Goal: Task Accomplishment & Management: Manage account settings

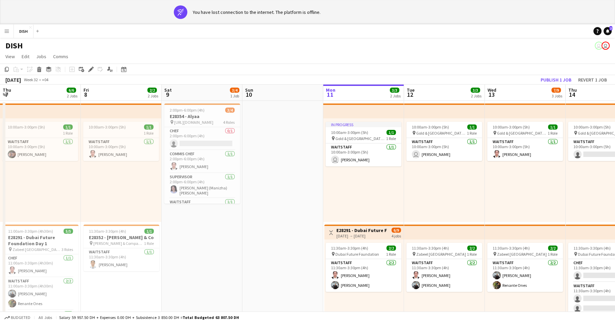
scroll to position [0, 230]
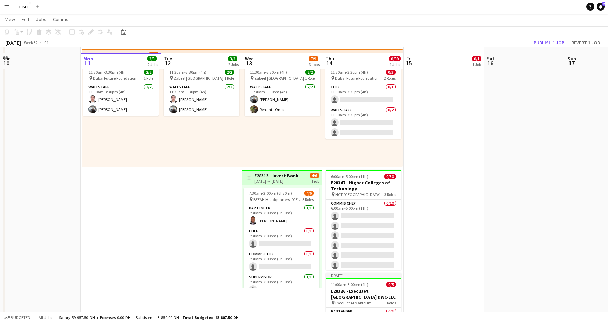
scroll to position [207, 0]
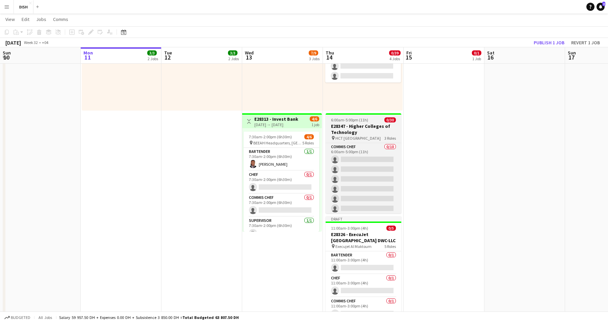
click at [363, 129] on h3 "E28347 - Higher Colleges of Technology" at bounding box center [364, 129] width 76 height 12
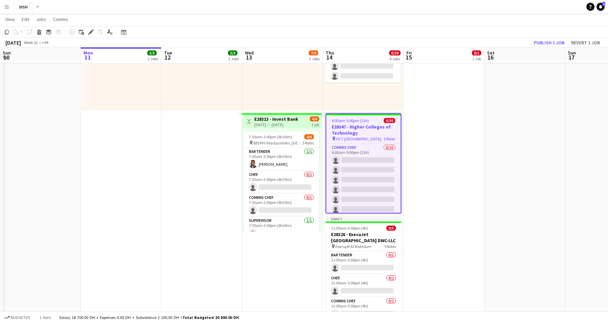
click at [350, 120] on span "6:00am-5:00pm (11h)" at bounding box center [350, 120] width 37 height 5
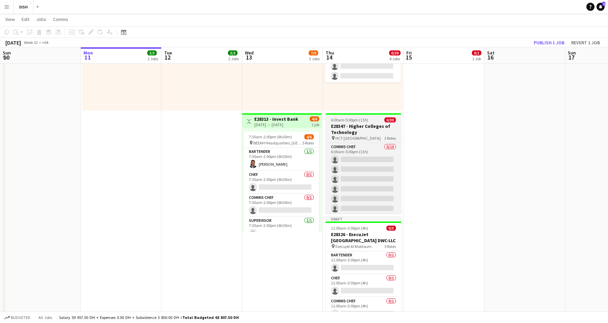
click at [349, 120] on span "6:00am-5:00pm (11h)" at bounding box center [349, 119] width 37 height 5
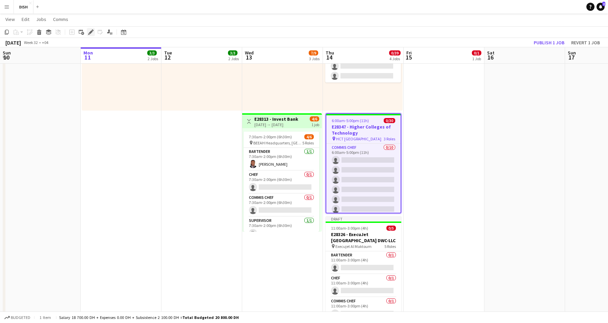
click at [89, 31] on icon "Edit" at bounding box center [90, 31] width 5 height 5
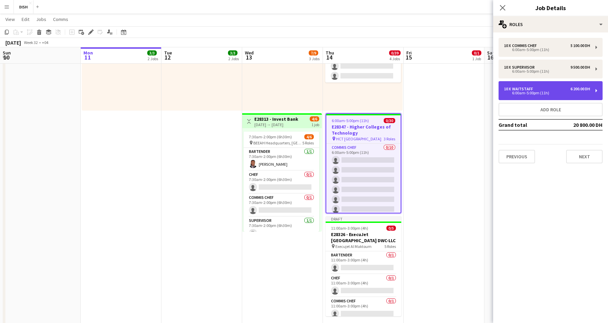
click at [543, 91] on div "6:00am-5:00pm (11h)" at bounding box center [547, 92] width 86 height 3
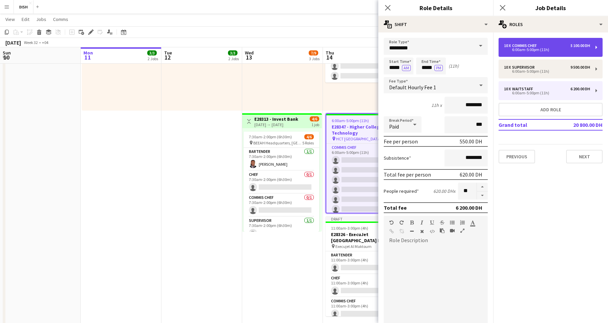
click at [562, 45] on div "10 x Commis Chef 5 100.00 DH" at bounding box center [547, 45] width 86 height 5
type input "**********"
type input "********"
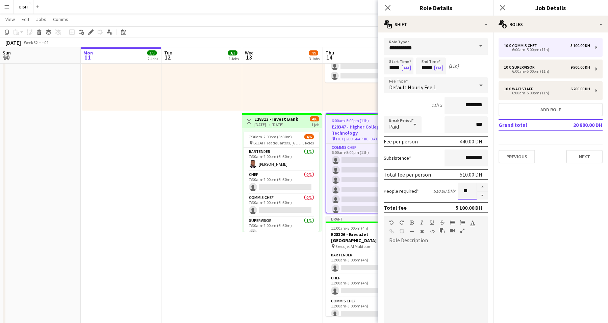
drag, startPoint x: 462, startPoint y: 191, endPoint x: 452, endPoint y: 188, distance: 10.2
click at [451, 188] on div "People required 510.00 DH x **" at bounding box center [436, 190] width 104 height 17
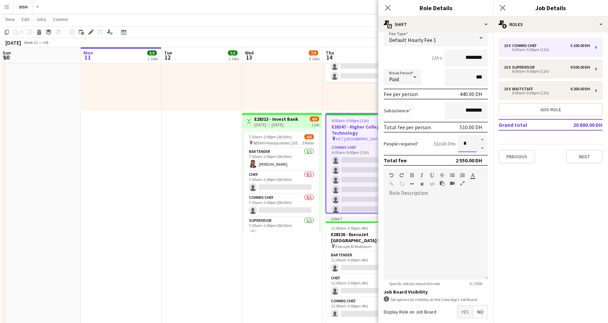
scroll to position [80, 0]
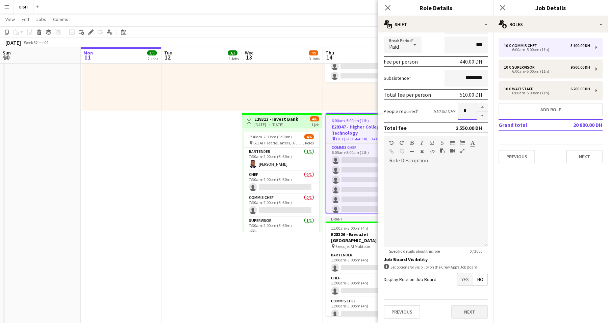
type input "*"
click at [467, 310] on button "Next" at bounding box center [470, 312] width 36 height 14
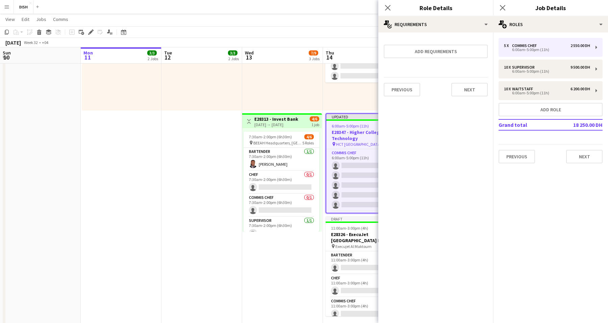
scroll to position [0, 0]
drag, startPoint x: 536, startPoint y: 213, endPoint x: 522, endPoint y: 159, distance: 55.3
click at [536, 213] on mat-expansion-panel "pencil3 General details 5 x Commis Chef 2 550.00 DH 6:00am-5:00pm (11h) 10 x Su…" at bounding box center [550, 177] width 115 height 290
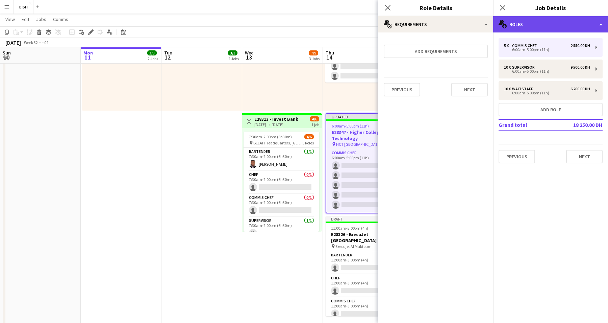
click at [527, 21] on div "multiple-users-add Roles" at bounding box center [550, 24] width 115 height 16
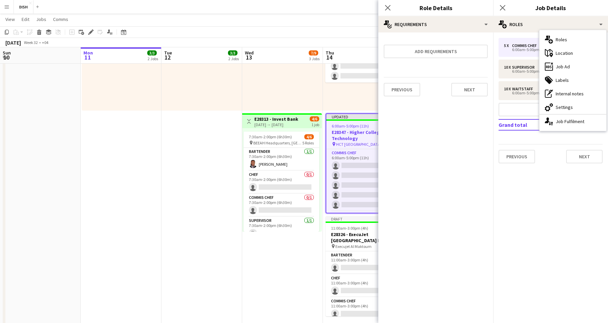
click at [559, 36] on div "multiple-users-add Roles" at bounding box center [573, 40] width 67 height 14
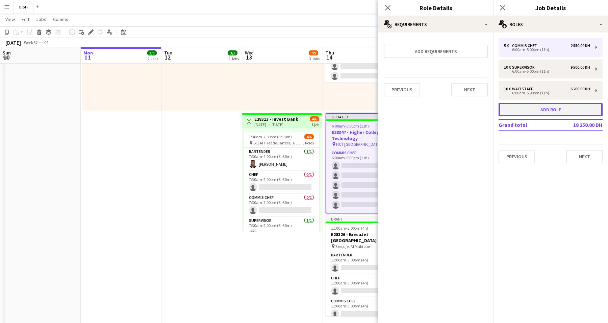
click at [539, 105] on button "Add role" at bounding box center [551, 110] width 104 height 14
type input "*****"
type input "*******"
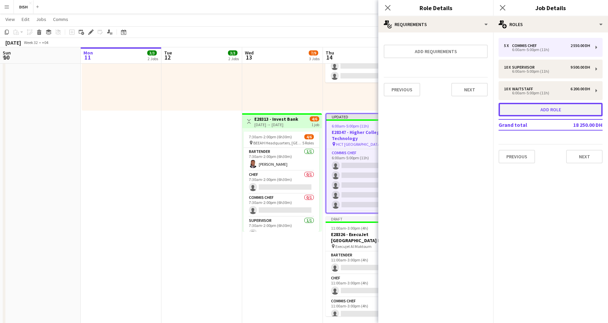
type input "*******"
type input "*"
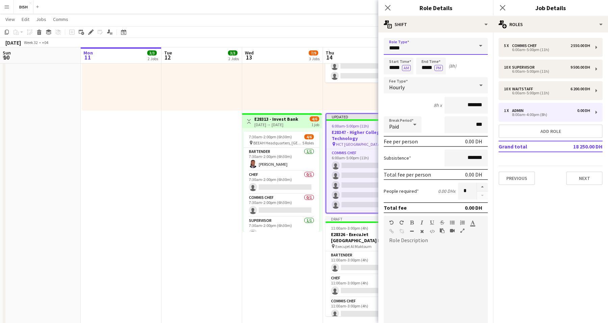
click at [421, 43] on input "*****" at bounding box center [436, 46] width 104 height 17
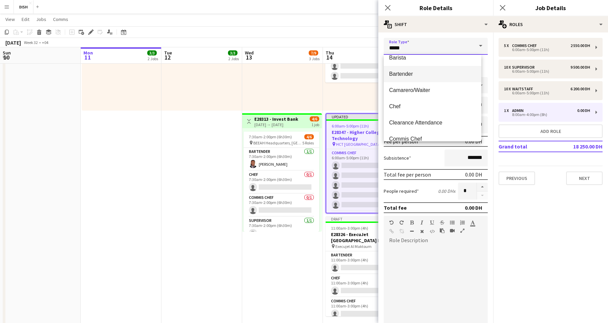
scroll to position [75, 0]
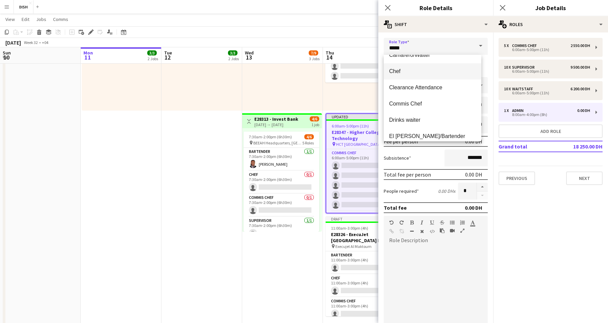
click at [419, 67] on mat-option "Chef" at bounding box center [433, 71] width 98 height 16
type input "****"
type input "********"
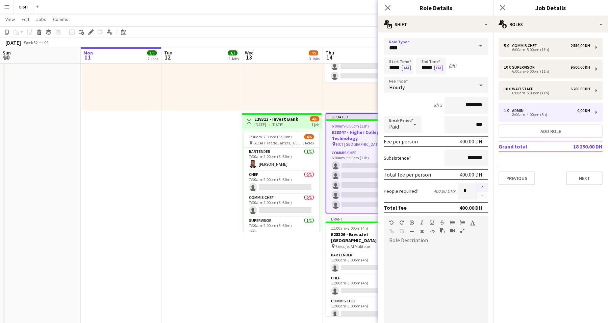
click at [477, 187] on button "button" at bounding box center [482, 186] width 11 height 9
click at [478, 187] on button "button" at bounding box center [482, 186] width 11 height 9
type input "*"
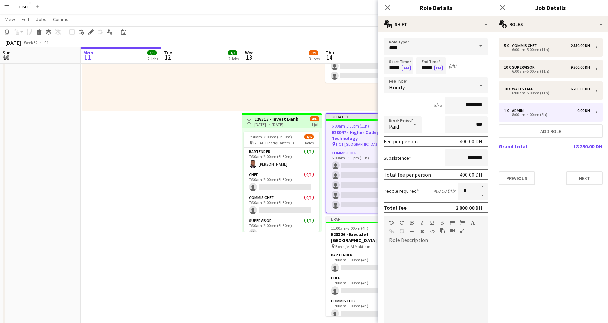
click at [456, 155] on input "*******" at bounding box center [466, 157] width 43 height 17
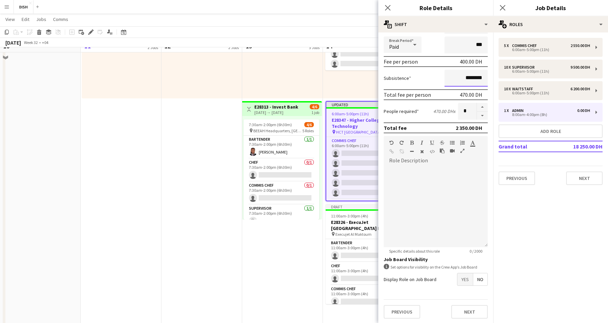
scroll to position [335, 0]
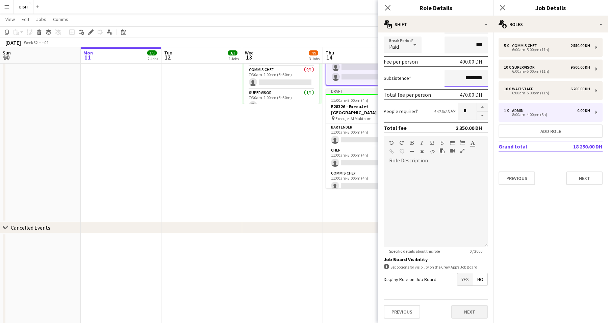
type input "********"
click at [471, 306] on button "Next" at bounding box center [470, 312] width 36 height 14
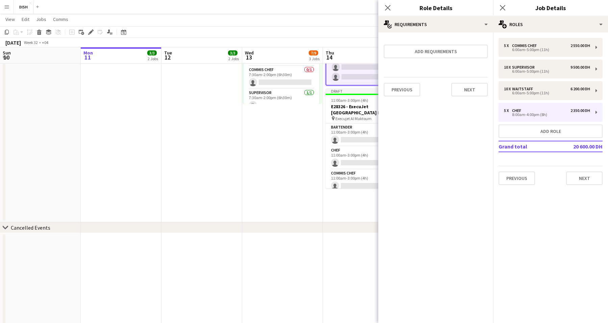
click at [520, 225] on mat-expansion-panel "pencil3 General details 5 x Commis Chef 2 550.00 DH 6:00am-5:00pm (11h) 10 x Su…" at bounding box center [550, 177] width 115 height 290
drag, startPoint x: 383, startPoint y: 5, endPoint x: 390, endPoint y: 5, distance: 7.1
click at [383, 5] on div "Close pop-in" at bounding box center [388, 8] width 19 height 16
drag, startPoint x: 387, startPoint y: 7, endPoint x: 393, endPoint y: 7, distance: 6.4
click at [387, 7] on icon at bounding box center [388, 7] width 6 height 6
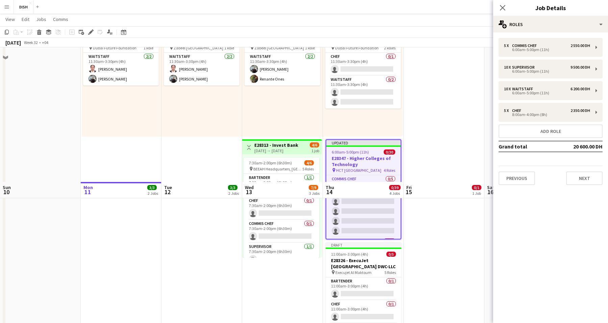
scroll to position [48, 0]
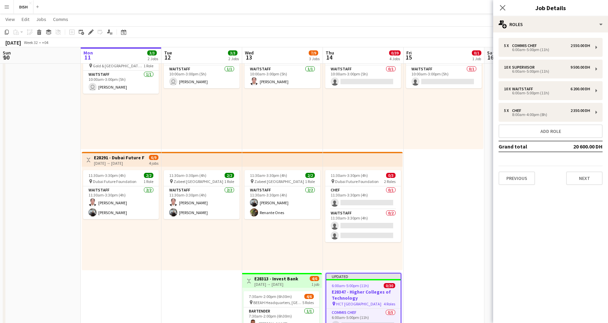
click at [502, 6] on icon "Close pop-in" at bounding box center [502, 7] width 5 height 5
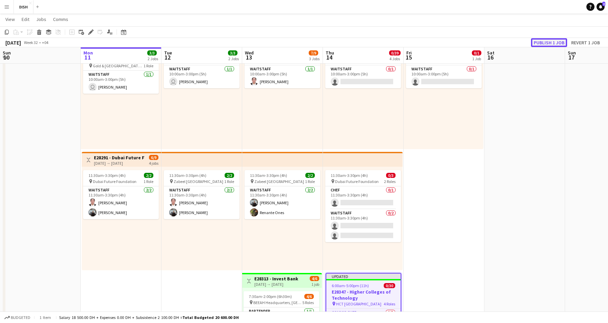
click at [550, 41] on button "Publish 1 job" at bounding box center [549, 42] width 36 height 9
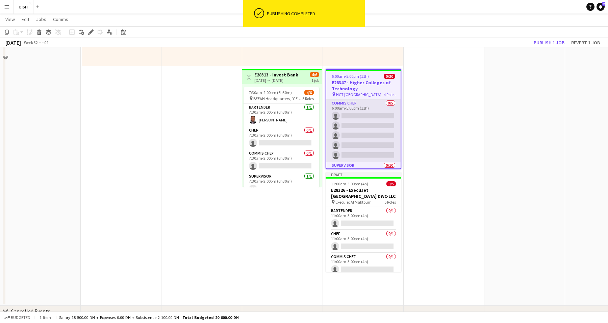
scroll to position [255, 0]
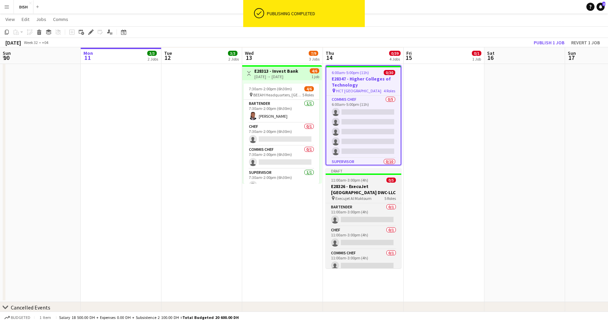
click at [361, 187] on h3 "E28326 - ExecuJet Middle East DWC-LLC" at bounding box center [364, 189] width 76 height 12
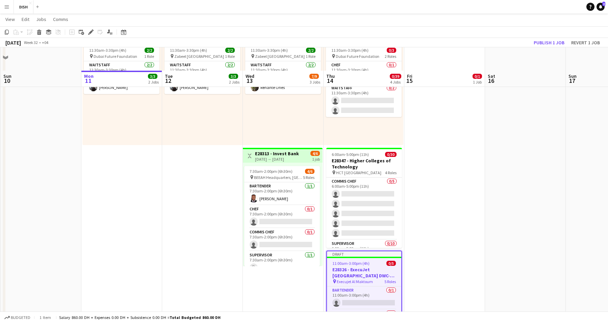
scroll to position [196, 0]
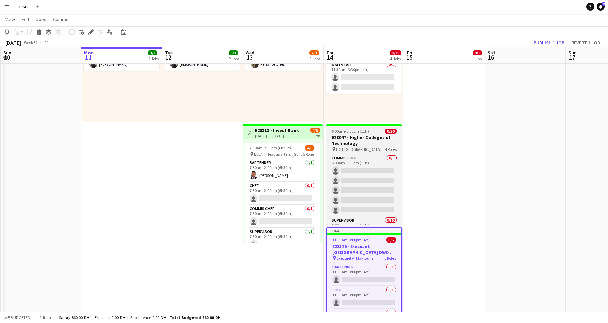
click at [366, 134] on app-job-card "6:00am-5:00pm (11h) 0/30 E28347 - Higher Colleges of Technology pin HCT Dubai A…" at bounding box center [364, 174] width 76 height 100
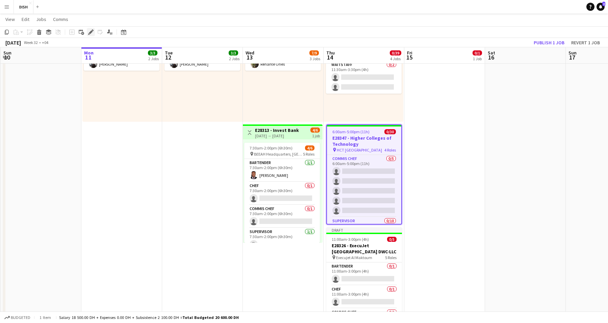
click at [89, 34] on icon at bounding box center [89, 34] width 2 height 2
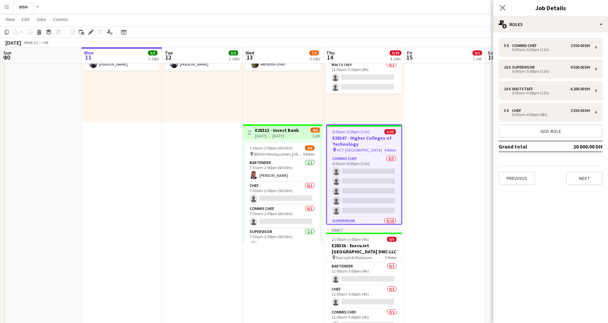
click at [550, 236] on mat-expansion-panel "pencil3 General details 5 x Commis Chef 2 550.00 DH 6:00am-5:00pm (11h) 10 x Su…" at bounding box center [550, 177] width 115 height 290
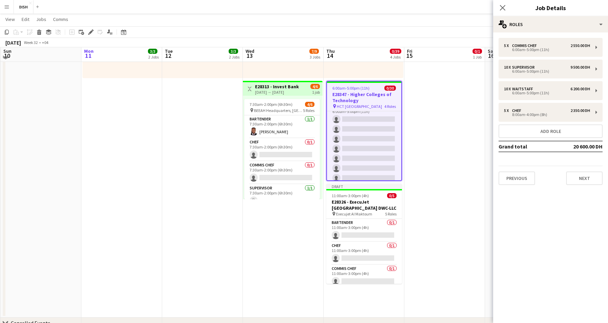
scroll to position [238, 0]
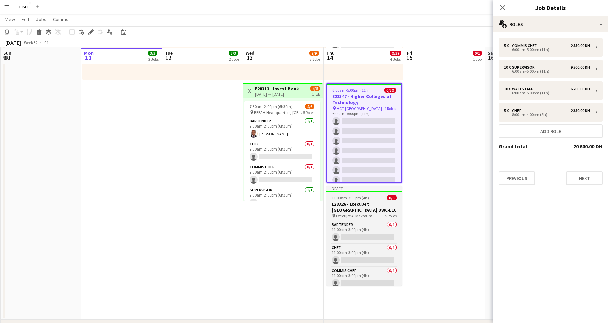
click at [377, 202] on h3 "E28326 - ExecuJet Middle East DWC-LLC" at bounding box center [364, 207] width 76 height 12
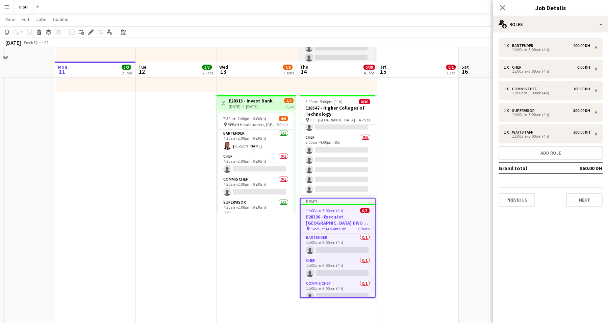
scroll to position [239, 0]
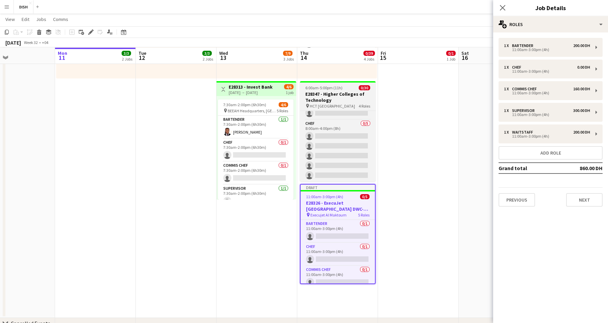
click at [341, 100] on h3 "E28347 - Higher Colleges of Technology" at bounding box center [338, 97] width 76 height 12
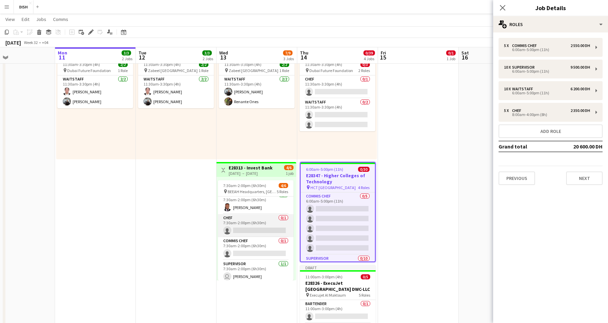
scroll to position [15, 0]
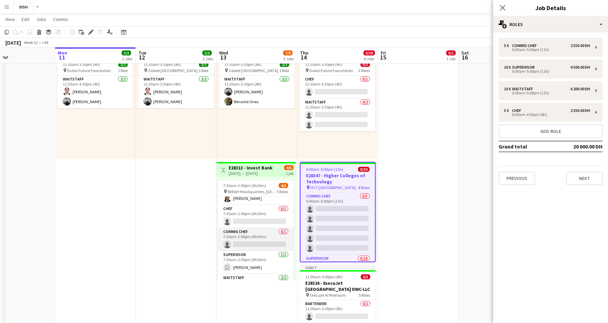
click at [245, 235] on app-card-role "Commis Chef 0/1 7:30am-2:00pm (6h30m) single-neutral-actions" at bounding box center [256, 239] width 76 height 23
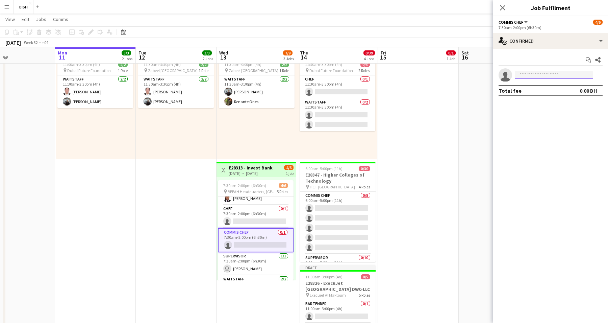
click at [556, 75] on input at bounding box center [554, 75] width 78 height 8
type input "*****"
click at [543, 88] on span "[PERSON_NAME][EMAIL_ADDRESS][PERSON_NAME][DOMAIN_NAME]" at bounding box center [554, 90] width 68 height 5
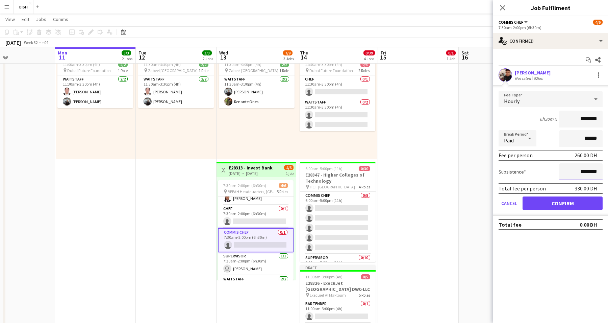
click at [568, 171] on input "********" at bounding box center [581, 171] width 43 height 17
type input "*********"
click at [573, 208] on button "Confirm" at bounding box center [563, 203] width 80 height 14
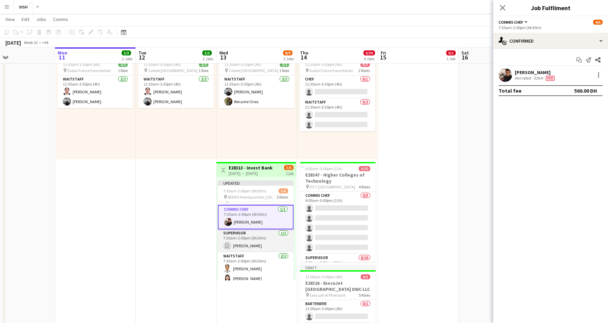
scroll to position [47, 0]
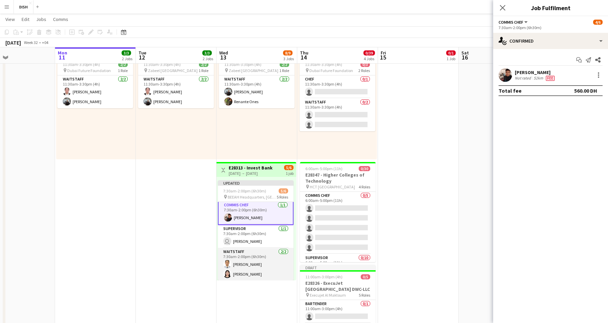
click at [260, 264] on app-card-role "Waitstaff 2/2 7:30am-2:00pm (6h30m) Bernie Morillo Fatima Altahan" at bounding box center [256, 264] width 76 height 33
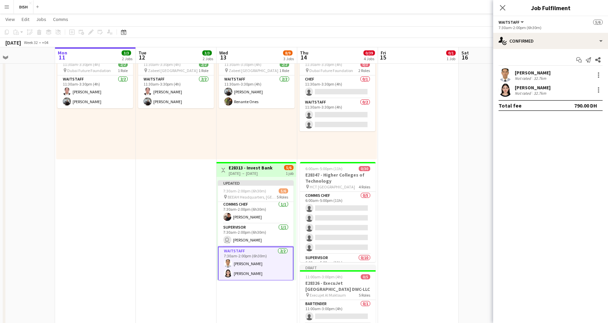
scroll to position [47, 0]
click at [588, 74] on div "Bernie Morillo Not rated 32.7km" at bounding box center [550, 75] width 115 height 14
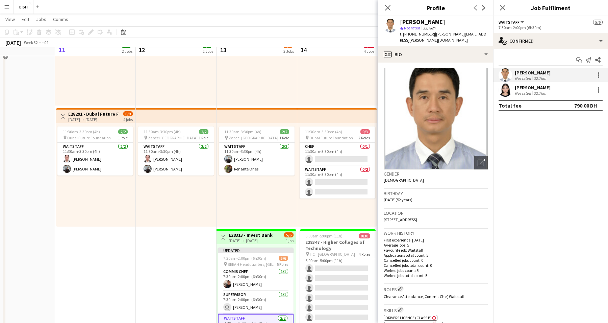
scroll to position [83, 0]
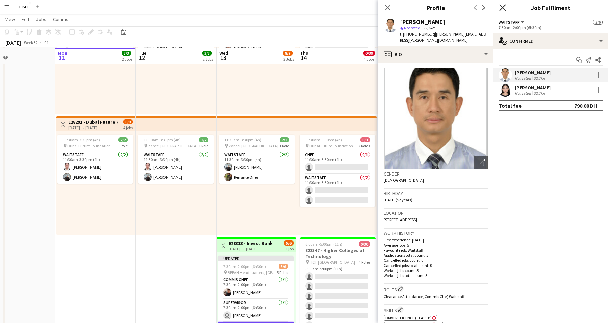
click at [501, 8] on icon "Close pop-in" at bounding box center [502, 7] width 6 height 6
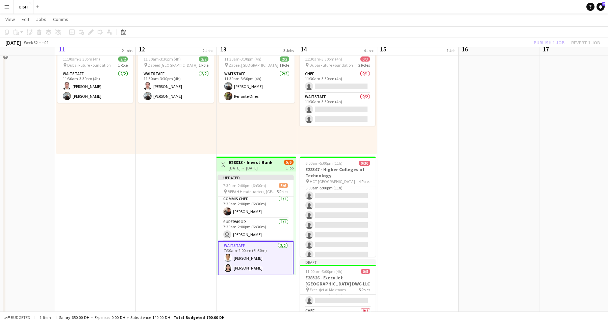
scroll to position [171, 0]
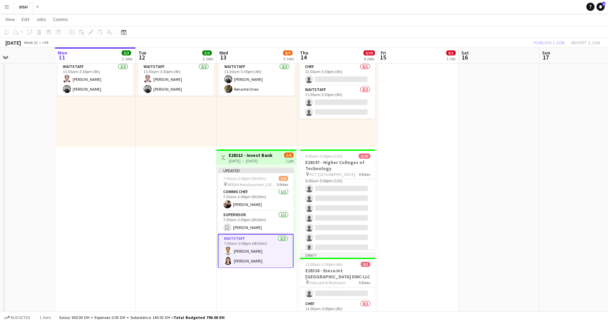
click at [255, 251] on app-card-role "Waitstaff 2/2 7:30am-2:00pm (6h30m) Bernie Morillo Fatima Altahan" at bounding box center [256, 251] width 76 height 34
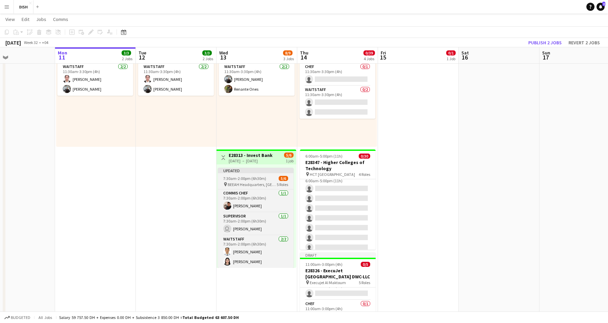
click at [234, 181] on app-job-card "Updated 7:30am-2:00pm (6h30m) 5/6 pin BEEAH Headquarters, Sharjah - Al Ruwaidat…" at bounding box center [256, 218] width 76 height 100
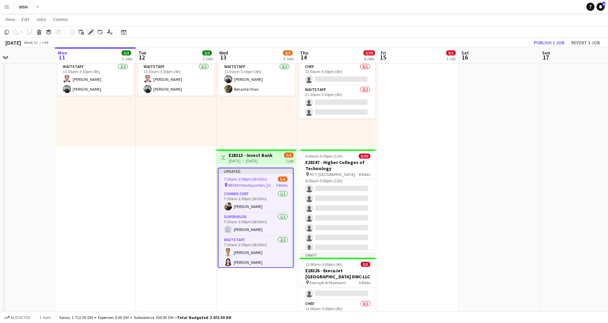
click at [91, 34] on icon "Edit" at bounding box center [90, 31] width 5 height 5
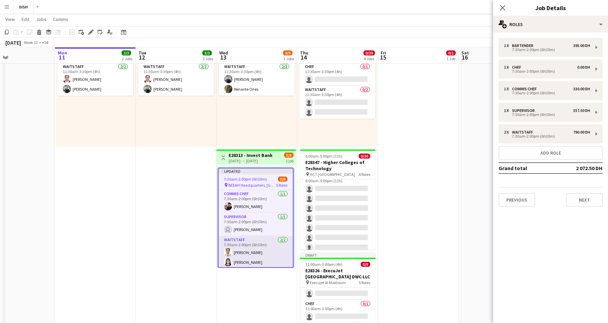
click at [272, 245] on app-card-role "Waitstaff 2/2 7:30am-2:00pm (6h30m) Bernie Morillo Fatima Altahan" at bounding box center [256, 252] width 74 height 33
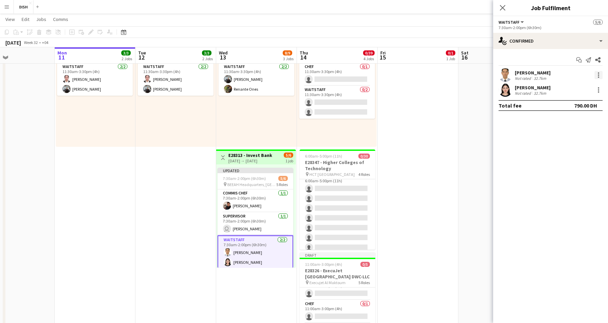
click at [602, 76] on div "Bernie Morillo Not rated 32.7km" at bounding box center [550, 75] width 115 height 14
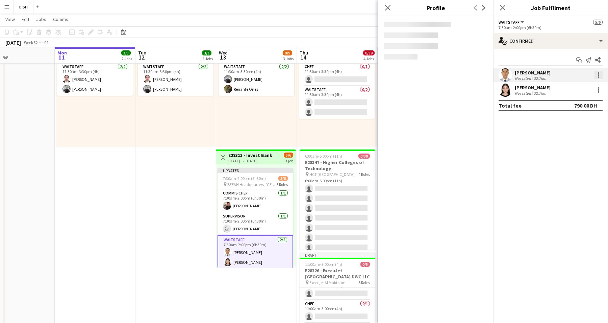
click at [600, 76] on div at bounding box center [599, 75] width 8 height 8
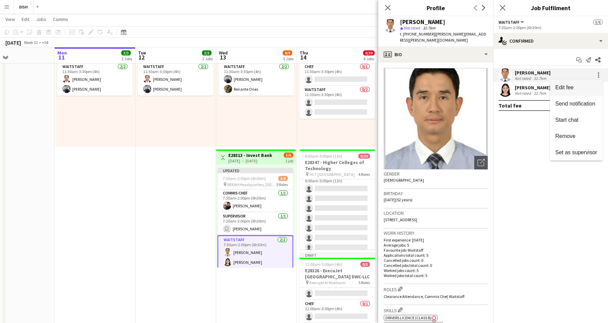
click at [590, 87] on span "Edit fee" at bounding box center [577, 87] width 42 height 6
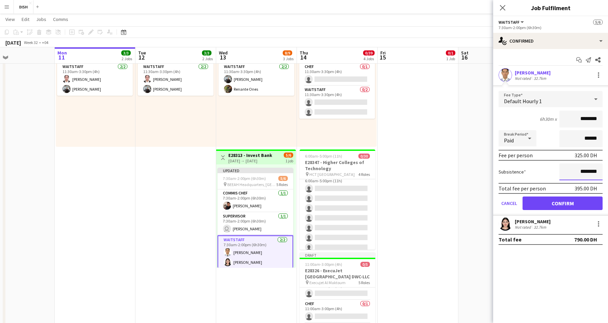
click at [575, 169] on input "********" at bounding box center [581, 171] width 43 height 17
click at [579, 170] on input "****" at bounding box center [581, 171] width 43 height 17
type input "********"
click at [554, 206] on button "Confirm" at bounding box center [563, 203] width 80 height 14
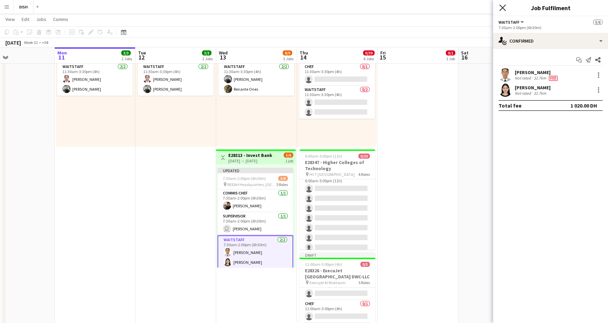
click at [504, 9] on icon at bounding box center [502, 7] width 6 height 6
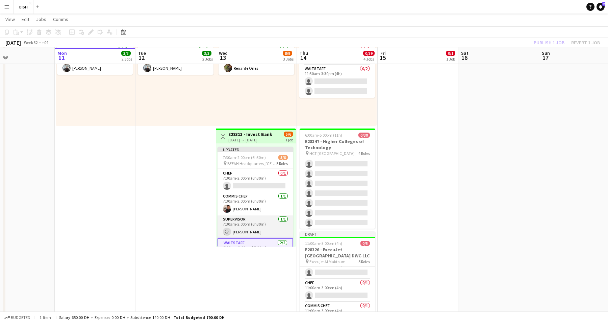
scroll to position [0, 0]
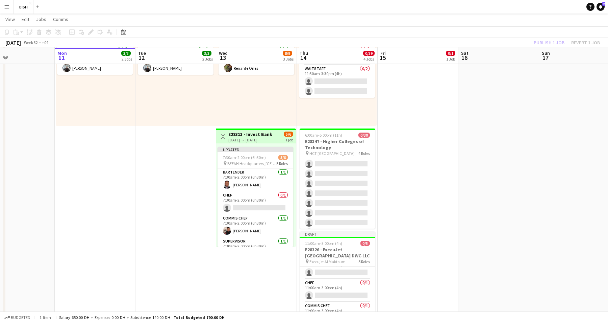
click at [258, 136] on h3 "E28313 - Invest Bank" at bounding box center [250, 134] width 44 height 6
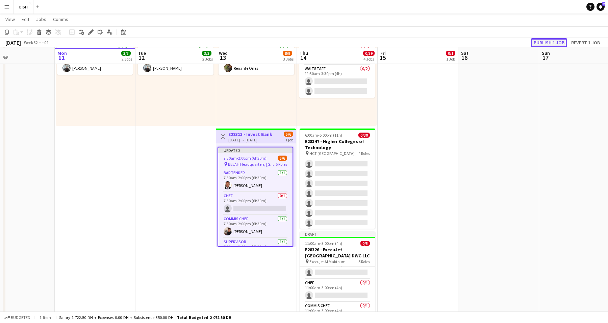
click at [547, 43] on button "Publish 1 job" at bounding box center [549, 42] width 36 height 9
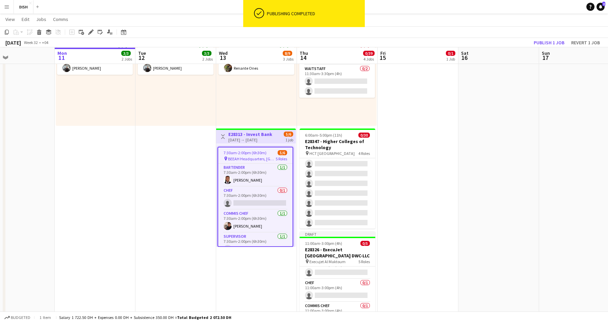
click at [244, 152] on span "7:30am-2:00pm (6h30m)" at bounding box center [245, 152] width 43 height 5
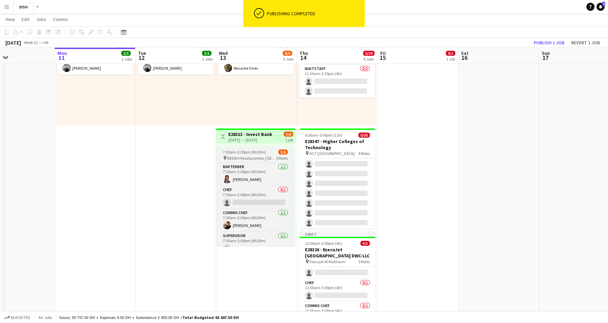
click at [244, 152] on span "7:30am-2:00pm (6h30m)" at bounding box center [244, 151] width 43 height 5
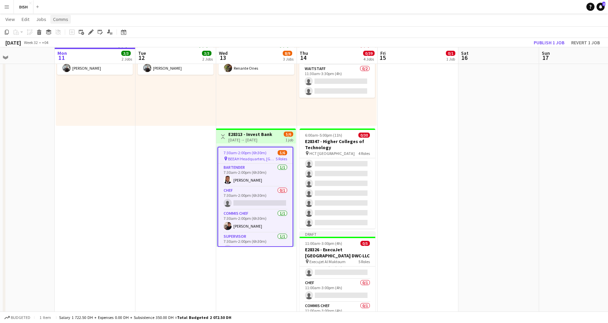
click at [62, 22] on link "Comms" at bounding box center [60, 19] width 21 height 9
click at [71, 46] on span "Create chat" at bounding box center [67, 48] width 24 height 6
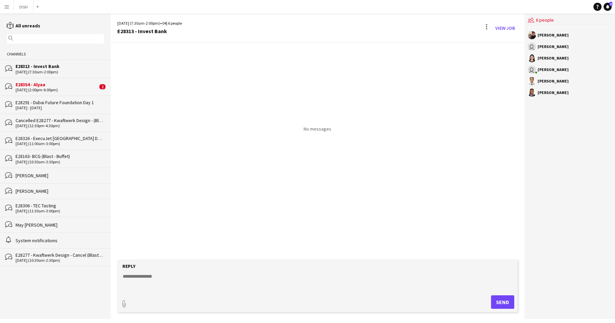
click at [58, 79] on div "bubbles E28354 - Alyaa 09-08-2025 (2:00pm-6:00pm) 2" at bounding box center [55, 87] width 111 height 18
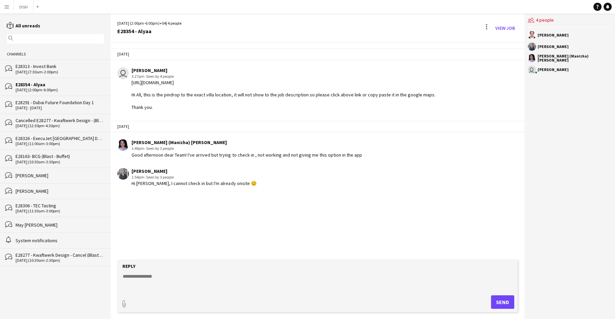
click at [188, 278] on textarea at bounding box center [318, 282] width 393 height 18
type textarea "**********"
click at [503, 303] on button "Send" at bounding box center [502, 302] width 23 height 14
click at [40, 67] on div "E28313 - Invest Bank" at bounding box center [60, 66] width 88 height 6
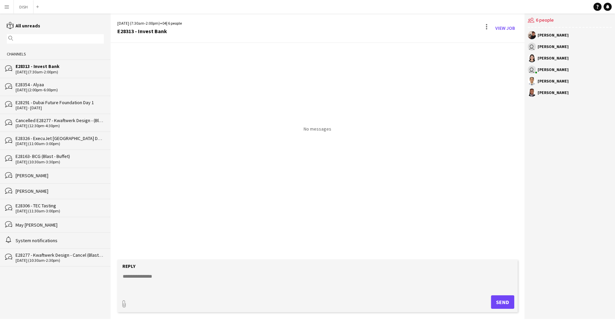
click at [172, 285] on textarea at bounding box center [318, 282] width 393 height 18
click at [55, 66] on div "E28313 - Invest Bank" at bounding box center [60, 66] width 88 height 6
click at [485, 25] on div at bounding box center [486, 28] width 8 height 11
click at [523, 111] on div at bounding box center [307, 161] width 615 height 323
drag, startPoint x: 555, startPoint y: 116, endPoint x: 559, endPoint y: 91, distance: 25.1
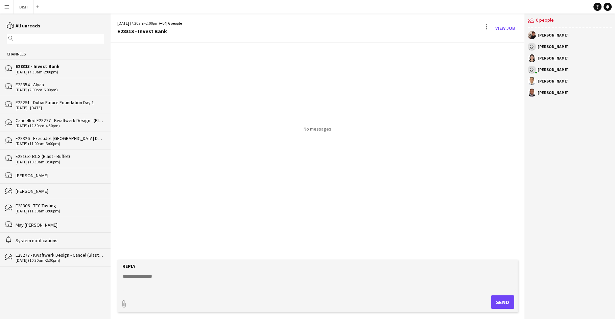
click at [556, 115] on div "users2 6 people Edmond Alcantara user Javlonmirza Ibrokhimov Fatima Altahan use…" at bounding box center [569, 166] width 91 height 305
click at [560, 86] on app-chat-member "Bernie Morillo" at bounding box center [570, 82] width 84 height 11
click at [550, 20] on div "users2 6 people" at bounding box center [570, 21] width 84 height 14
click at [52, 71] on div "13-08-2025 (7:30am-2:00pm)" at bounding box center [60, 72] width 88 height 5
click at [21, 6] on button "DISH Close" at bounding box center [24, 6] width 20 height 13
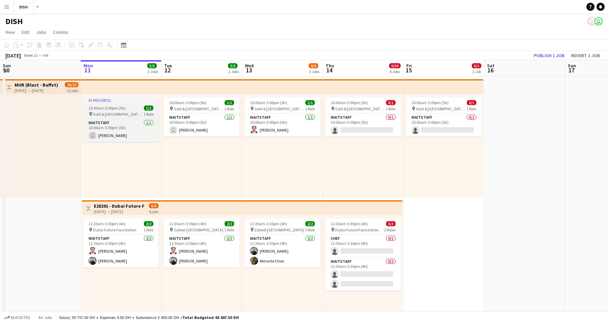
click at [127, 99] on div "In progress" at bounding box center [121, 99] width 76 height 5
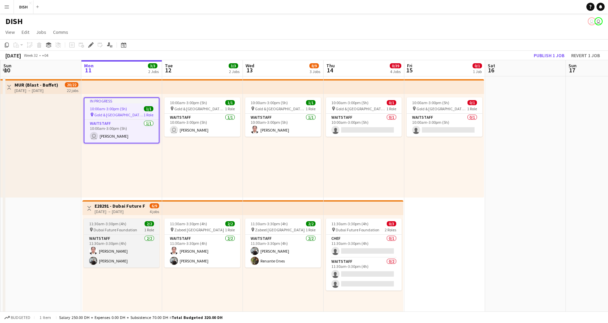
click at [126, 222] on div "11:30am-3:30pm (4h) 2/2" at bounding box center [122, 223] width 76 height 5
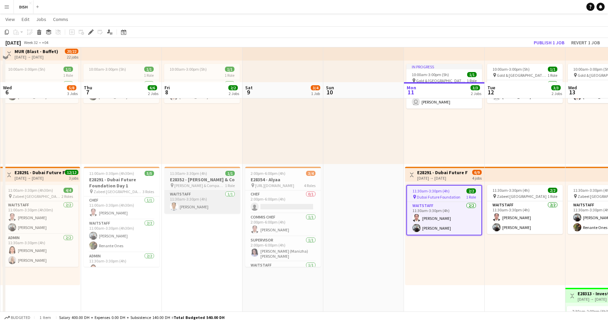
scroll to position [68, 0]
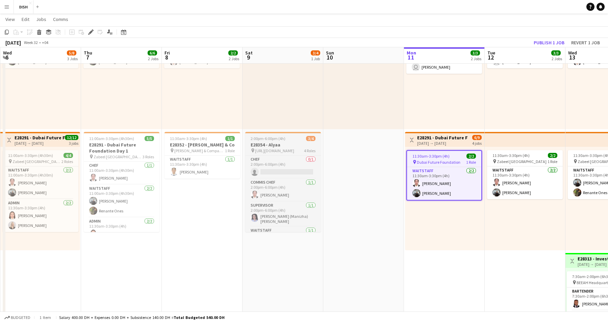
click at [275, 149] on span "https://maps.app.goo.gl/y279pS58UnY41GaCA" at bounding box center [274, 150] width 39 height 5
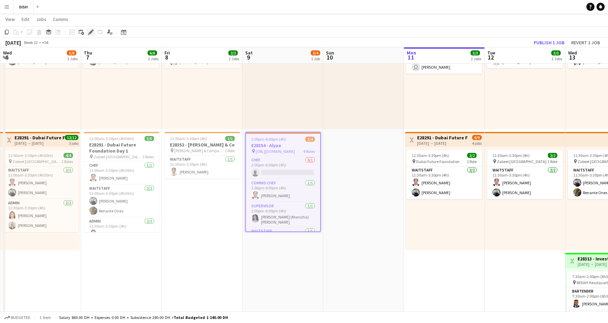
click at [92, 29] on icon "Edit" at bounding box center [90, 31] width 5 height 5
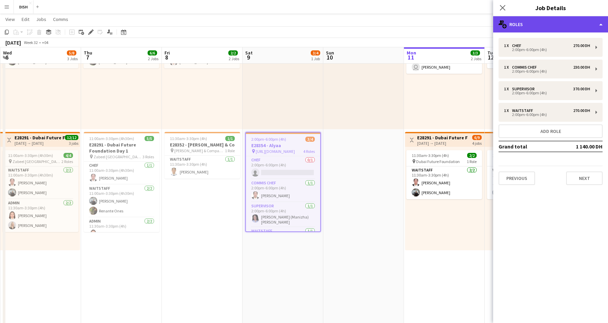
click at [510, 23] on div "multiple-users-add Roles" at bounding box center [550, 24] width 115 height 16
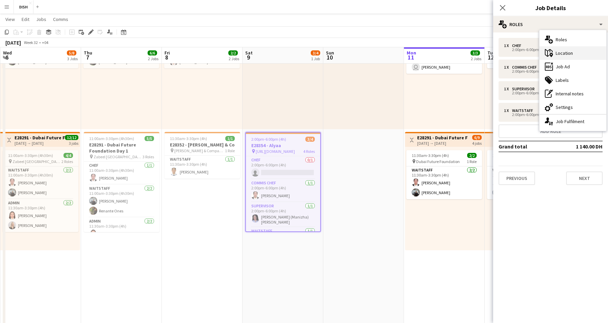
click at [557, 53] on div "maps-pin-1 Location" at bounding box center [573, 53] width 67 height 14
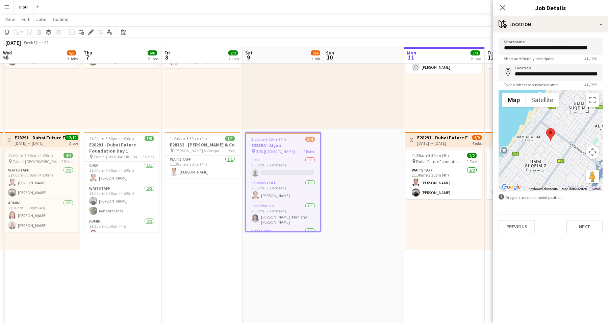
click at [594, 149] on button "Map camera controls" at bounding box center [593, 152] width 14 height 14
click at [576, 135] on button "Zoom in" at bounding box center [576, 135] width 14 height 14
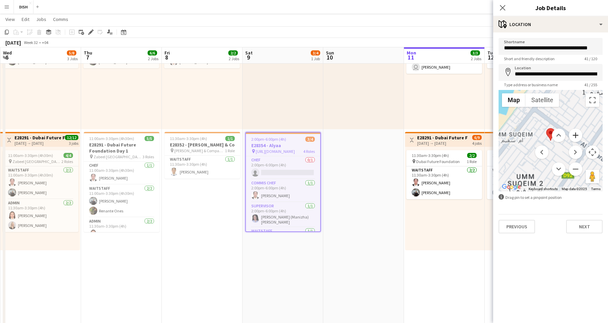
click at [576, 135] on button "Zoom in" at bounding box center [576, 135] width 14 height 14
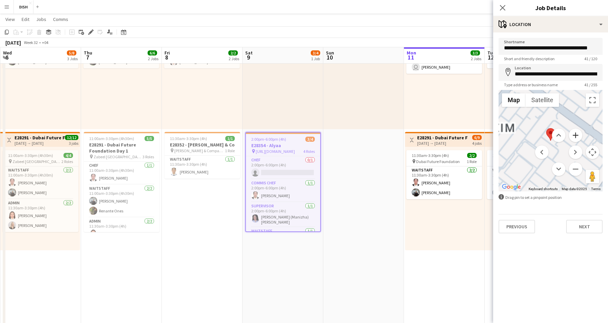
click at [576, 135] on button "Zoom in" at bounding box center [576, 135] width 14 height 14
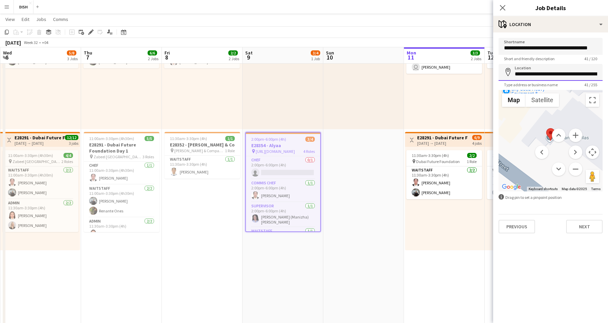
click at [556, 70] on input "**********" at bounding box center [551, 72] width 104 height 17
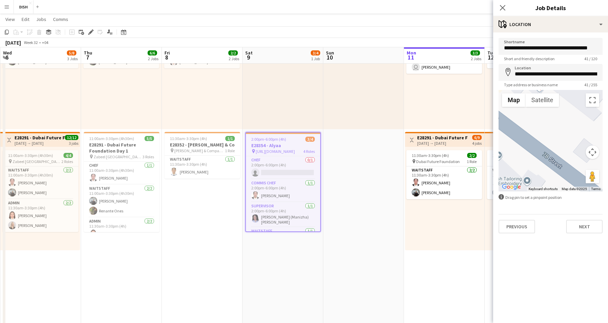
drag, startPoint x: 549, startPoint y: 170, endPoint x: 539, endPoint y: 117, distance: 53.4
click at [539, 117] on div at bounding box center [551, 140] width 104 height 101
click at [546, 156] on div at bounding box center [551, 140] width 104 height 101
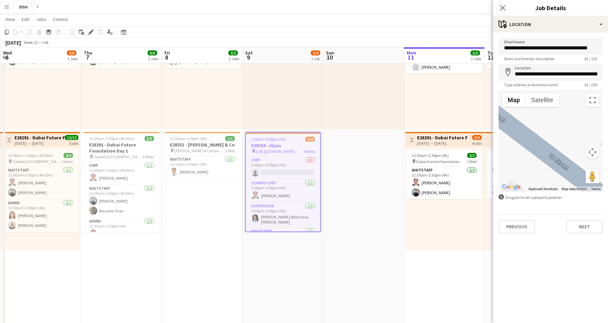
click at [592, 155] on button "Map camera controls" at bounding box center [593, 152] width 14 height 14
click at [592, 156] on button "Map camera controls" at bounding box center [593, 152] width 14 height 14
click at [593, 154] on button "Map camera controls" at bounding box center [593, 152] width 14 height 14
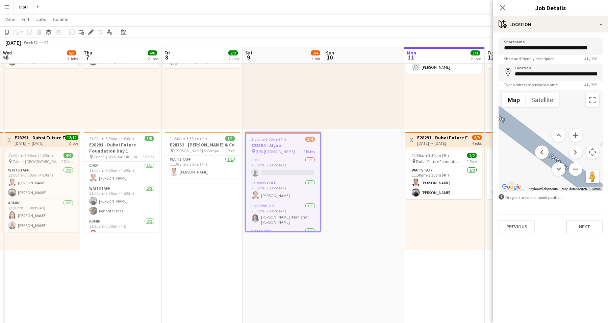
click at [593, 154] on button "Map camera controls" at bounding box center [593, 152] width 14 height 14
click at [577, 166] on button "Zoom out" at bounding box center [576, 169] width 14 height 14
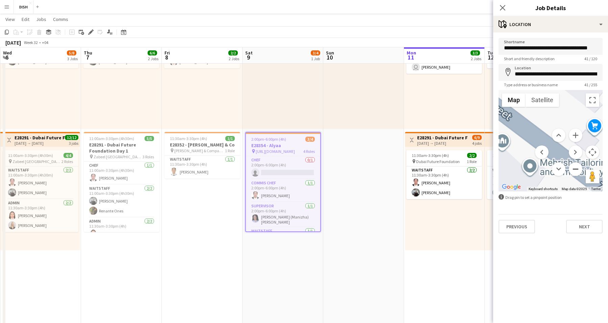
click at [577, 166] on button "Zoom out" at bounding box center [576, 169] width 14 height 14
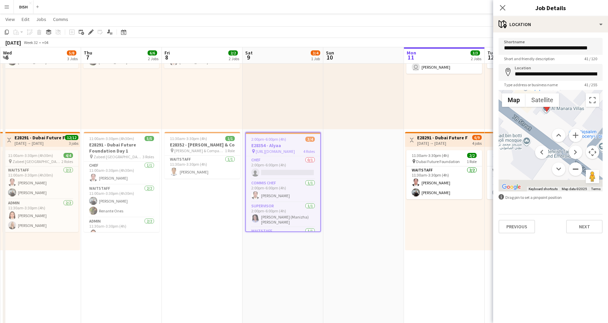
click at [577, 166] on button "Zoom out" at bounding box center [576, 169] width 14 height 14
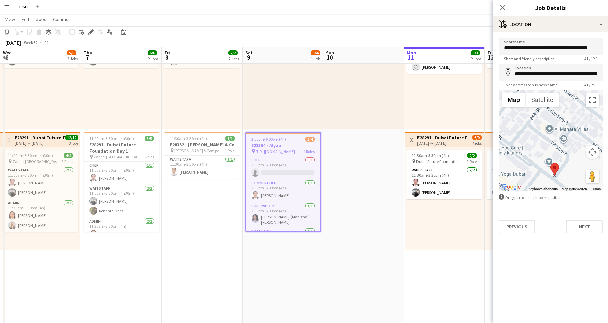
drag, startPoint x: 548, startPoint y: 127, endPoint x: 554, endPoint y: 170, distance: 43.0
click at [551, 163] on area at bounding box center [551, 163] width 0 height 0
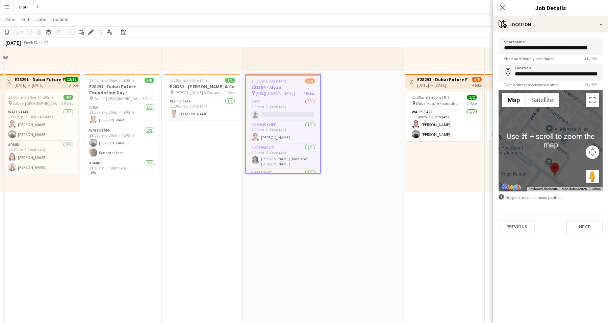
scroll to position [126, 0]
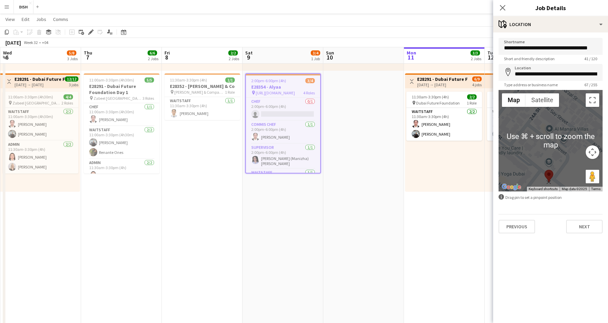
drag, startPoint x: 553, startPoint y: 168, endPoint x: 546, endPoint y: 176, distance: 10.3
click at [545, 170] on area at bounding box center [545, 170] width 0 height 0
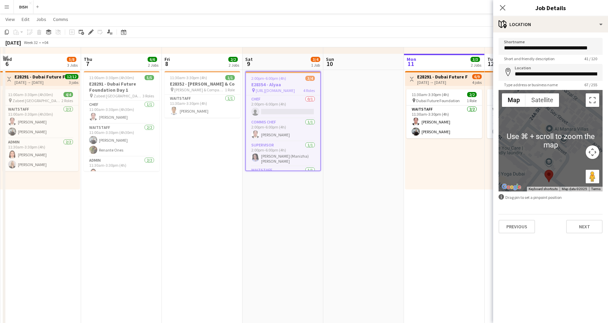
scroll to position [135, 0]
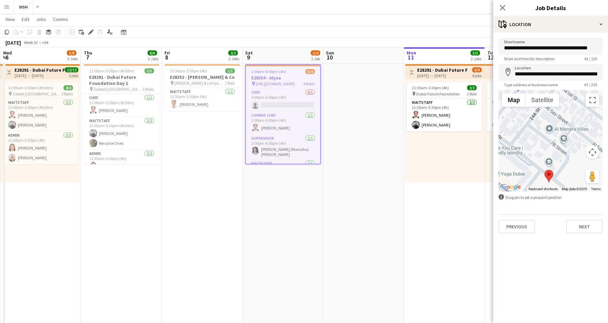
click at [593, 155] on button "Map camera controls" at bounding box center [593, 152] width 14 height 14
click at [577, 167] on button "Zoom out" at bounding box center [576, 169] width 14 height 14
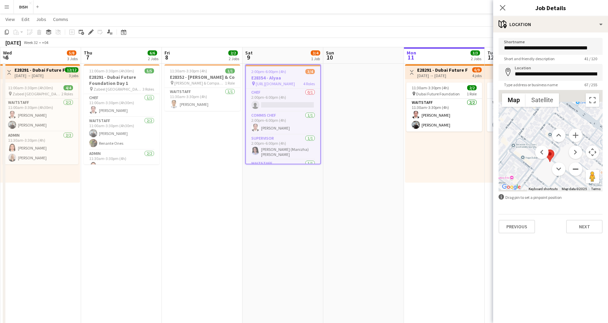
click at [577, 167] on button "Zoom out" at bounding box center [576, 169] width 14 height 14
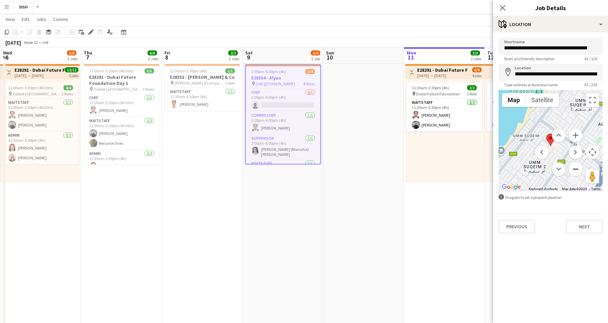
click at [577, 167] on button "Zoom out" at bounding box center [576, 169] width 14 height 14
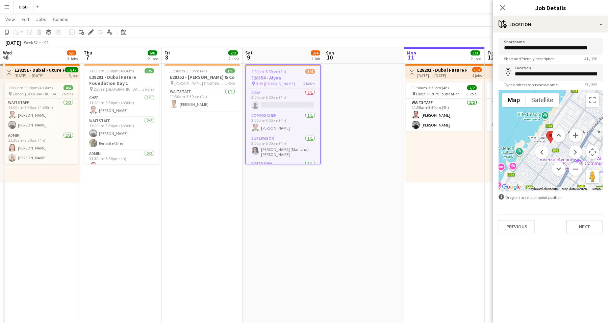
drag, startPoint x: 550, startPoint y: 138, endPoint x: 550, endPoint y: 145, distance: 7.4
click at [550, 145] on menu at bounding box center [558, 151] width 47 height 47
click at [593, 149] on button "Map camera controls" at bounding box center [593, 152] width 14 height 14
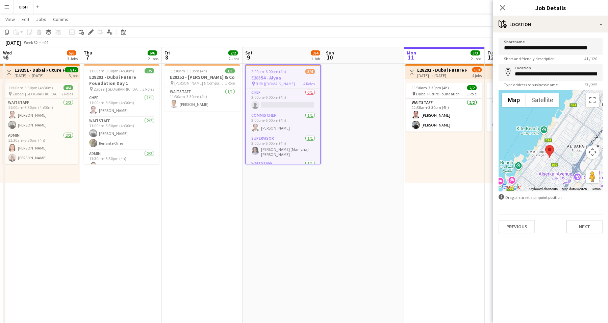
drag, startPoint x: 552, startPoint y: 141, endPoint x: 551, endPoint y: 156, distance: 14.9
click at [551, 156] on img at bounding box center [549, 151] width 9 height 13
drag, startPoint x: 548, startPoint y: 152, endPoint x: 546, endPoint y: 165, distance: 13.5
click at [542, 159] on area at bounding box center [542, 159] width 0 height 0
type input "**********"
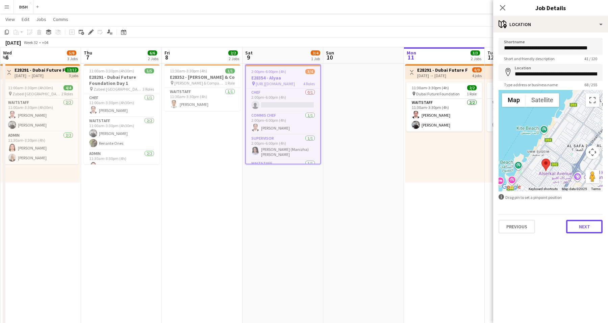
click at [581, 222] on button "Next" at bounding box center [584, 227] width 36 height 14
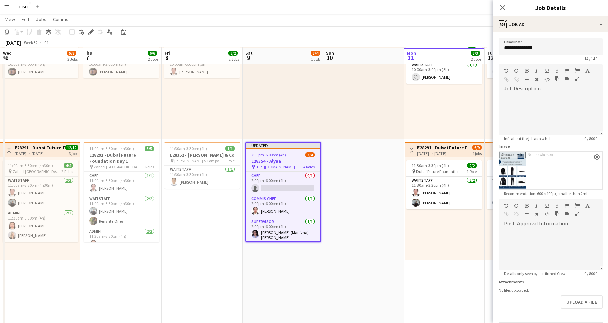
scroll to position [0, 0]
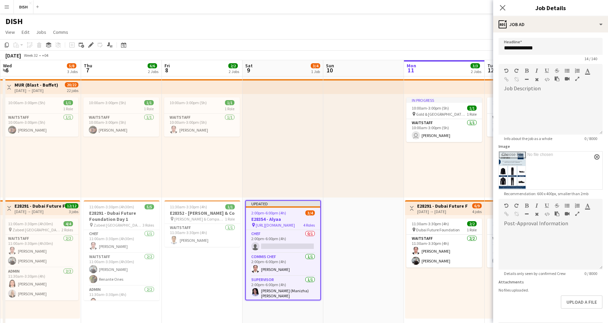
click at [498, 9] on div "Close pop-in" at bounding box center [502, 8] width 19 height 16
click at [503, 6] on icon "Close pop-in" at bounding box center [502, 7] width 6 height 6
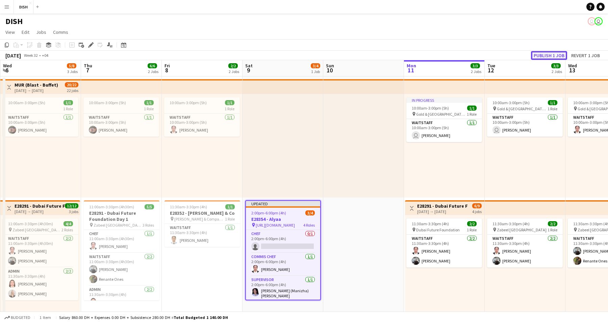
click at [547, 54] on button "Publish 1 job" at bounding box center [549, 55] width 36 height 9
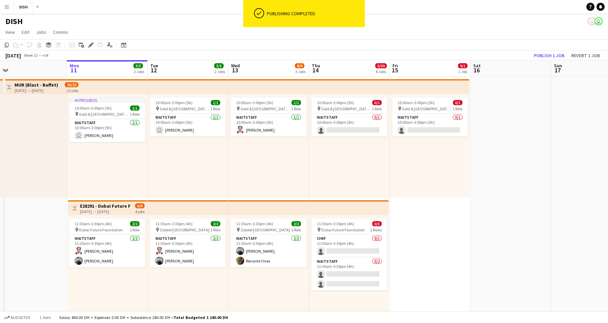
scroll to position [0, 257]
click at [402, 201] on app-date-cell "10:00am-3:00pm (5h) 0/1 pin Gold & Diamond Park, Sheikh Zayed Rd - Al Quoz - Al…" at bounding box center [429, 316] width 81 height 481
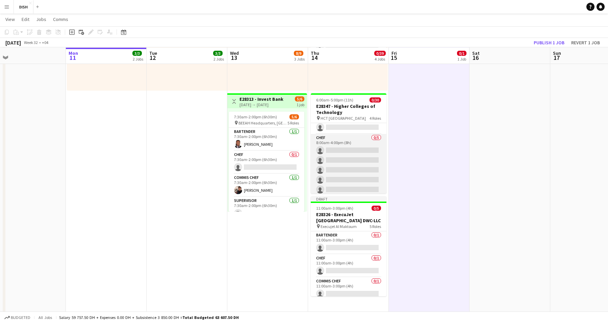
scroll to position [276, 0]
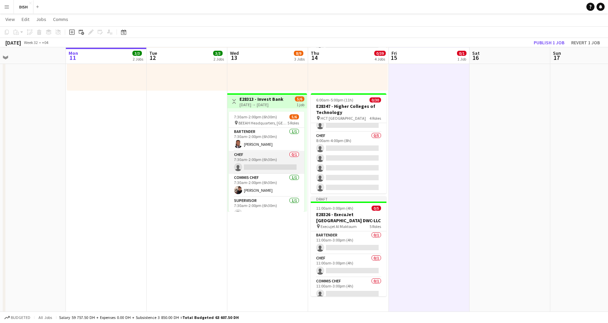
click at [282, 153] on app-card-role "Chef 0/1 7:30am-2:00pm (6h30m) single-neutral-actions" at bounding box center [267, 162] width 76 height 23
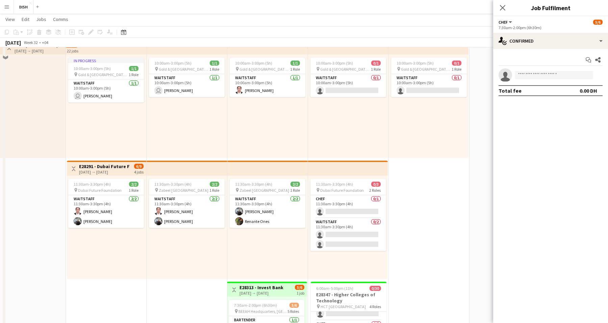
scroll to position [0, 0]
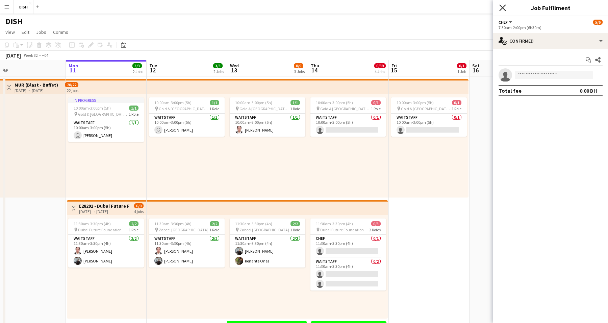
click at [502, 6] on icon at bounding box center [502, 7] width 6 height 6
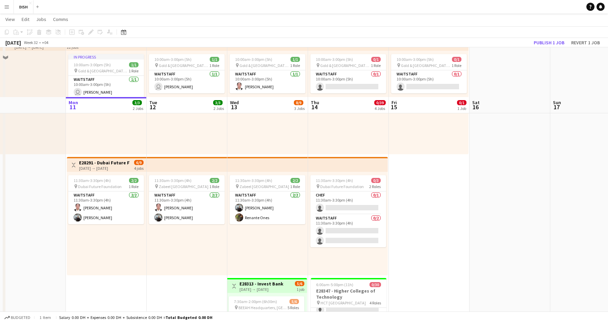
scroll to position [146, 0]
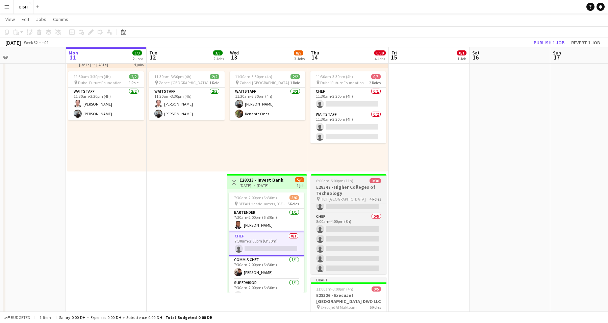
click at [358, 181] on div "6:00am-5:00pm (11h) 0/30" at bounding box center [349, 180] width 76 height 5
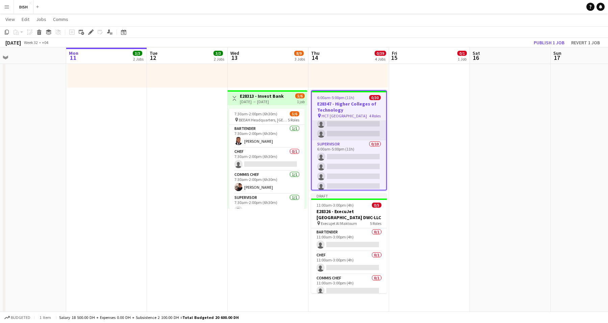
scroll to position [0, 0]
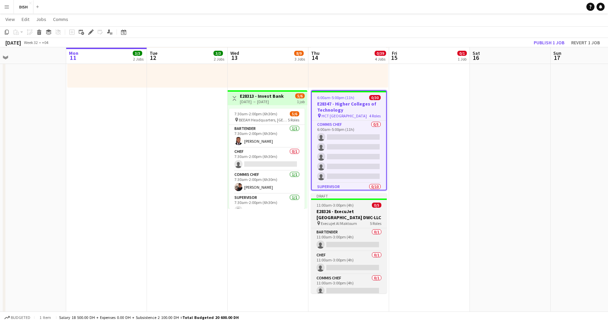
click at [361, 217] on h3 "E28326 - ExecuJet Middle East DWC-LLC" at bounding box center [349, 214] width 76 height 12
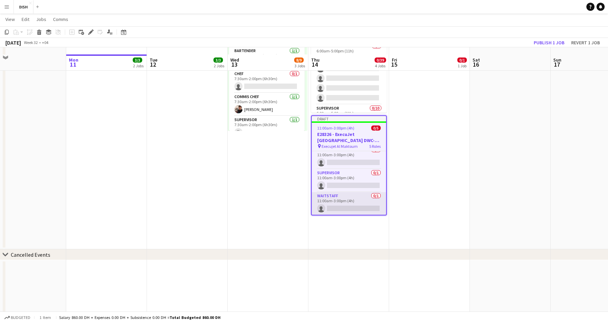
scroll to position [316, 0]
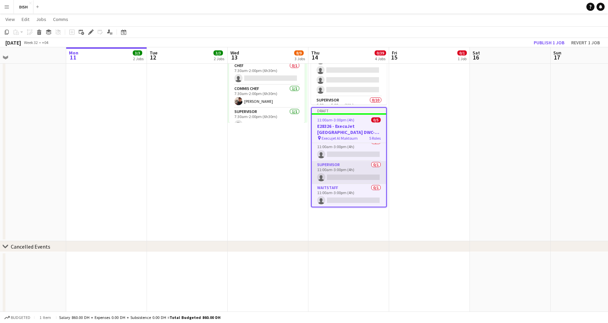
click at [347, 172] on app-card-role "Supervisor 0/1 11:00am-3:00pm (4h) single-neutral-actions" at bounding box center [349, 172] width 74 height 23
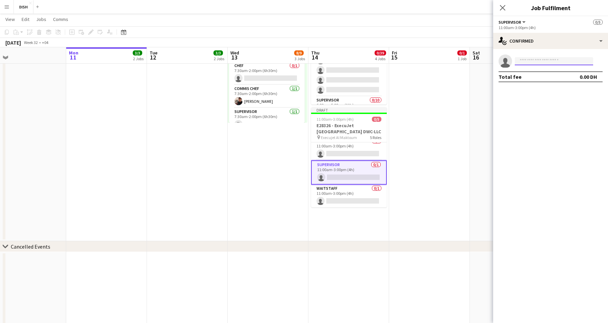
click at [560, 58] on input at bounding box center [554, 61] width 78 height 8
type input "******"
click at [559, 77] on span "[EMAIL_ADDRESS][DOMAIN_NAME]" at bounding box center [554, 76] width 68 height 5
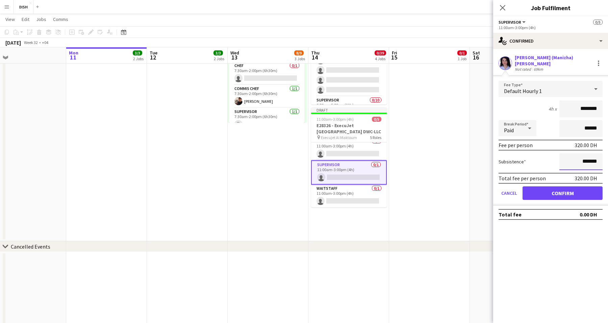
click at [569, 154] on input "*******" at bounding box center [581, 161] width 43 height 17
type input "********"
click at [576, 187] on button "Confirm" at bounding box center [563, 193] width 80 height 14
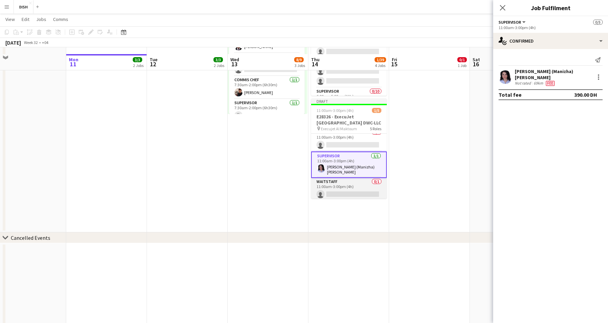
scroll to position [334, 0]
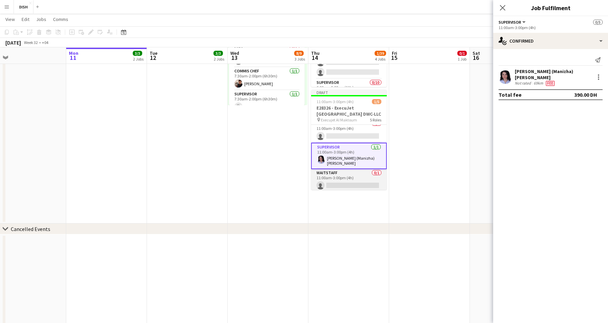
click at [349, 174] on app-card-role "Waitstaff 0/1 11:00am-3:00pm (4h) single-neutral-actions" at bounding box center [349, 180] width 76 height 23
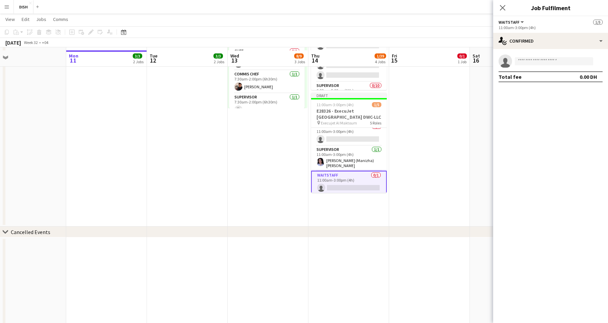
scroll to position [206, 0]
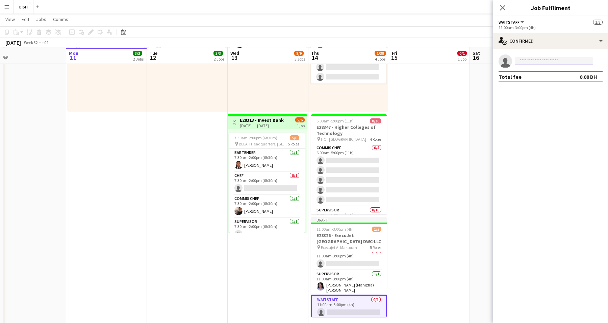
click at [547, 61] on input at bounding box center [554, 61] width 78 height 8
type input "*****"
click at [534, 68] on span "Bernie Morillo" at bounding box center [539, 71] width 39 height 6
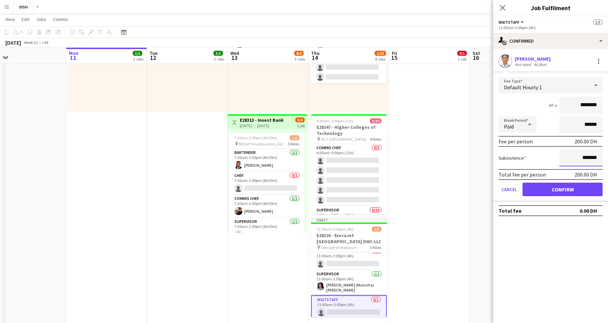
click at [565, 156] on input "*******" at bounding box center [581, 157] width 43 height 17
type input "********"
drag, startPoint x: 574, startPoint y: 187, endPoint x: 570, endPoint y: 188, distance: 3.8
click at [573, 187] on button "Confirm" at bounding box center [563, 189] width 80 height 14
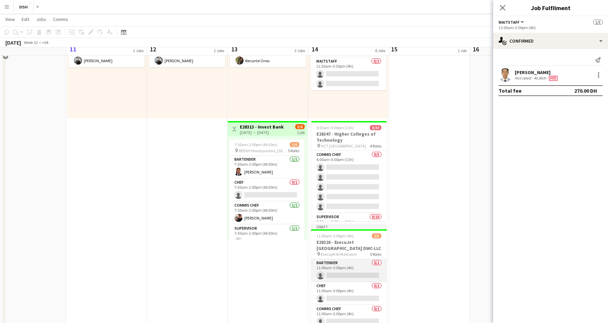
scroll to position [191, 0]
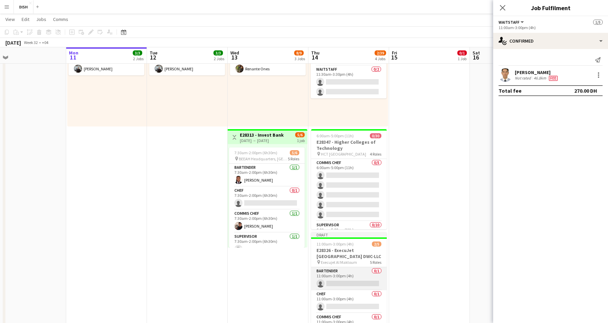
click at [341, 276] on app-card-role "Bartender 0/1 11:00am-3:00pm (4h) single-neutral-actions" at bounding box center [349, 278] width 76 height 23
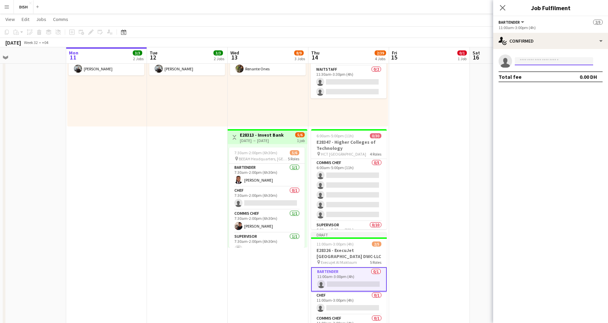
click at [529, 63] on input at bounding box center [554, 61] width 78 height 8
type input "******"
click at [542, 75] on span "[EMAIL_ADDRESS][DOMAIN_NAME]" at bounding box center [554, 76] width 68 height 5
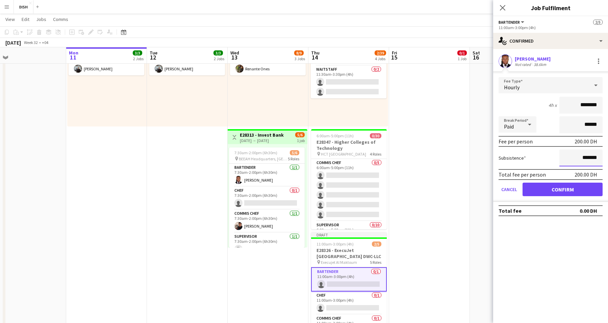
click at [577, 160] on input "*******" at bounding box center [581, 157] width 43 height 17
type input "********"
click at [572, 187] on button "Confirm" at bounding box center [563, 189] width 80 height 14
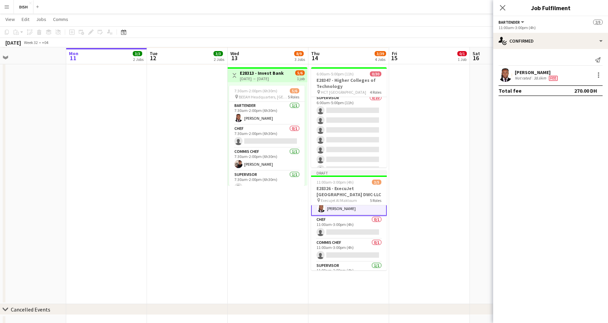
scroll to position [255, 0]
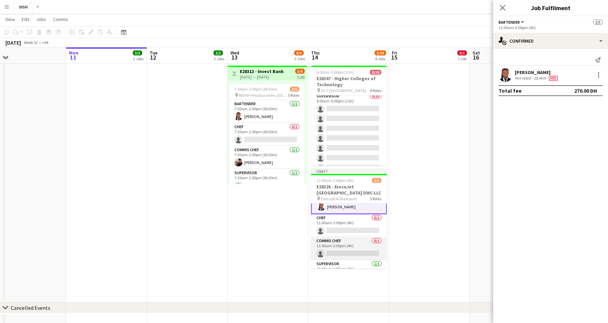
click at [340, 247] on app-card-role "Commis Chef 0/1 11:00am-3:00pm (4h) single-neutral-actions" at bounding box center [349, 248] width 76 height 23
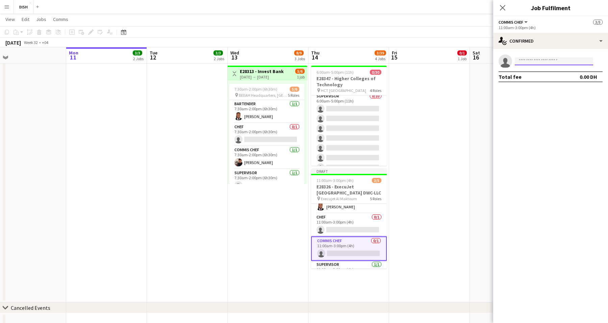
click at [556, 57] on input at bounding box center [554, 61] width 78 height 8
type input "*"
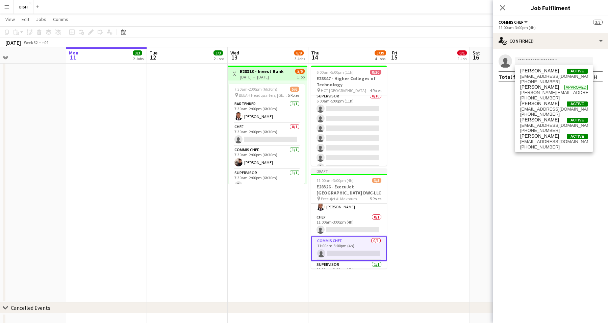
click at [464, 100] on app-date-cell "10:00am-3:00pm (5h) 0/1 pin Gold & Diamond Park, Sheikh Zayed Rd - Al Quoz - Al…" at bounding box center [429, 61] width 81 height 481
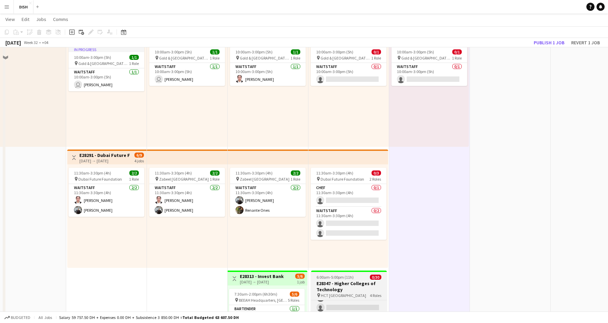
scroll to position [63, 0]
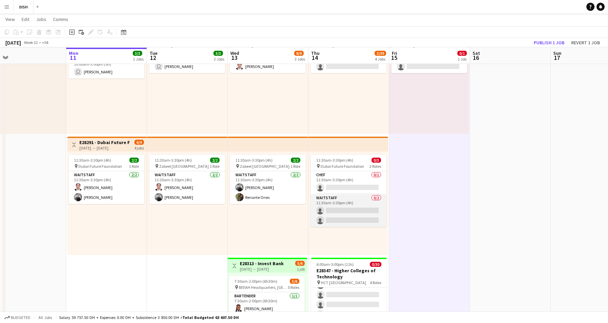
click at [345, 219] on app-card-role "Waitstaff 0/2 11:30am-3:30pm (4h) single-neutral-actions single-neutral-actions" at bounding box center [349, 210] width 76 height 33
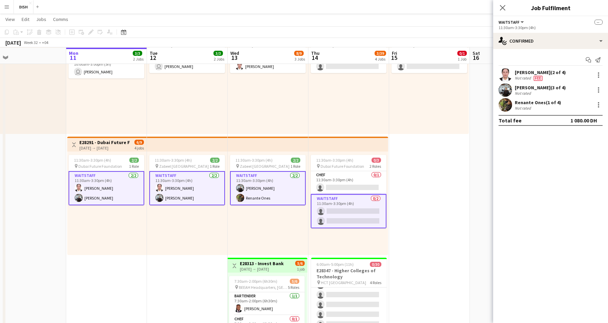
click at [369, 208] on app-card-role "Waitstaff 0/2 11:30am-3:30pm (4h) single-neutral-actions single-neutral-actions" at bounding box center [349, 211] width 76 height 34
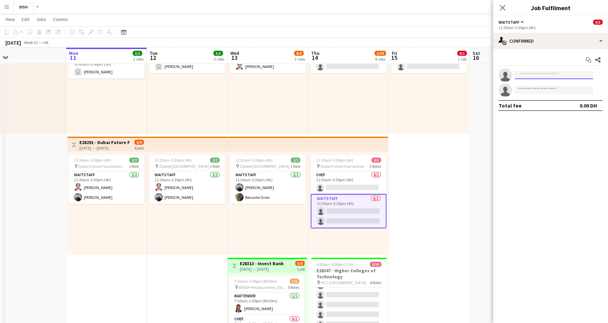
click at [556, 75] on input at bounding box center [554, 75] width 78 height 8
type input "*"
type input "***"
click at [533, 92] on span "[EMAIL_ADDRESS][DOMAIN_NAME]" at bounding box center [554, 90] width 68 height 5
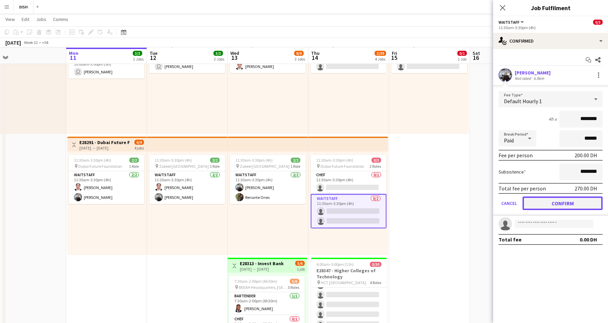
click at [572, 202] on button "Confirm" at bounding box center [563, 203] width 80 height 14
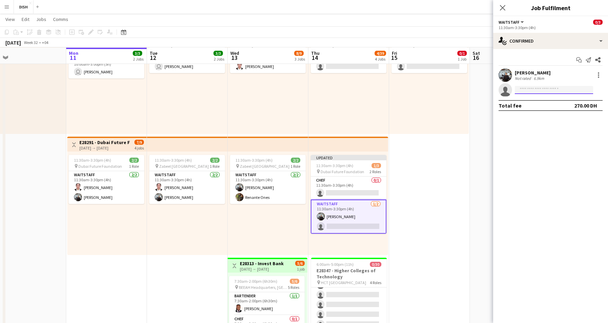
click at [536, 93] on input at bounding box center [554, 90] width 78 height 8
type input "*****"
click at [535, 102] on span "Renante Ones" at bounding box center [535, 100] width 30 height 6
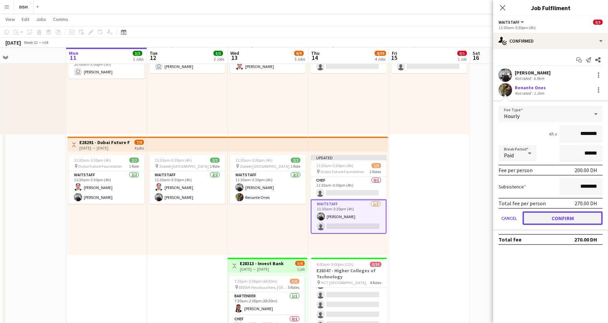
click at [550, 216] on button "Confirm" at bounding box center [563, 218] width 80 height 14
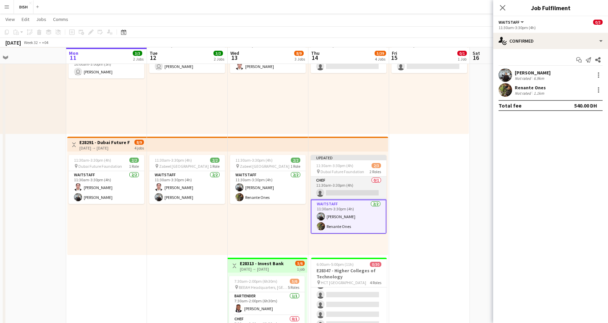
click at [373, 188] on app-card-role "Chef 0/1 11:30am-3:30pm (4h) single-neutral-actions" at bounding box center [349, 187] width 76 height 23
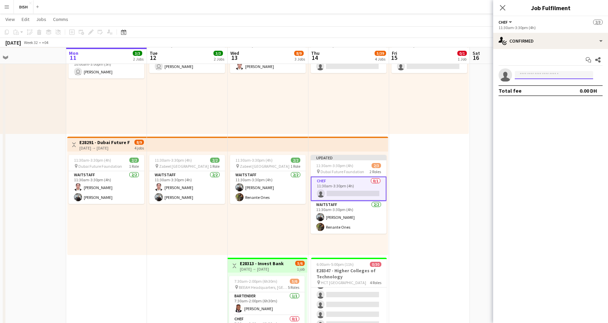
click at [532, 77] on input at bounding box center [554, 75] width 78 height 8
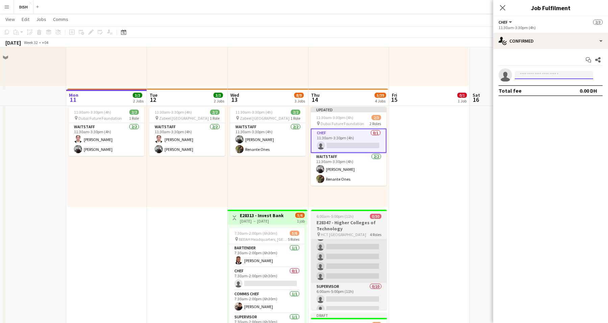
scroll to position [157, 0]
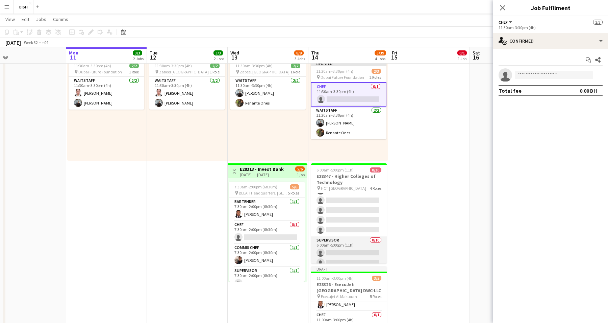
click at [354, 242] on app-card-role "Supervisor 0/10 6:00am-5:00pm (11h) single-neutral-actions single-neutral-actio…" at bounding box center [349, 291] width 76 height 111
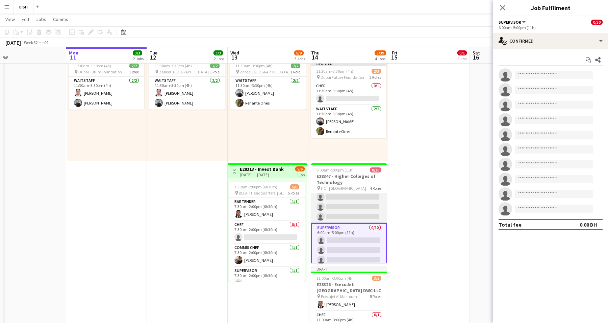
scroll to position [0, 0]
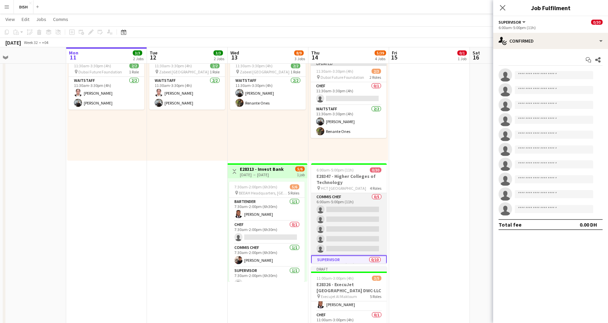
click at [357, 222] on app-card-role "Commis Chef 0/5 6:00am-5:00pm (11h) single-neutral-actions single-neutral-actio…" at bounding box center [349, 224] width 76 height 62
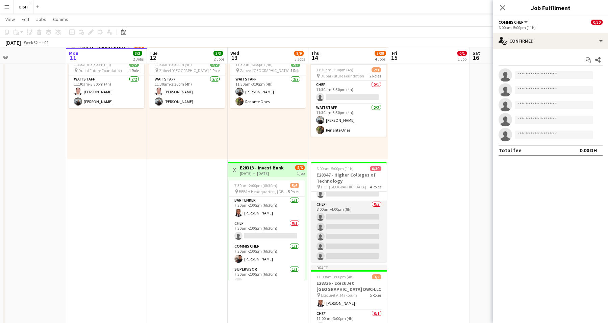
scroll to position [159, 0]
click at [362, 208] on app-card-role "Chef 0/5 8:00am-4:00pm (8h) single-neutral-actions single-neutral-actions singl…" at bounding box center [349, 231] width 76 height 62
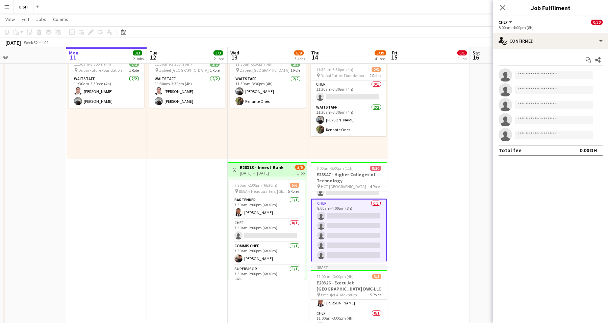
scroll to position [276, 0]
click at [517, 25] on div "Chef All roles Chef 0/30" at bounding box center [551, 22] width 104 height 6
click at [503, 24] on span "Chef" at bounding box center [503, 22] width 9 height 5
click at [524, 47] on li "Chef" at bounding box center [522, 45] width 34 height 6
click at [547, 38] on div "single-neutral-actions-check-2 Confirmed" at bounding box center [550, 41] width 115 height 16
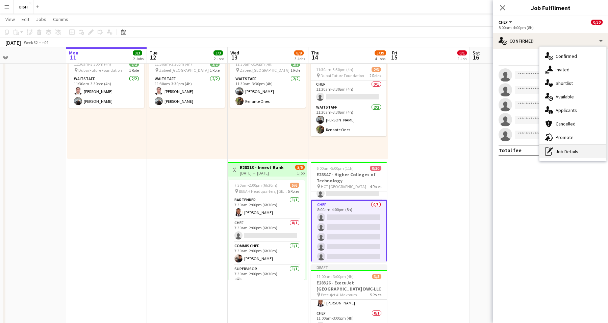
click at [576, 151] on div "pen-write Job Details" at bounding box center [573, 152] width 67 height 14
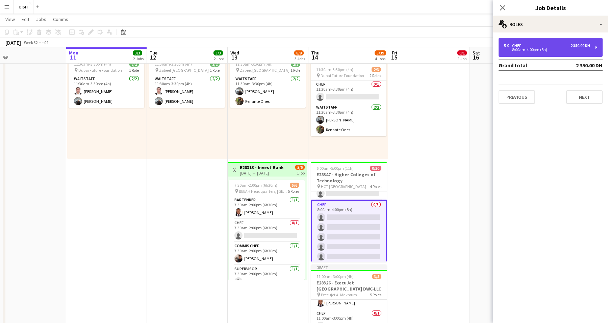
click at [574, 43] on div "2 350.00 DH" at bounding box center [581, 45] width 20 height 5
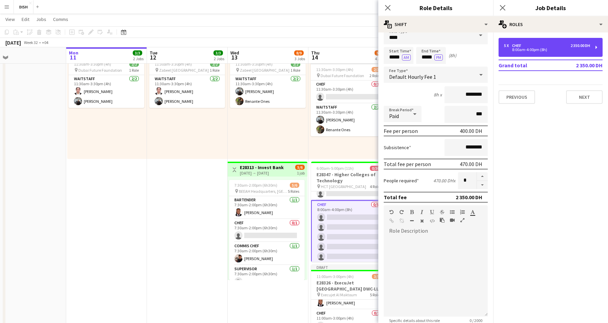
scroll to position [16, 0]
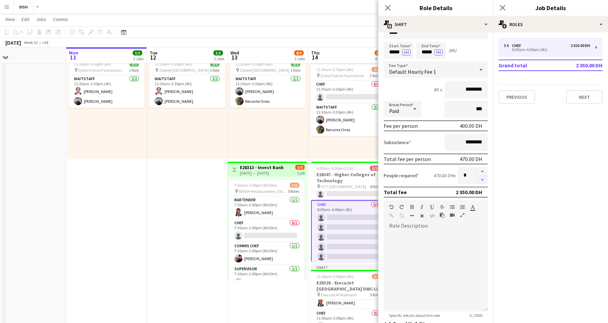
click at [477, 179] on button "button" at bounding box center [482, 180] width 11 height 8
type input "*"
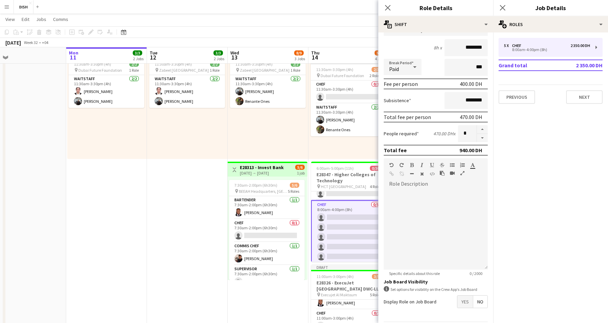
scroll to position [80, 0]
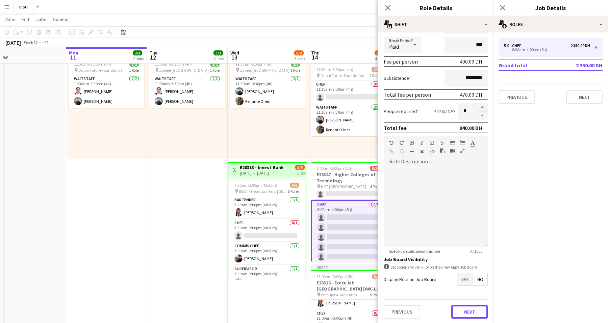
click at [465, 308] on button "Next" at bounding box center [470, 312] width 36 height 14
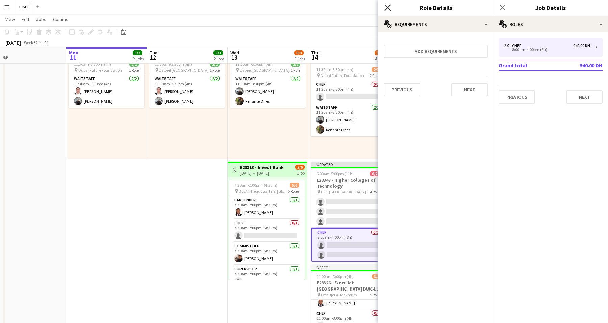
click at [388, 8] on icon at bounding box center [388, 7] width 6 height 6
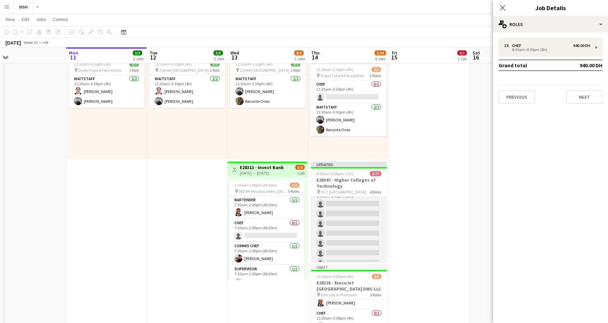
scroll to position [247, 0]
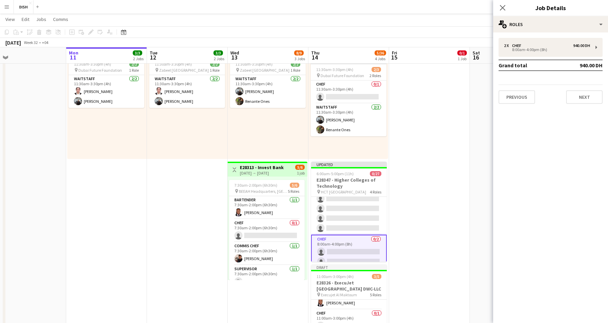
click at [356, 238] on app-card-role "Chef 0/2 8:00am-4:00pm (8h) single-neutral-actions single-neutral-actions" at bounding box center [349, 252] width 76 height 34
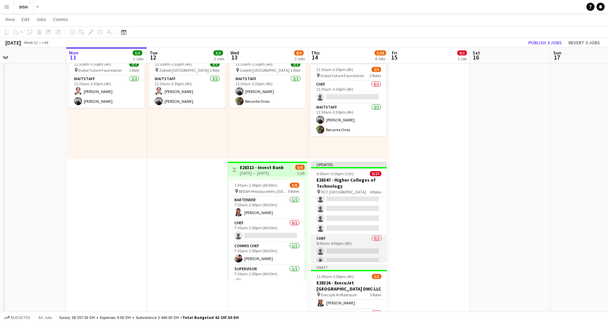
click at [351, 243] on app-card-role "Chef 0/2 8:00am-4:00pm (8h) single-neutral-actions single-neutral-actions" at bounding box center [349, 251] width 76 height 33
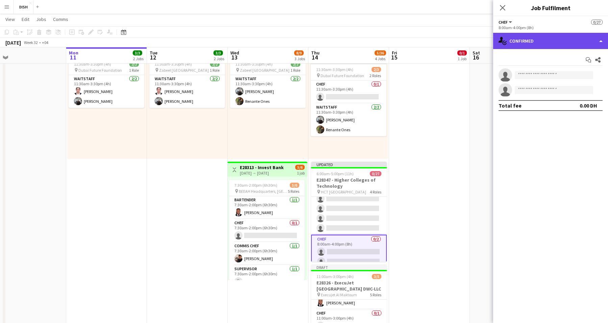
click at [566, 41] on div "single-neutral-actions-check-2 Confirmed" at bounding box center [550, 41] width 115 height 16
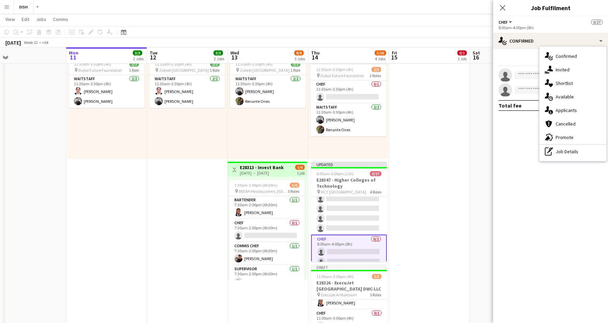
click at [530, 60] on div "Start chat Share" at bounding box center [551, 59] width 104 height 11
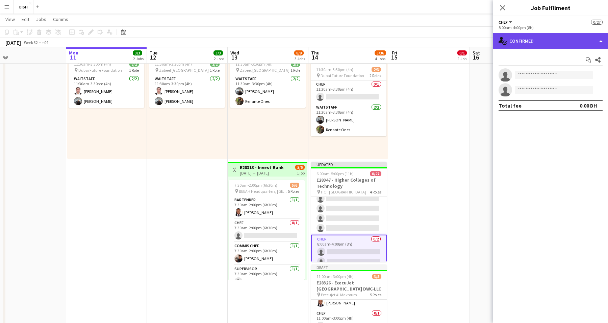
click at [526, 45] on div "single-neutral-actions-check-2 Confirmed" at bounding box center [550, 41] width 115 height 16
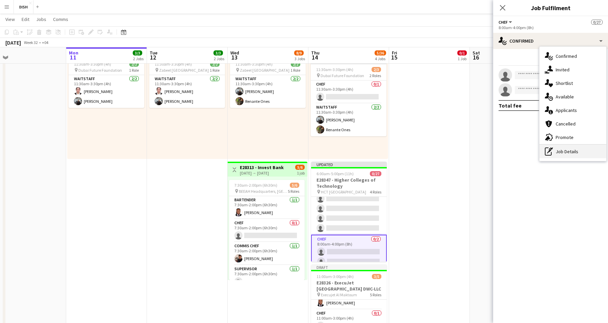
click at [565, 152] on div "pen-write Job Details" at bounding box center [573, 152] width 67 height 14
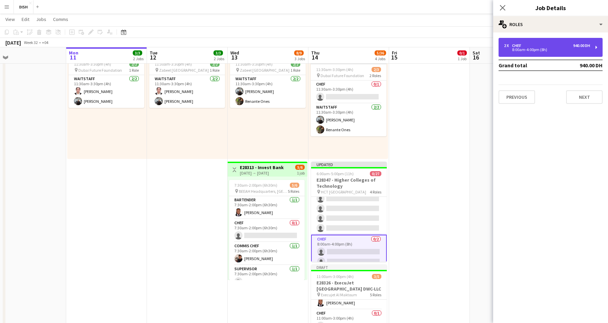
click at [523, 52] on div "2 x Chef 940.00 DH 8:00am-4:00pm (8h)" at bounding box center [551, 47] width 104 height 19
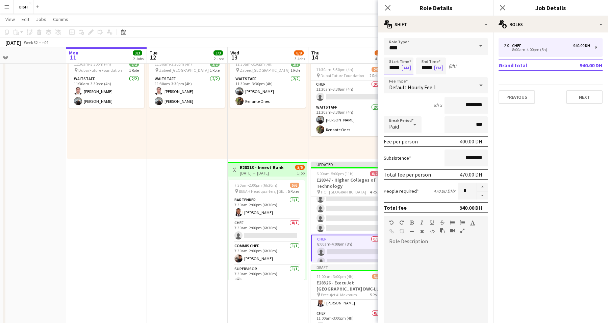
click at [392, 69] on input "*****" at bounding box center [399, 65] width 30 height 17
type input "****"
click at [423, 68] on input "*****" at bounding box center [431, 65] width 30 height 17
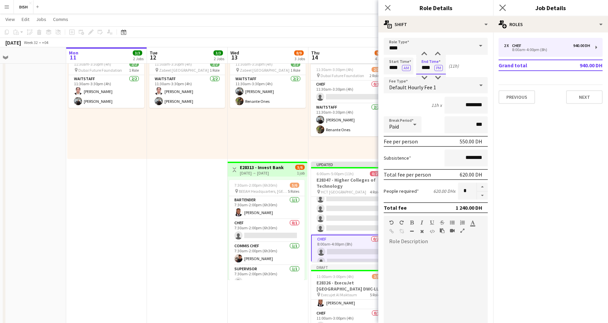
type input "****"
click at [512, 141] on mat-expansion-panel "pencil3 General details 2 x Chef 940.00 DH 8:00am-4:00pm (8h) Grand total 940.0…" at bounding box center [550, 177] width 115 height 290
click at [388, 8] on icon at bounding box center [388, 7] width 6 height 6
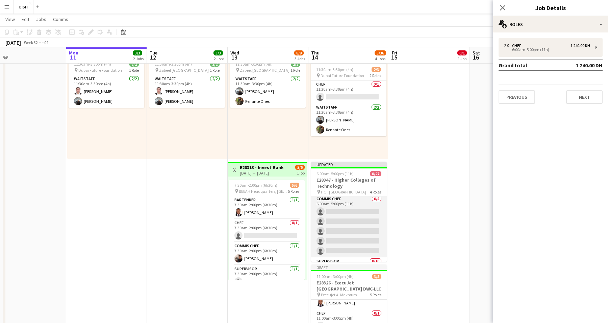
scroll to position [35, 0]
click at [346, 200] on app-card-role "Commis Chef 0/5 6:00am-5:00pm (11h) single-neutral-actions single-neutral-actio…" at bounding box center [349, 226] width 76 height 62
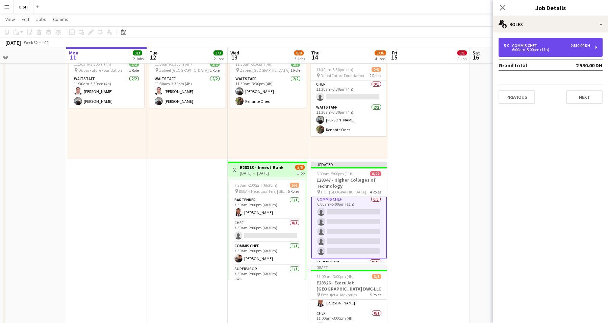
click at [531, 48] on div "6:00am-5:00pm (11h)" at bounding box center [547, 49] width 86 height 3
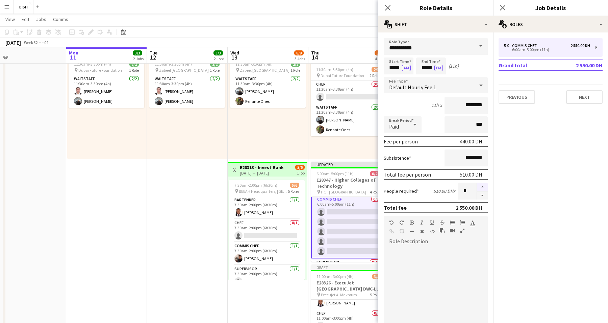
click at [477, 187] on button "button" at bounding box center [482, 186] width 11 height 9
type input "*"
click at [388, 8] on icon at bounding box center [388, 7] width 6 height 6
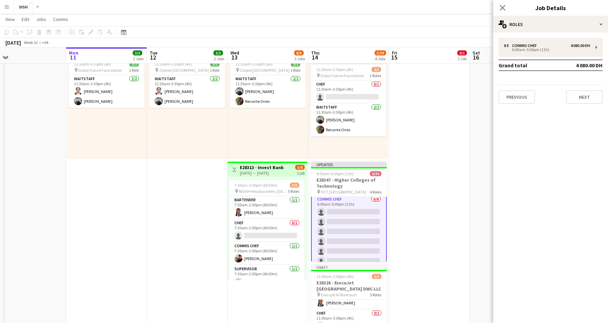
click at [355, 211] on app-card-role "Commis Chef 0/8 6:00am-5:00pm (11h) single-neutral-actions single-neutral-actio…" at bounding box center [349, 241] width 76 height 93
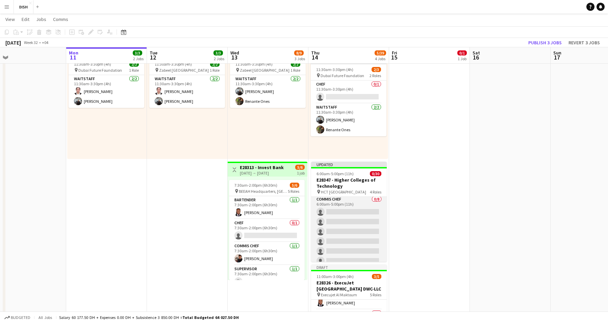
click at [355, 211] on app-card-role "Commis Chef 0/8 6:00am-5:00pm (11h) single-neutral-actions single-neutral-actio…" at bounding box center [349, 241] width 76 height 92
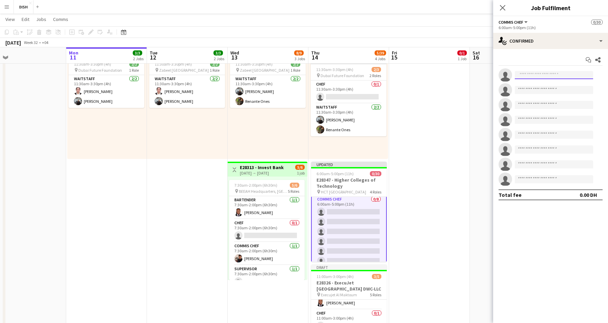
click at [571, 76] on input at bounding box center [554, 75] width 78 height 8
type input "***"
click at [565, 83] on span "Matthew Anthony Active" at bounding box center [554, 85] width 68 height 6
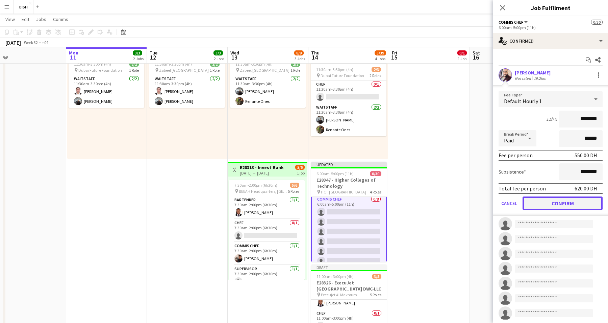
click at [574, 206] on button "Confirm" at bounding box center [563, 203] width 80 height 14
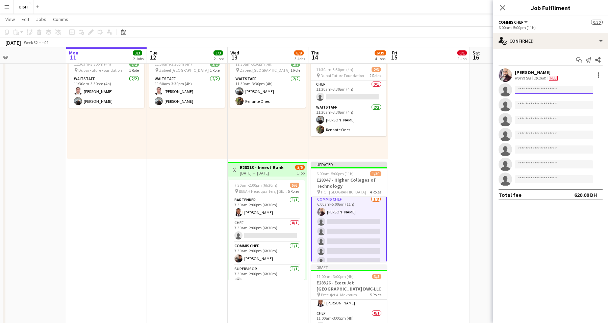
click at [530, 92] on input at bounding box center [554, 90] width 78 height 8
type input "****"
click at [539, 104] on span "[EMAIL_ADDRESS][DOMAIN_NAME]" at bounding box center [554, 104] width 68 height 5
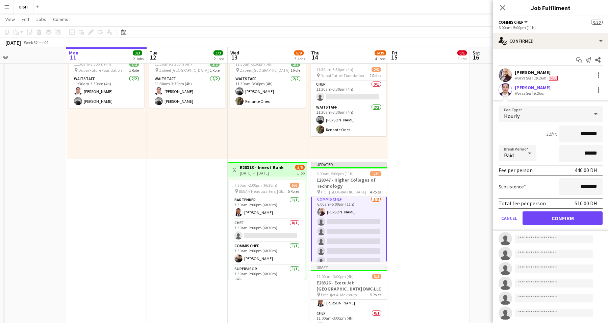
click at [572, 135] on input "********" at bounding box center [581, 133] width 43 height 17
type input "****"
click at [558, 217] on button "Confirm" at bounding box center [563, 218] width 80 height 14
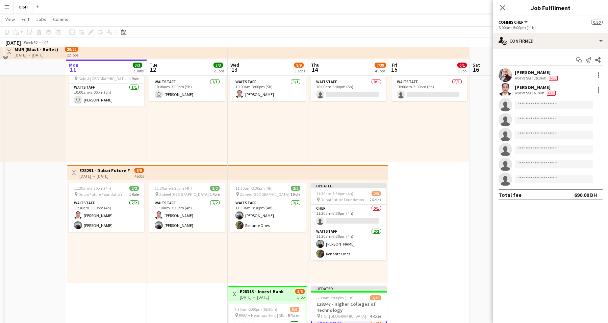
scroll to position [0, 0]
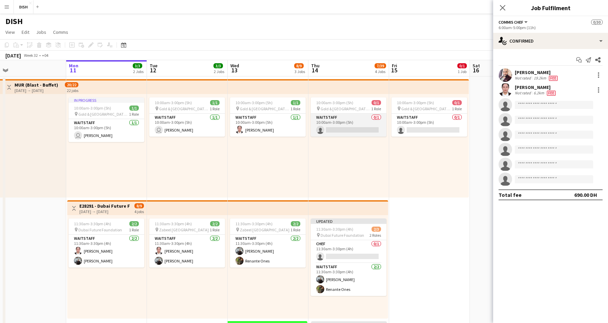
click at [358, 120] on app-card-role "Waitstaff 0/1 10:00am-3:00pm (5h) single-neutral-actions" at bounding box center [349, 125] width 76 height 23
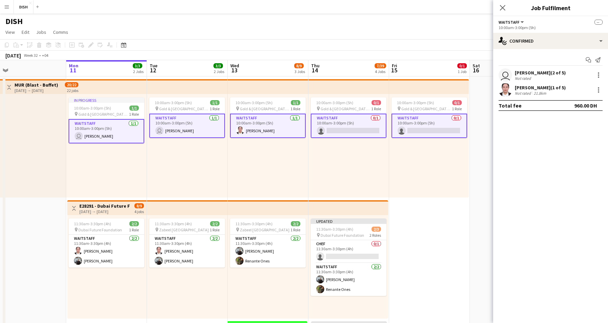
scroll to position [0, 256]
click at [361, 125] on app-card-role "Waitstaff 0/1 10:00am-3:00pm (5h) single-neutral-actions" at bounding box center [350, 126] width 76 height 24
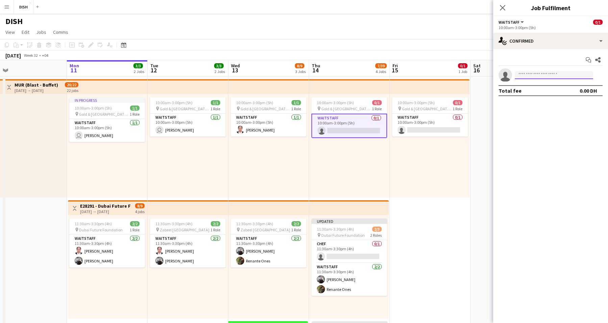
click at [564, 76] on input at bounding box center [554, 75] width 78 height 8
type input "*****"
click at [557, 88] on span "[EMAIL_ADDRESS][DOMAIN_NAME]" at bounding box center [554, 90] width 68 height 5
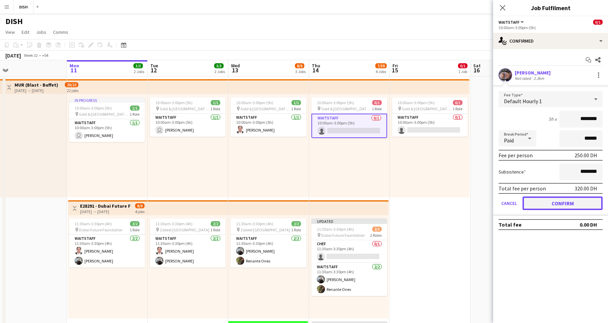
click at [566, 202] on button "Confirm" at bounding box center [563, 203] width 80 height 14
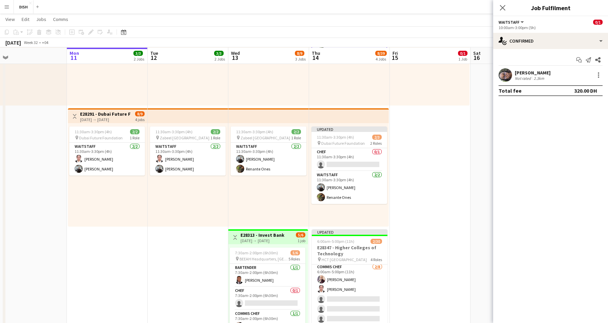
scroll to position [0, 0]
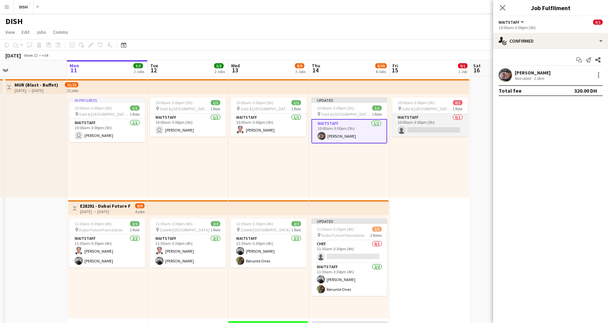
click at [452, 119] on app-card-role "Waitstaff 0/1 10:00am-3:00pm (5h) single-neutral-actions" at bounding box center [430, 125] width 76 height 23
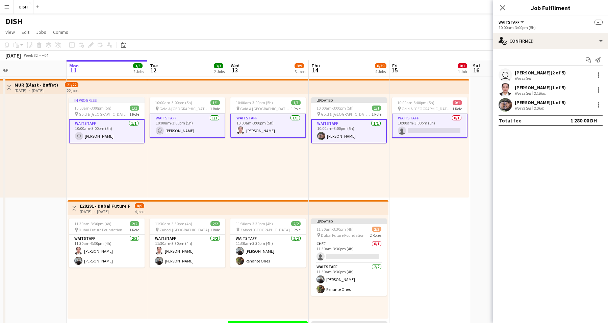
click at [445, 125] on app-card-role "Waitstaff 0/1 10:00am-3:00pm (5h) single-neutral-actions" at bounding box center [430, 126] width 76 height 24
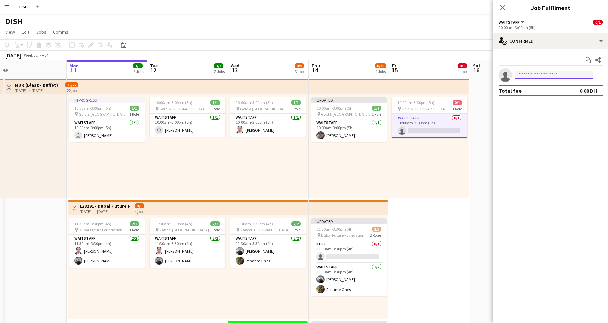
click at [555, 77] on input at bounding box center [554, 75] width 78 height 8
type input "*****"
click at [556, 91] on span "[EMAIL_ADDRESS][DOMAIN_NAME]" at bounding box center [554, 90] width 68 height 5
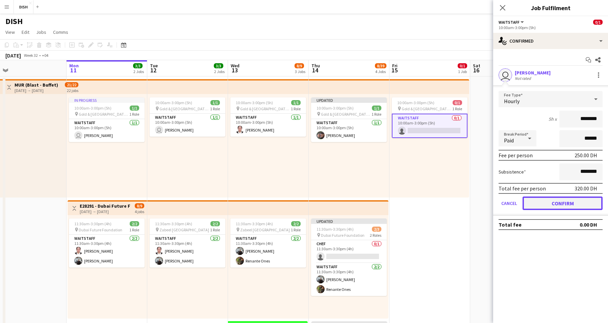
click at [560, 200] on button "Confirm" at bounding box center [563, 203] width 80 height 14
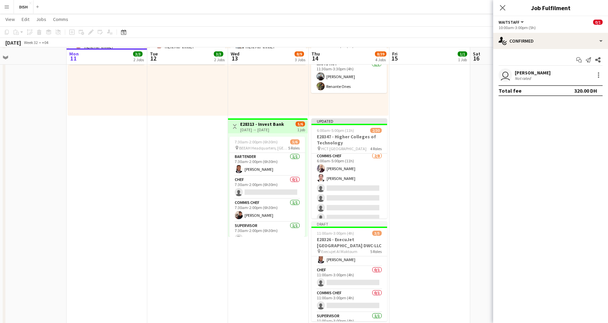
scroll to position [203, 0]
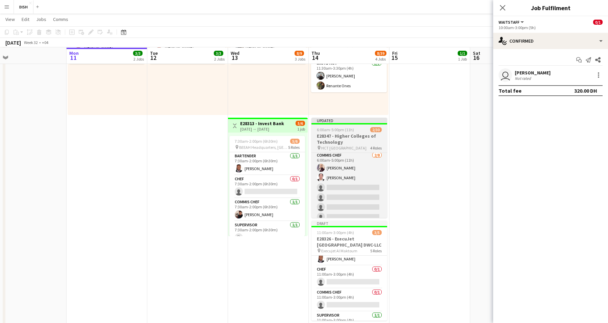
click at [332, 135] on h3 "E28347 - Higher Colleges of Technology" at bounding box center [350, 139] width 76 height 12
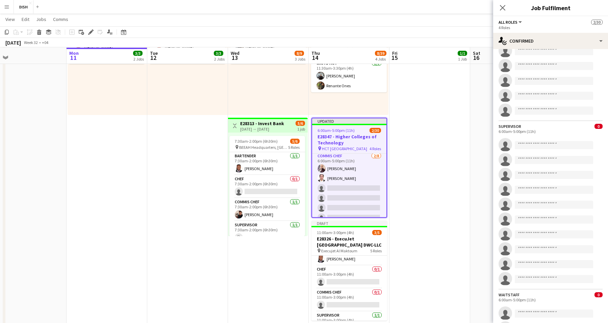
scroll to position [141, 0]
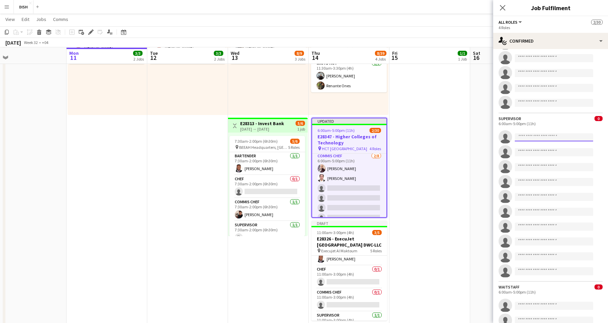
click at [538, 135] on input at bounding box center [554, 137] width 78 height 8
click at [541, 152] on input at bounding box center [554, 152] width 78 height 8
click at [541, 165] on input at bounding box center [554, 167] width 78 height 8
click at [541, 181] on input at bounding box center [554, 182] width 78 height 8
click at [539, 195] on input at bounding box center [554, 197] width 78 height 8
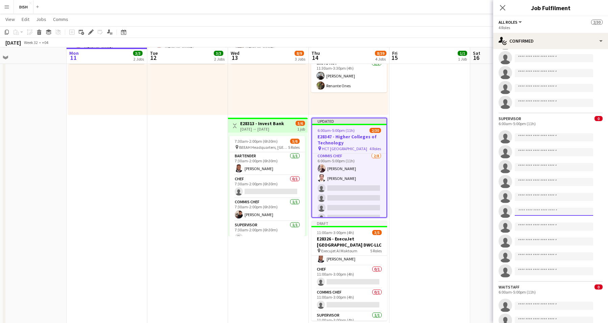
click at [536, 211] on input at bounding box center [554, 212] width 78 height 8
click at [533, 225] on input at bounding box center [554, 226] width 78 height 8
click at [535, 241] on input at bounding box center [554, 241] width 78 height 8
click at [537, 254] on input at bounding box center [554, 256] width 78 height 8
click at [531, 267] on input at bounding box center [554, 271] width 78 height 8
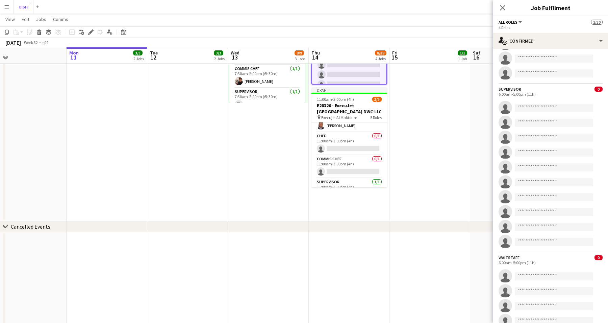
scroll to position [283, 0]
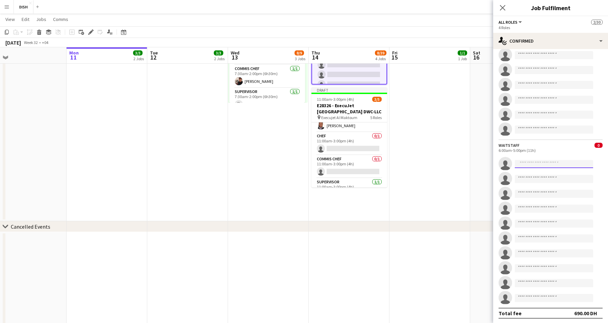
click at [530, 161] on input at bounding box center [554, 164] width 78 height 8
type input "****"
click at [534, 175] on span "Fatima Altahan" at bounding box center [539, 172] width 39 height 6
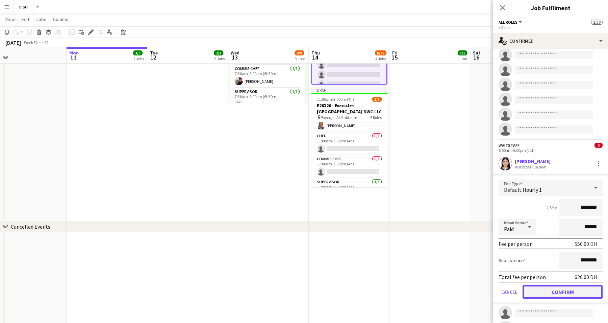
click at [584, 293] on button "Confirm" at bounding box center [563, 292] width 80 height 14
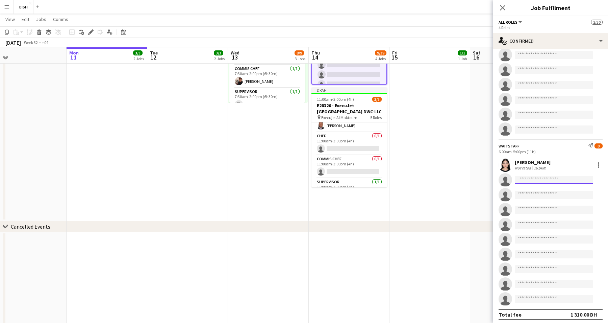
click at [546, 178] on input at bounding box center [554, 180] width 78 height 8
click at [595, 161] on div at bounding box center [599, 164] width 8 height 8
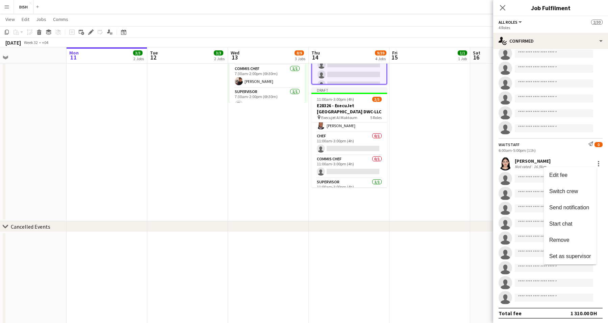
click at [550, 143] on div at bounding box center [304, 161] width 608 height 323
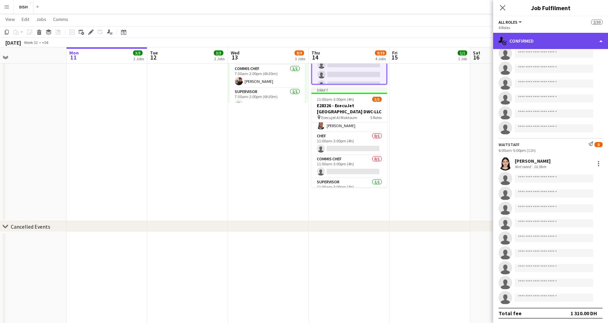
click at [511, 38] on div "single-neutral-actions-check-2 Confirmed" at bounding box center [550, 41] width 115 height 16
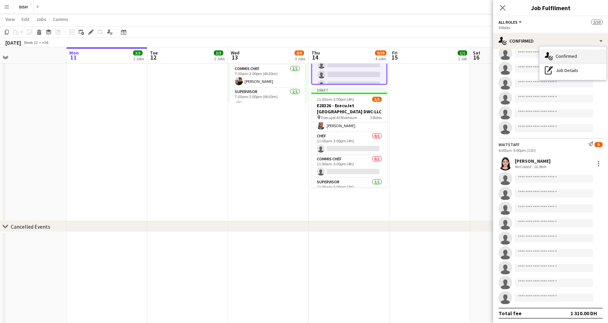
click at [550, 56] on icon "single-neutral-actions-check-2" at bounding box center [549, 56] width 8 height 8
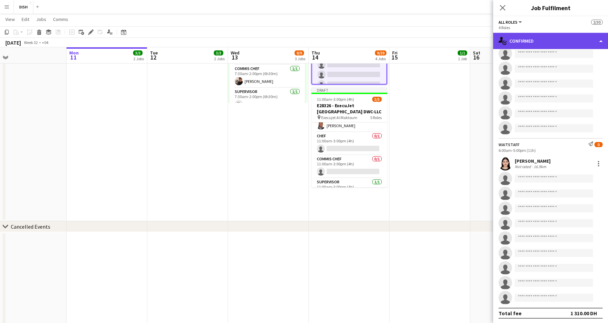
click at [540, 43] on div "single-neutral-actions-check-2 Confirmed" at bounding box center [550, 41] width 115 height 16
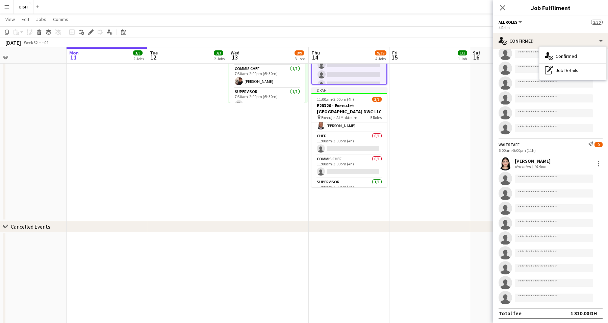
click at [523, 148] on div "6:00am-5:00pm (11h)" at bounding box center [551, 150] width 104 height 5
click at [520, 164] on div "Not rated" at bounding box center [524, 166] width 18 height 5
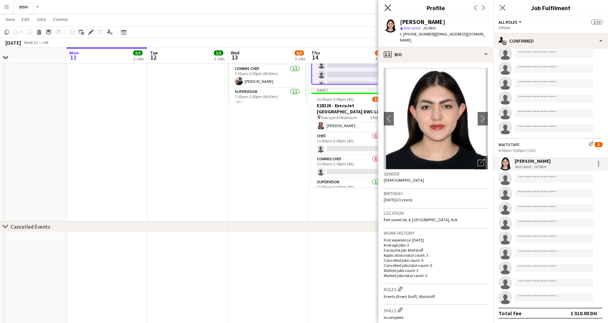
click at [388, 6] on icon "Close pop-in" at bounding box center [388, 7] width 6 height 6
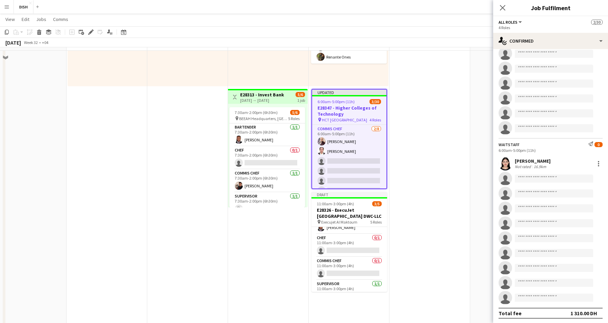
scroll to position [205, 0]
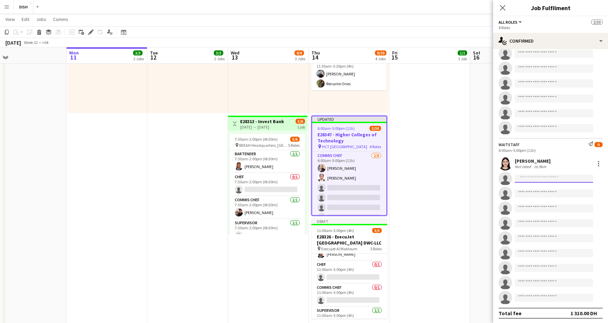
click at [541, 179] on input at bounding box center [554, 178] width 78 height 8
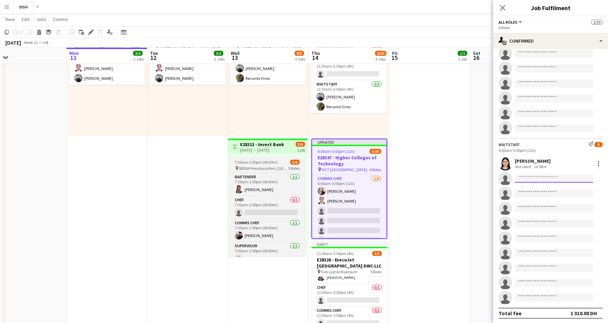
scroll to position [182, 0]
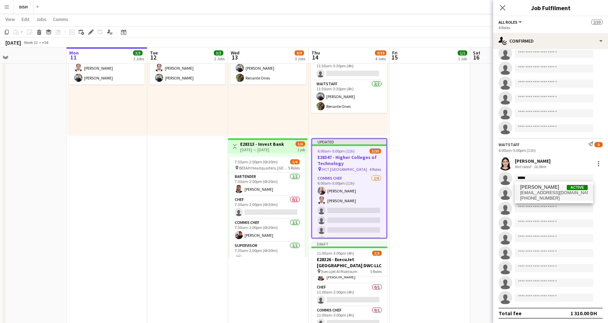
type input "*****"
click at [535, 188] on span "Zeena Cajelo" at bounding box center [539, 187] width 39 height 6
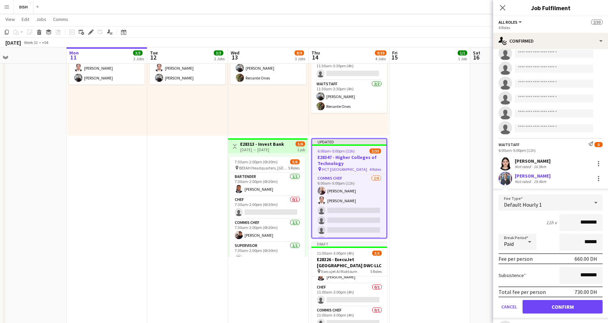
click at [575, 221] on input "********" at bounding box center [581, 222] width 43 height 17
type input "*****"
click at [556, 307] on button "Confirm" at bounding box center [563, 307] width 80 height 14
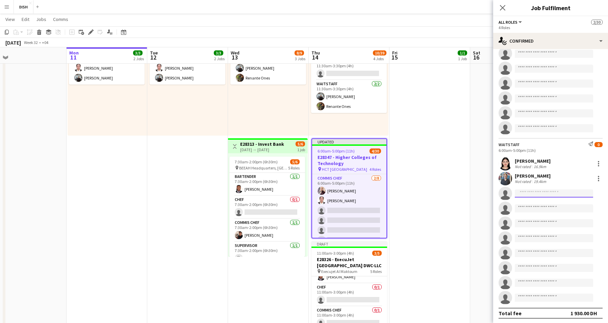
click at [531, 192] on input at bounding box center [554, 193] width 78 height 8
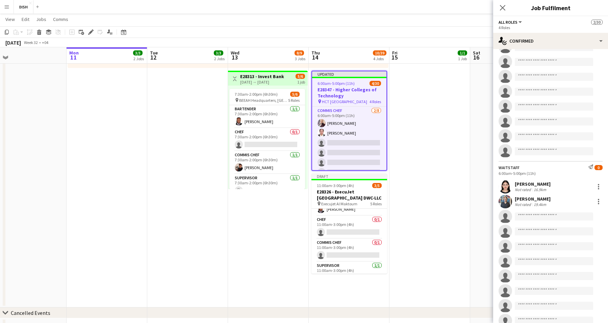
scroll to position [270, 0]
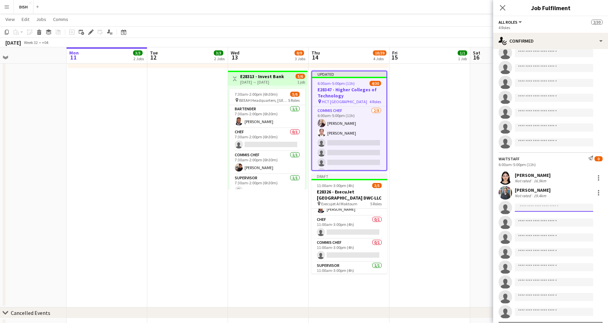
click at [531, 209] on input at bounding box center [554, 207] width 78 height 8
click at [527, 209] on input at bounding box center [554, 207] width 78 height 8
type input "*****"
click at [540, 216] on span "Rabiu Amidu" at bounding box center [539, 216] width 39 height 6
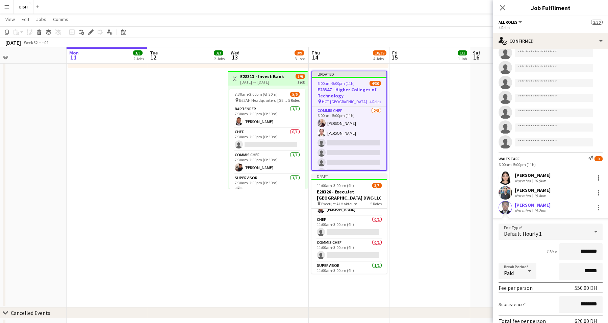
scroll to position [417, 0]
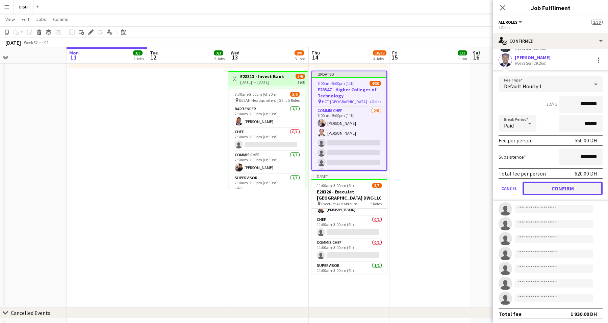
click at [565, 188] on button "Confirm" at bounding box center [563, 188] width 80 height 14
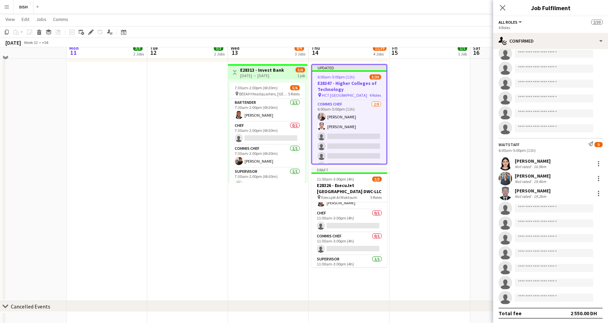
scroll to position [265, 0]
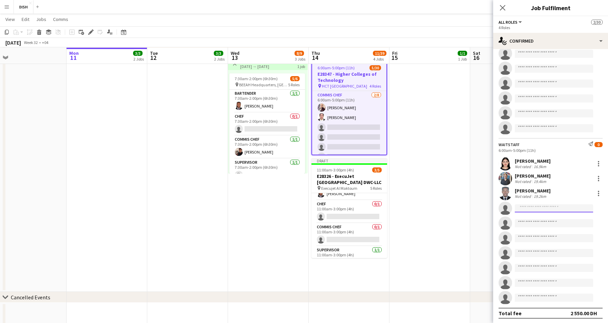
click at [544, 204] on input at bounding box center [554, 208] width 78 height 8
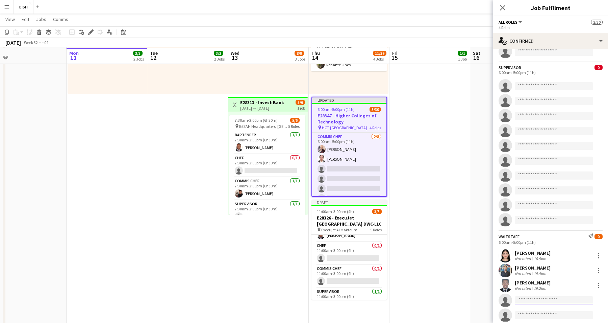
scroll to position [36, 0]
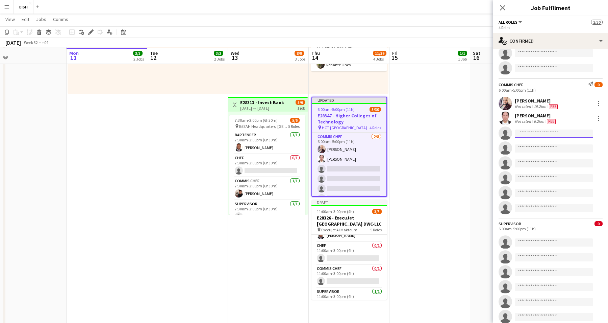
click at [560, 134] on input at bounding box center [554, 133] width 78 height 8
type input "***"
click at [558, 140] on span "Kavishka Jayasundara" at bounding box center [539, 143] width 39 height 6
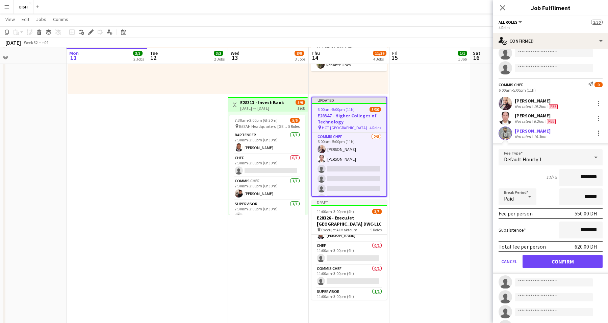
click at [574, 175] on input "********" at bounding box center [581, 177] width 43 height 17
type input "*****"
click at [575, 258] on button "Confirm" at bounding box center [563, 261] width 80 height 14
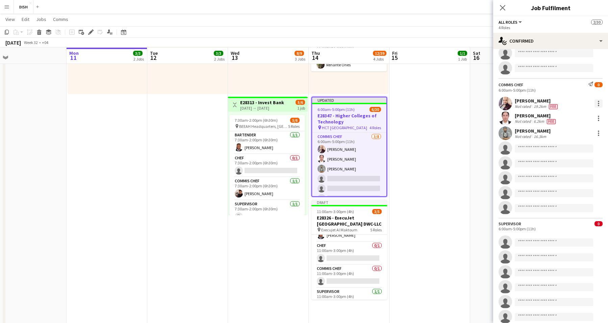
click at [595, 105] on div at bounding box center [599, 103] width 8 height 8
click at [589, 119] on button "Edit fee" at bounding box center [570, 115] width 53 height 16
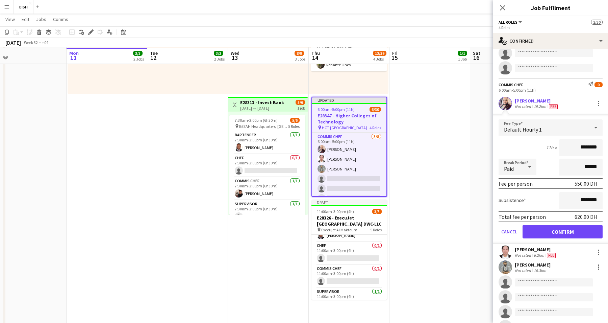
click at [574, 147] on input "********" at bounding box center [581, 147] width 43 height 17
type input "*****"
click at [565, 222] on form "Fee Type Default Hourly 1 11h x ***** Break Period Paid ****** Fee per person 4…" at bounding box center [550, 181] width 115 height 125
click at [567, 230] on button "Confirm" at bounding box center [563, 232] width 80 height 14
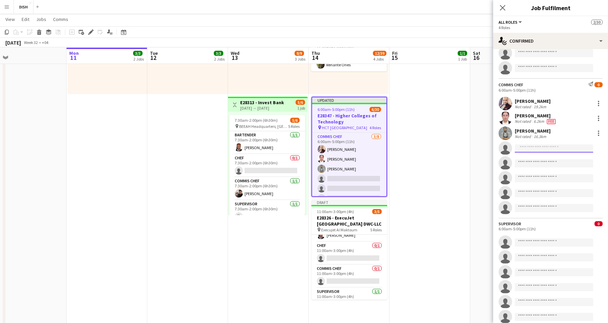
click at [547, 147] on input at bounding box center [554, 148] width 78 height 8
type input "*"
type input "*****"
click at [553, 163] on span "[EMAIL_ADDRESS][DOMAIN_NAME]" at bounding box center [554, 162] width 68 height 5
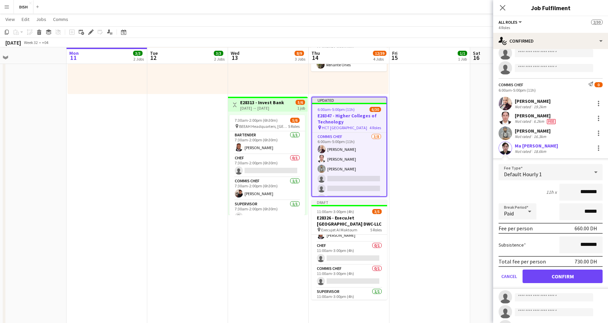
click at [573, 188] on input "********" at bounding box center [581, 192] width 43 height 17
type input "*****"
click at [547, 278] on button "Confirm" at bounding box center [563, 276] width 80 height 14
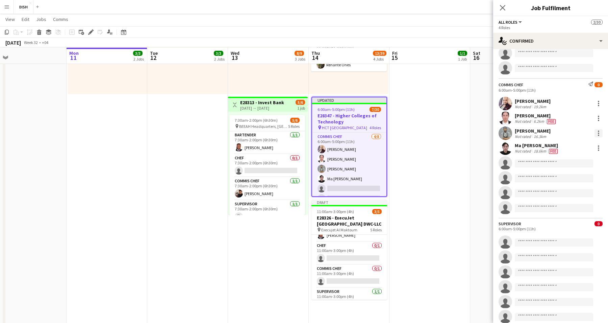
click at [595, 130] on div at bounding box center [599, 133] width 8 height 8
click at [545, 131] on div at bounding box center [304, 161] width 608 height 323
click at [595, 132] on div at bounding box center [599, 133] width 8 height 8
click at [538, 131] on div at bounding box center [304, 161] width 608 height 323
click at [598, 130] on div at bounding box center [598, 130] width 1 height 1
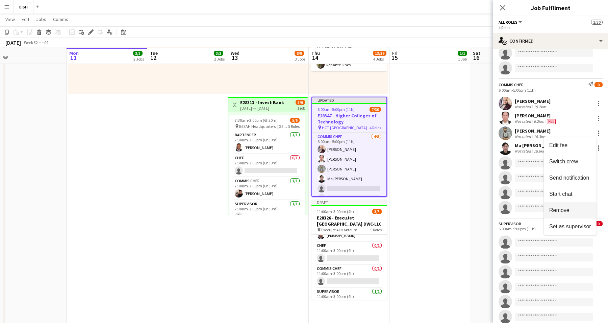
click at [575, 206] on button "Remove" at bounding box center [570, 210] width 53 height 16
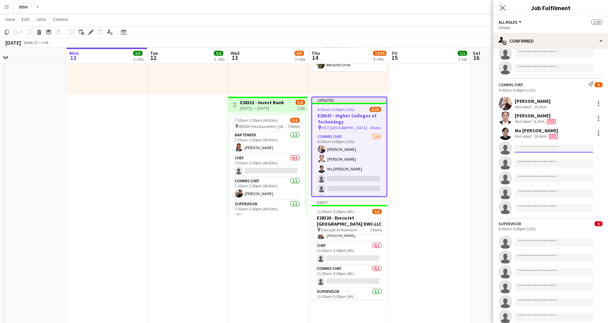
click at [542, 146] on input at bounding box center [554, 148] width 78 height 8
click at [543, 240] on input at bounding box center [554, 242] width 78 height 8
type input "***"
click at [541, 256] on span "[EMAIL_ADDRESS][DOMAIN_NAME]" at bounding box center [554, 256] width 68 height 5
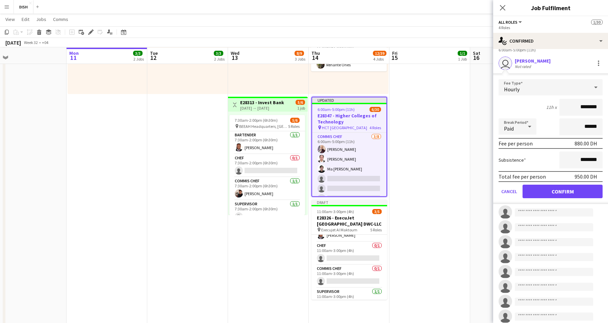
scroll to position [218, 0]
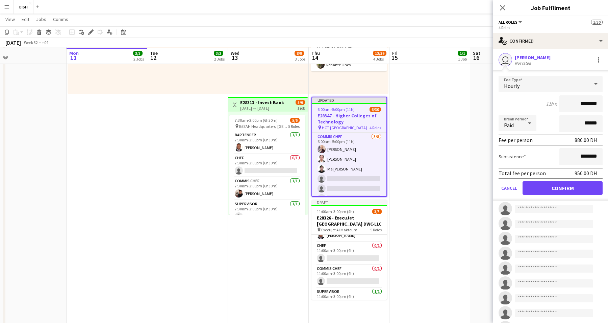
click at [575, 101] on input "********" at bounding box center [581, 103] width 43 height 17
type input "****"
click at [573, 153] on input "********" at bounding box center [581, 156] width 43 height 17
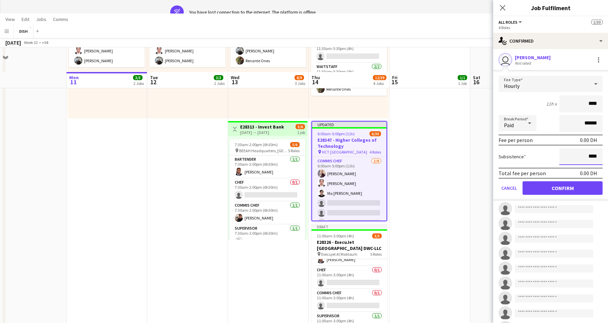
type input "****"
click at [572, 184] on button "Confirm" at bounding box center [563, 188] width 80 height 14
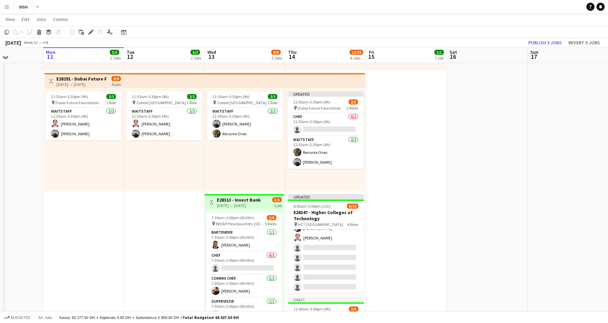
scroll to position [127, 0]
click at [346, 127] on app-card-role "Chef 0/1 11:30am-3:30pm (4h) single-neutral-actions" at bounding box center [326, 124] width 76 height 23
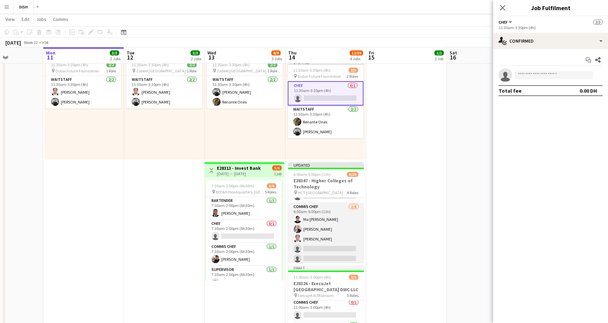
scroll to position [0, 0]
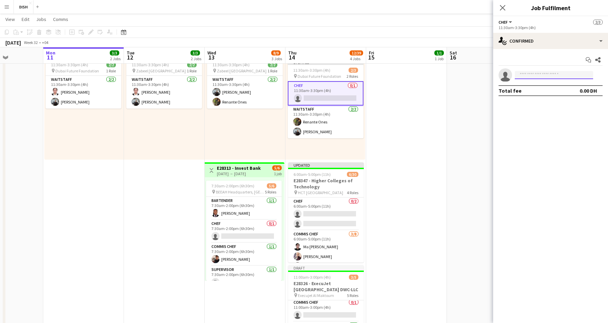
click at [554, 75] on input at bounding box center [554, 75] width 78 height 8
type input "****"
click at [552, 91] on span "[PERSON_NAME][EMAIL_ADDRESS][PERSON_NAME][DOMAIN_NAME]" at bounding box center [554, 90] width 68 height 5
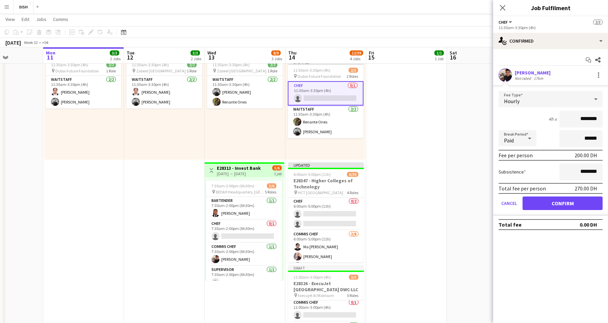
click at [580, 119] on input "********" at bounding box center [581, 119] width 43 height 17
click at [581, 205] on button "Confirm" at bounding box center [563, 203] width 80 height 14
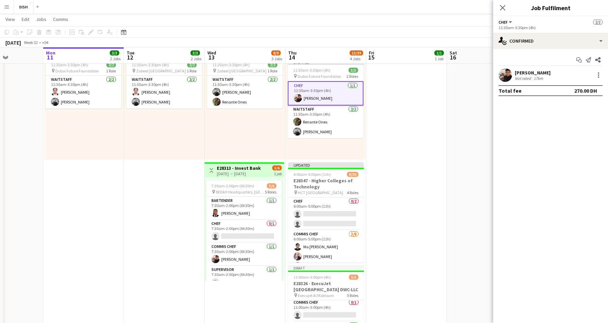
click at [558, 239] on mat-expansion-panel "check Confirmed Start chat Send notification Share Edmond Alcantara Not rated 1…" at bounding box center [550, 186] width 115 height 274
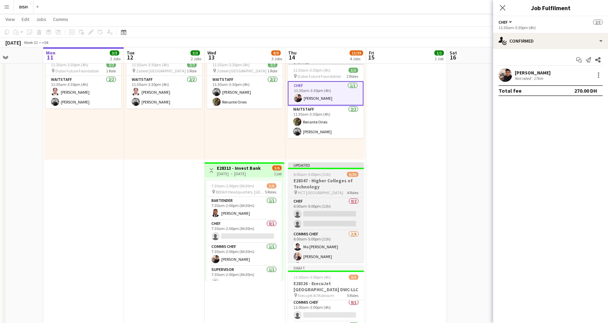
click at [325, 186] on h3 "E28347 - Higher Colleges of Technology" at bounding box center [326, 183] width 76 height 12
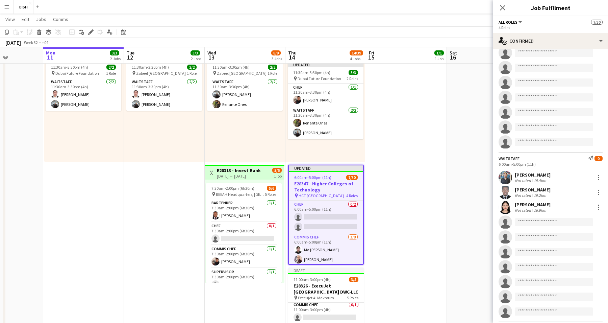
scroll to position [285, 0]
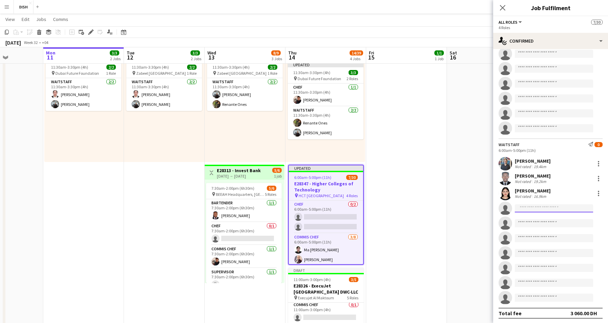
click at [542, 208] on input at bounding box center [554, 208] width 78 height 8
type input "*"
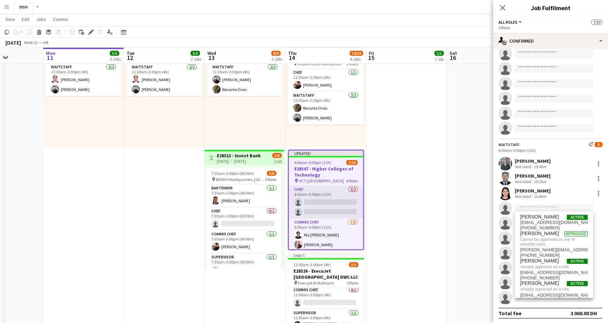
scroll to position [16, 0]
click at [498, 145] on div "Waitstaff Send notification 0 6:00am-5:00pm (11h)" at bounding box center [550, 147] width 115 height 11
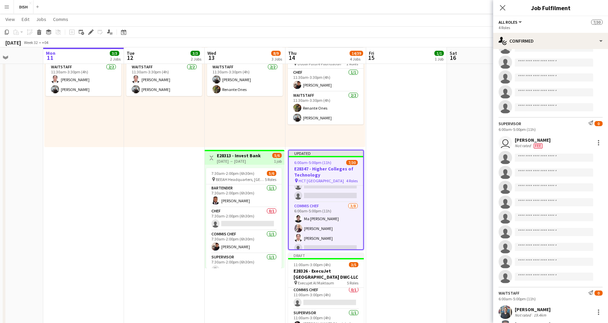
scroll to position [65, 0]
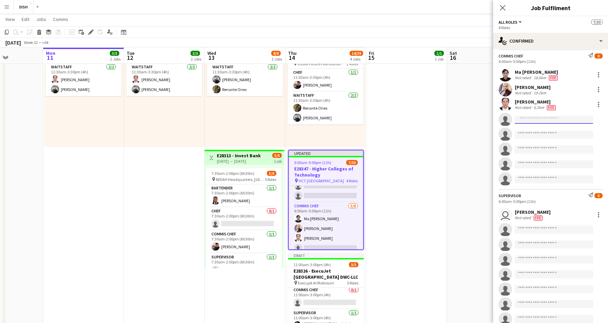
click at [531, 119] on input at bounding box center [554, 120] width 78 height 8
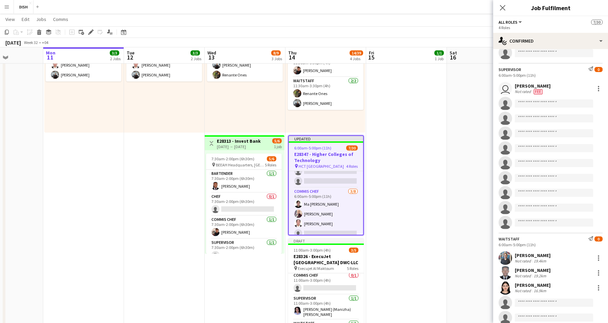
scroll to position [285, 0]
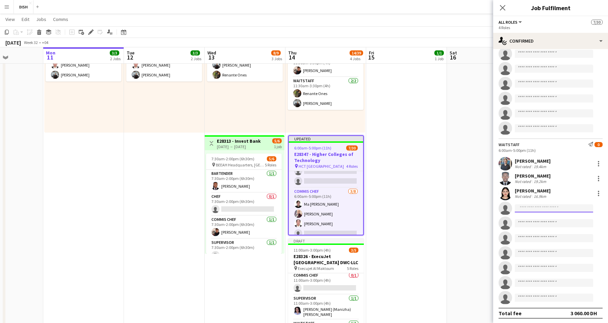
click at [530, 208] on input at bounding box center [554, 208] width 78 height 8
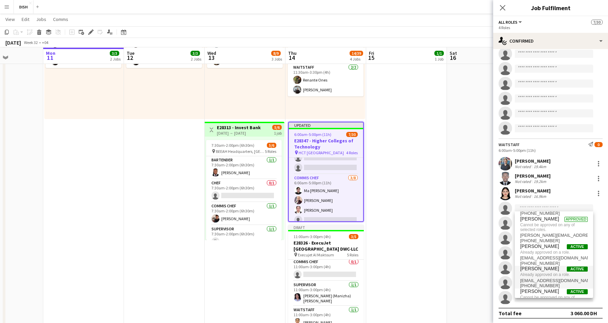
scroll to position [0, 0]
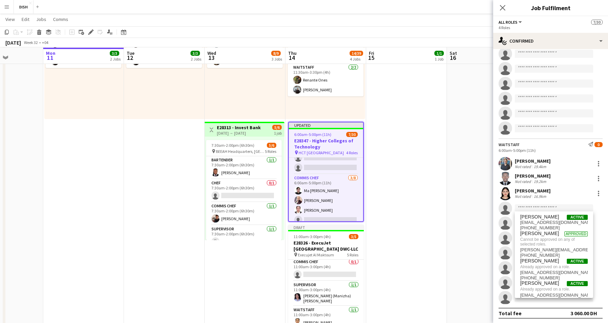
click at [494, 206] on app-invite-slot "single-neutral-actions" at bounding box center [550, 208] width 115 height 14
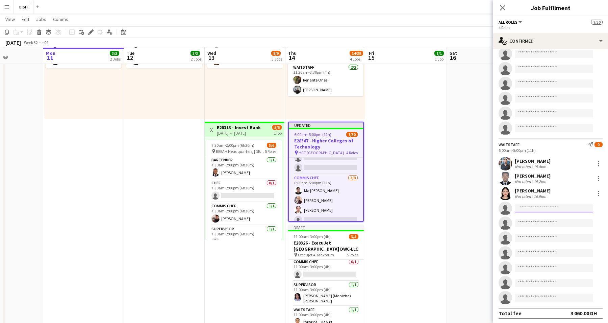
click at [529, 210] on input at bounding box center [554, 208] width 78 height 8
type input "*"
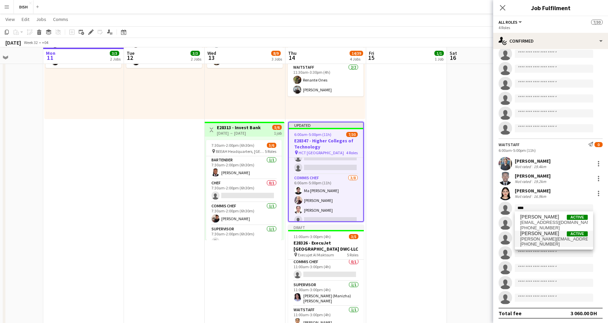
type input "****"
click at [548, 237] on span "[PERSON_NAME][EMAIL_ADDRESS][DOMAIN_NAME]" at bounding box center [554, 238] width 68 height 5
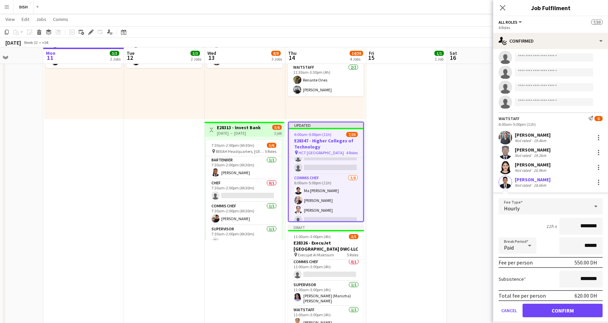
scroll to position [358, 0]
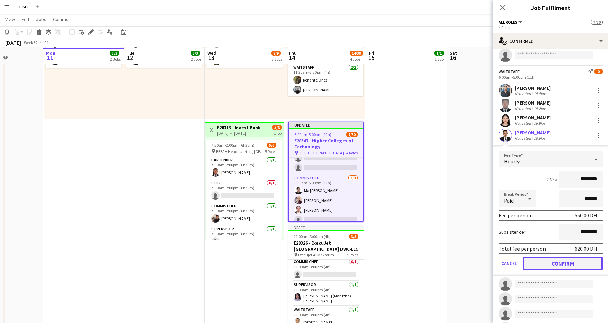
click at [556, 258] on button "Confirm" at bounding box center [563, 264] width 80 height 14
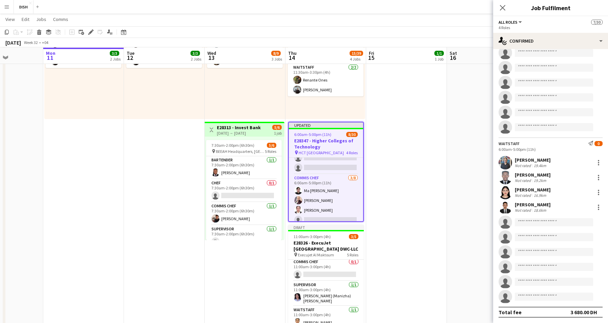
scroll to position [285, 0]
click at [547, 222] on input at bounding box center [554, 223] width 78 height 8
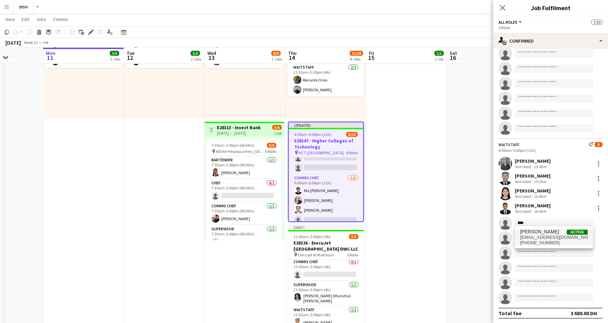
type input "****"
click at [546, 232] on span "Raffy Madeo" at bounding box center [539, 232] width 39 height 6
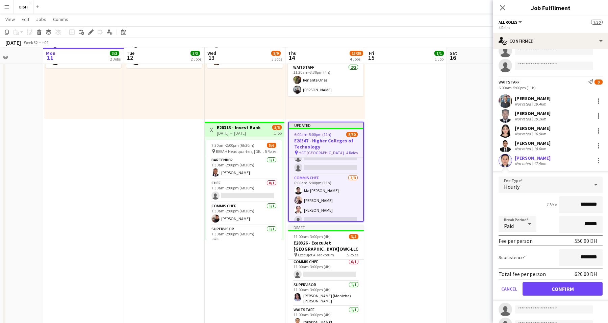
scroll to position [364, 0]
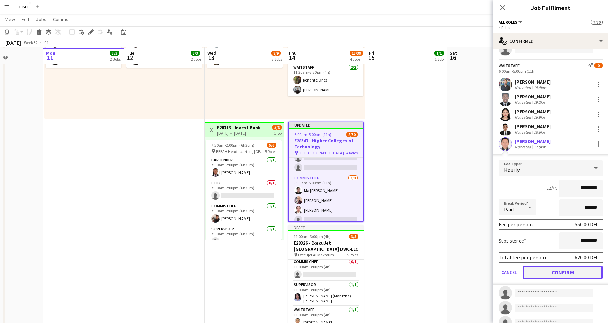
click at [563, 268] on button "Confirm" at bounding box center [563, 272] width 80 height 14
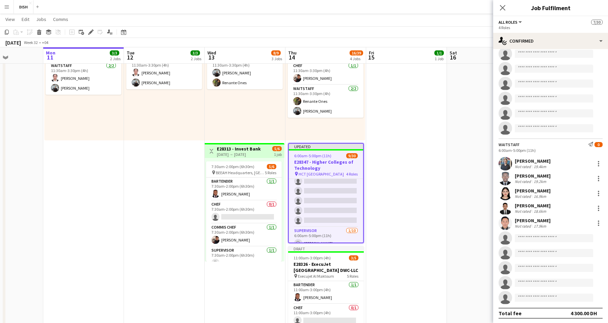
scroll to position [143, 0]
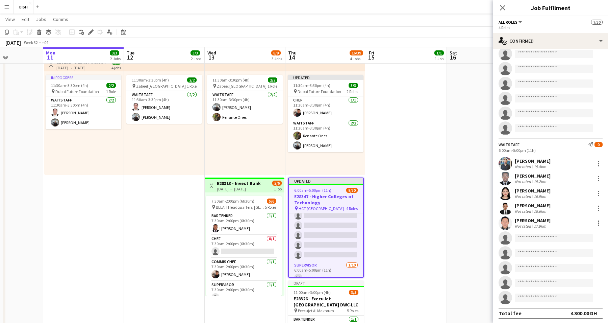
click at [257, 186] on div "13-08-2025 → 13-08-2025" at bounding box center [239, 188] width 44 height 5
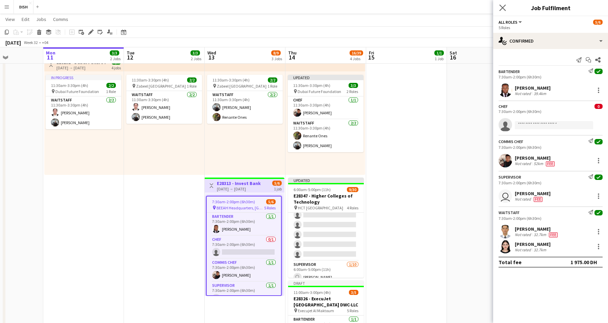
click at [502, 11] on app-icon "Close pop-in" at bounding box center [503, 8] width 10 height 10
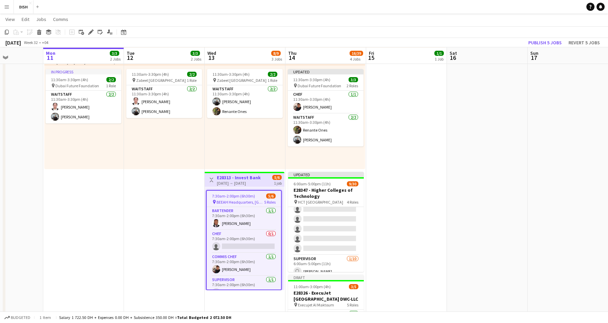
scroll to position [155, 0]
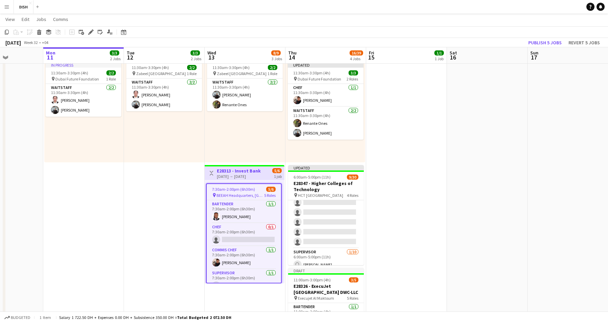
click at [253, 172] on h3 "E28313 - Invest Bank" at bounding box center [239, 171] width 44 height 6
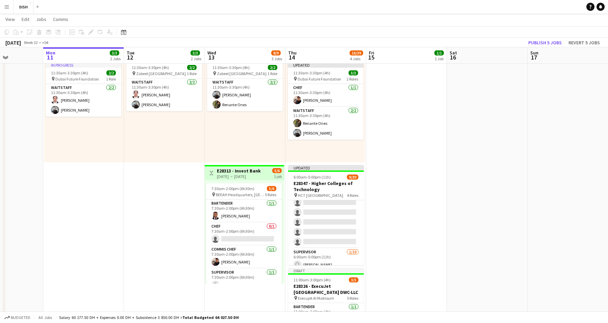
click at [253, 172] on h3 "E28313 - Invest Bank" at bounding box center [239, 171] width 44 height 6
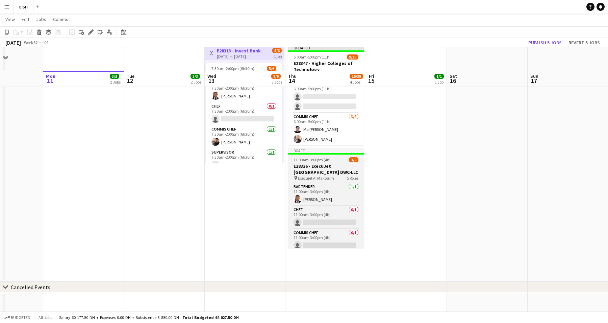
scroll to position [233, 0]
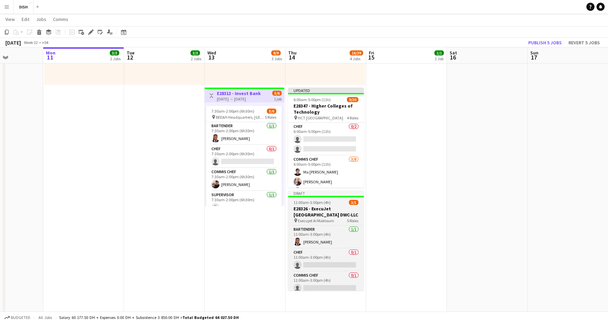
click at [329, 214] on h3 "E28326 - ExecuJet Middle East DWC-LLC" at bounding box center [326, 211] width 76 height 12
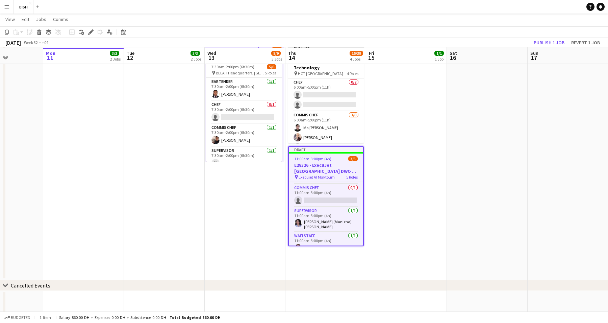
scroll to position [51, 0]
click at [40, 31] on icon at bounding box center [40, 32] width 4 height 3
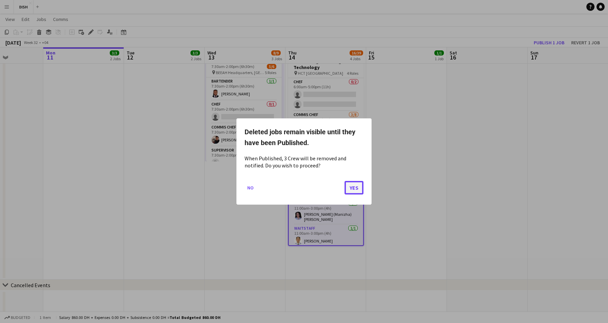
click at [352, 187] on button "Yes" at bounding box center [354, 188] width 19 height 14
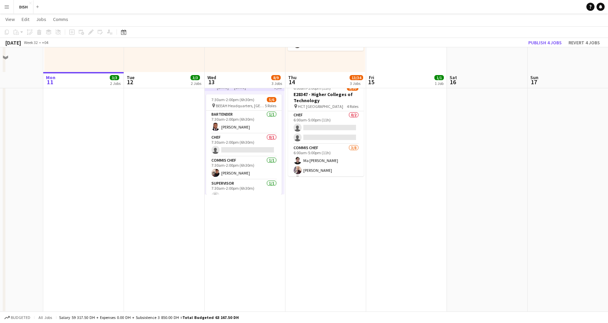
scroll to position [200, 0]
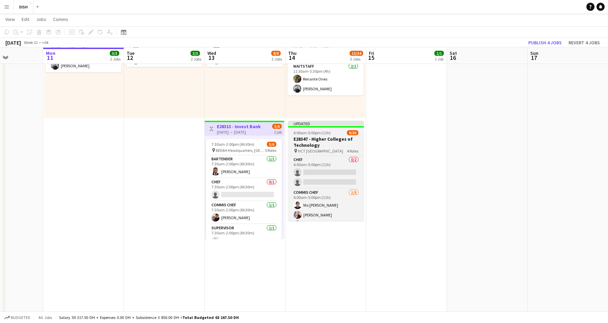
click at [317, 140] on h3 "E28347 - Higher Colleges of Technology" at bounding box center [326, 142] width 76 height 12
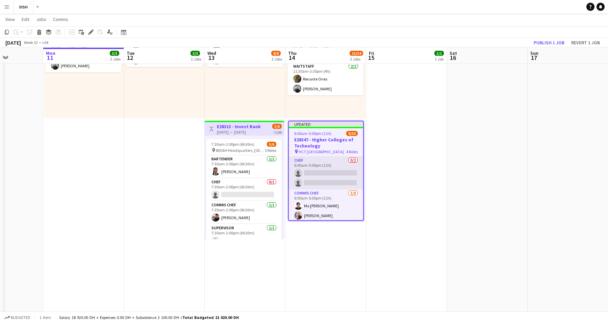
click at [321, 159] on app-card-role "Chef 0/2 6:00am-5:00pm (11h) single-neutral-actions single-neutral-actions" at bounding box center [326, 172] width 74 height 33
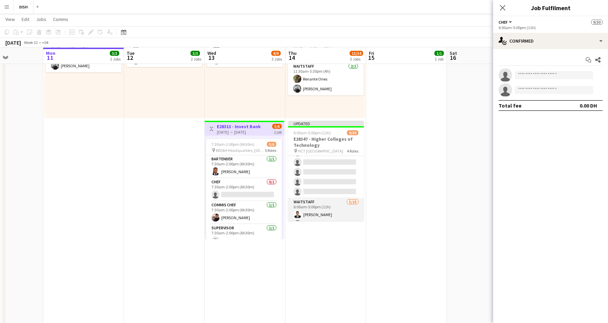
click at [325, 202] on app-card-role "Waitstaff 5/10 6:00am-5:00pm (11h) John Ahmer Toledo Rabiu Amidu Fatima Altahan…" at bounding box center [326, 253] width 76 height 111
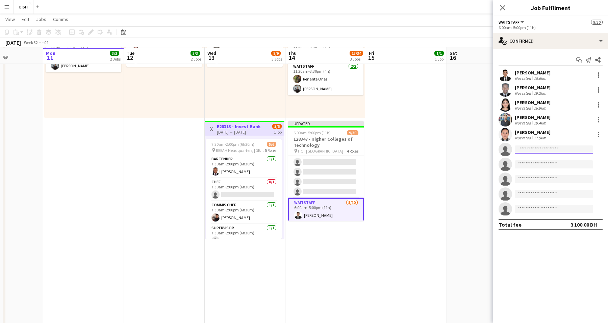
click at [559, 151] on input at bounding box center [554, 149] width 78 height 8
type input "****"
click at [554, 158] on span "Darwin Dorsu Active" at bounding box center [554, 159] width 68 height 6
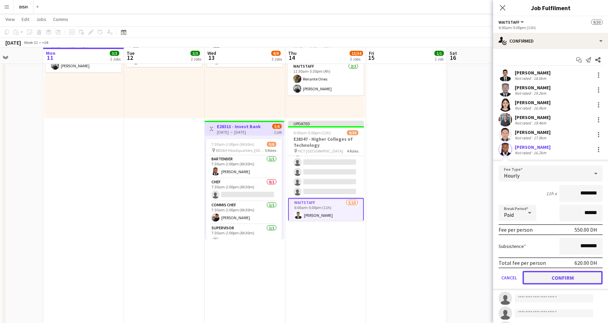
click at [573, 280] on button "Confirm" at bounding box center [563, 278] width 80 height 14
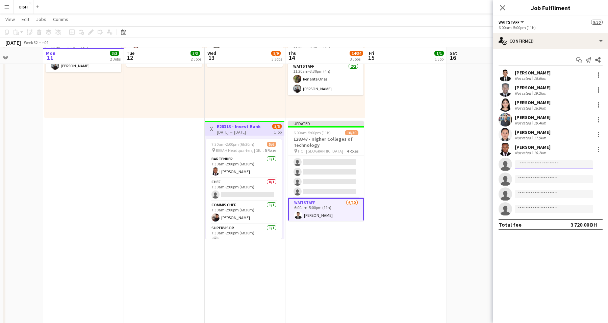
click at [531, 165] on input at bounding box center [554, 164] width 78 height 8
type input "*****"
click at [538, 178] on span "[PERSON_NAME][EMAIL_ADDRESS][PERSON_NAME][DOMAIN_NAME]" at bounding box center [554, 179] width 68 height 5
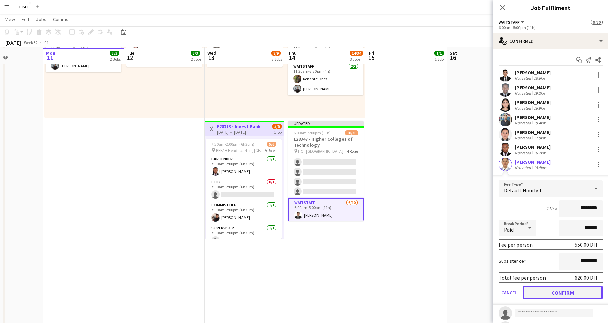
click at [569, 294] on button "Confirm" at bounding box center [563, 293] width 80 height 14
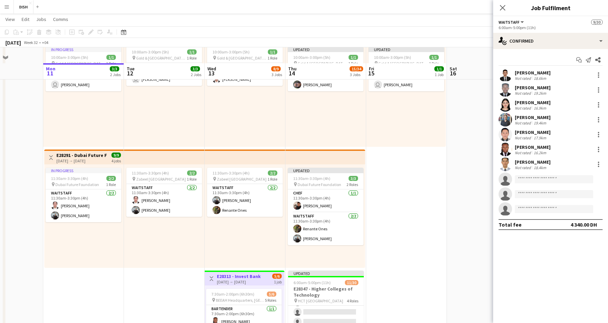
scroll to position [49, 0]
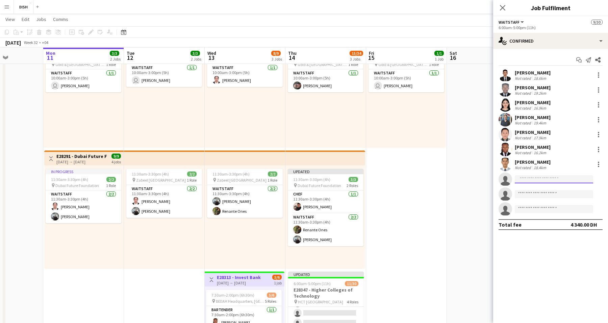
click at [530, 175] on input at bounding box center [554, 179] width 78 height 8
click at [422, 168] on app-date-cell "Updated 10:00am-3:00pm (5h) 1/1 pin Gold & Diamond Park, Sheikh Zayed Rd - Al Q…" at bounding box center [406, 267] width 81 height 481
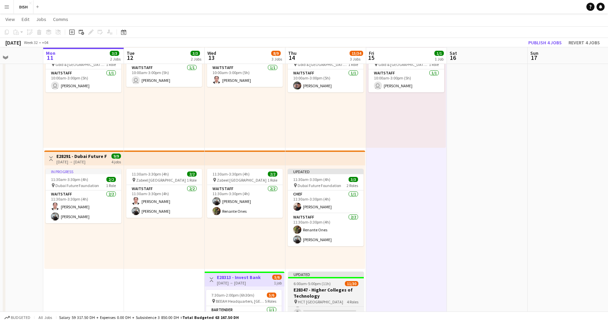
click at [337, 281] on div "6:00am-5:00pm (11h) 11/30" at bounding box center [326, 283] width 76 height 5
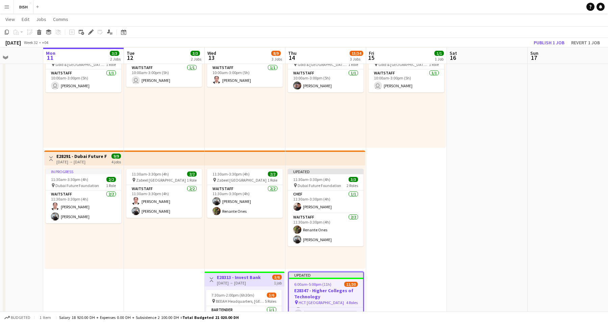
click at [309, 273] on div "Updated" at bounding box center [326, 274] width 74 height 5
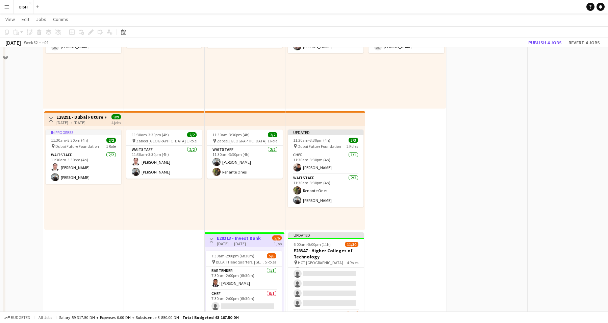
scroll to position [104, 0]
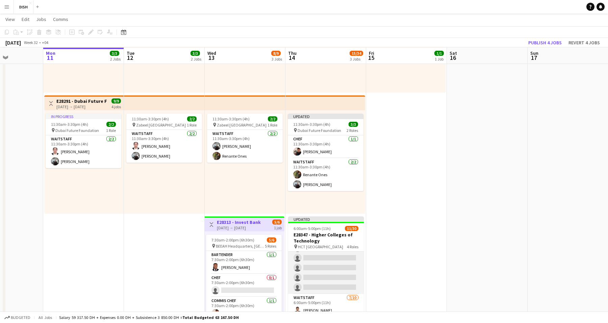
click at [318, 259] on app-card-role "Supervisor 1/10 6:00am-5:00pm (11h) user Javlonmirza Ibrokhimov single-neutral-…" at bounding box center [326, 237] width 76 height 111
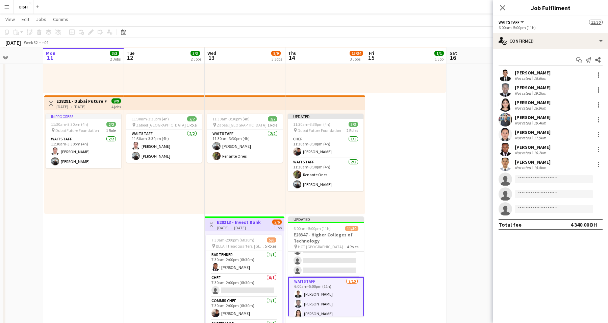
scroll to position [210, 0]
click at [536, 180] on input at bounding box center [554, 179] width 78 height 8
type input "***"
click at [541, 190] on span "Zhyldyzbek Markaev" at bounding box center [541, 189] width 43 height 6
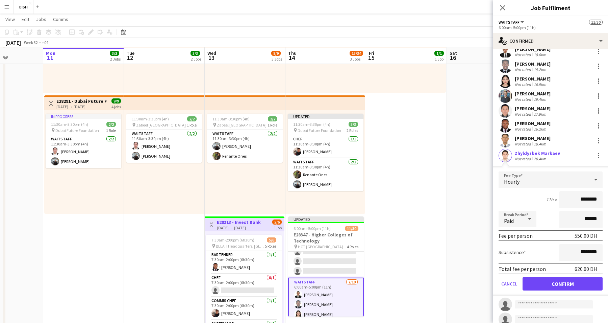
scroll to position [46, 0]
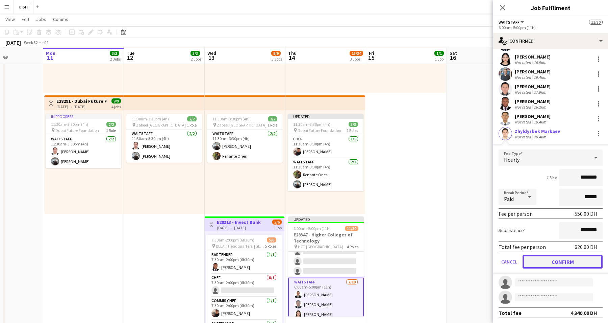
click at [565, 263] on button "Confirm" at bounding box center [563, 262] width 80 height 14
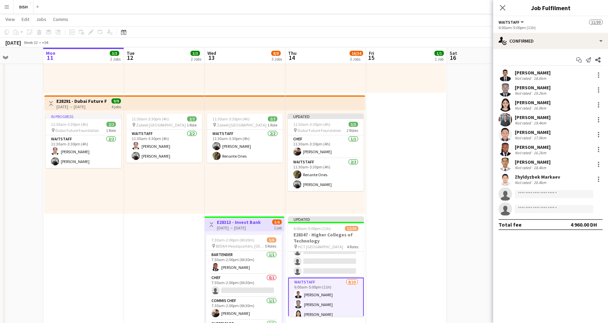
scroll to position [0, 0]
click at [530, 192] on input at bounding box center [554, 194] width 78 height 8
click at [597, 134] on div at bounding box center [599, 134] width 8 height 8
click at [592, 209] on span "Remove" at bounding box center [577, 212] width 42 height 6
click at [541, 176] on input at bounding box center [554, 179] width 78 height 8
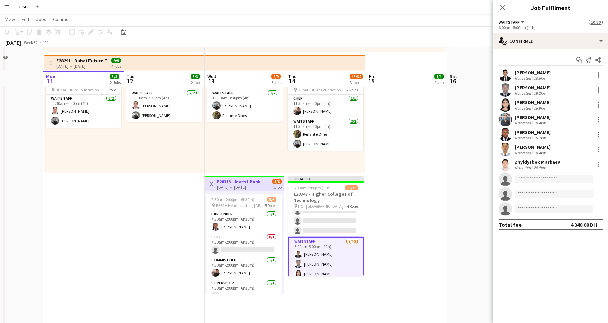
scroll to position [168, 0]
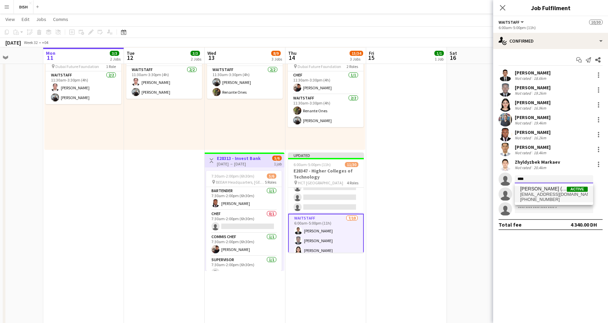
type input "****"
click at [532, 194] on span "[EMAIL_ADDRESS][DOMAIN_NAME]" at bounding box center [554, 194] width 68 height 5
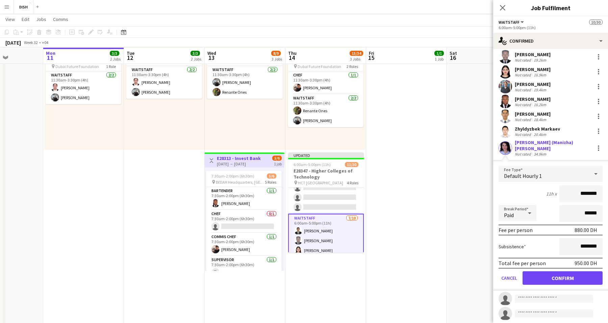
scroll to position [46, 0]
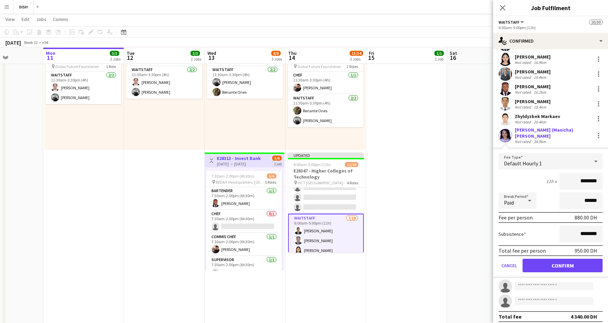
click at [572, 177] on input "********" at bounding box center [581, 181] width 43 height 17
type input "*****"
click at [560, 261] on button "Confirm" at bounding box center [563, 266] width 80 height 14
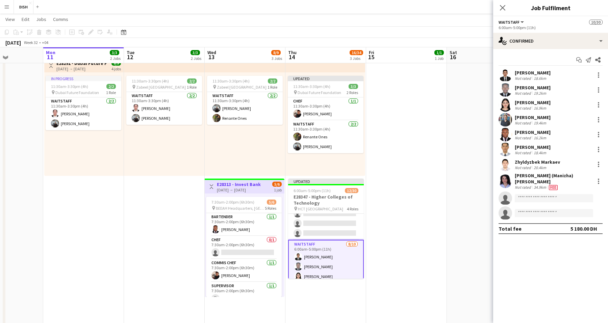
scroll to position [0, 0]
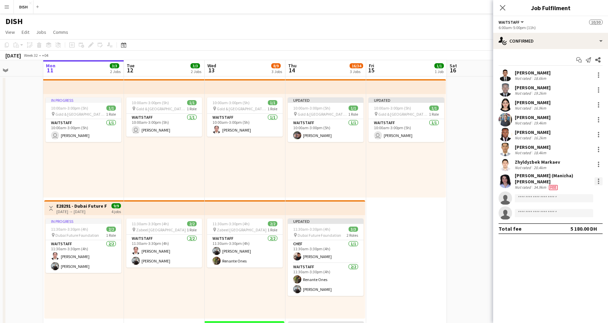
click at [601, 178] on div at bounding box center [599, 181] width 8 height 8
click at [588, 261] on button "Remove" at bounding box center [576, 256] width 53 height 16
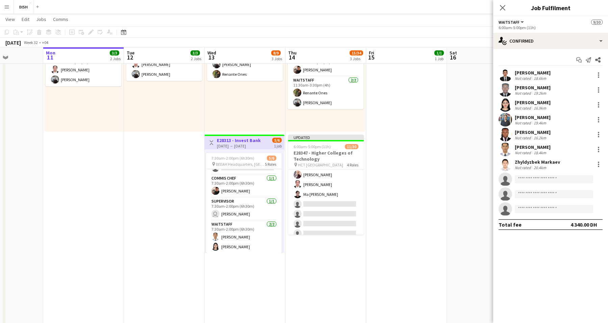
scroll to position [80, 0]
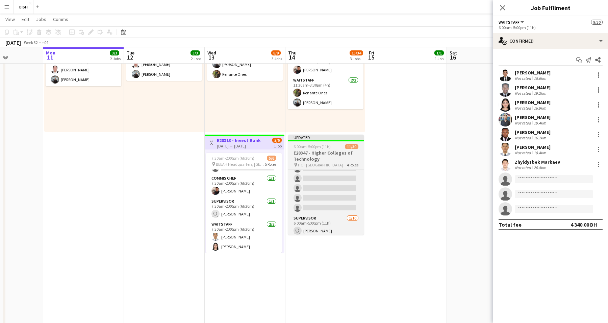
click at [321, 161] on h3 "E28347 - Higher Colleges of Technology" at bounding box center [326, 156] width 76 height 12
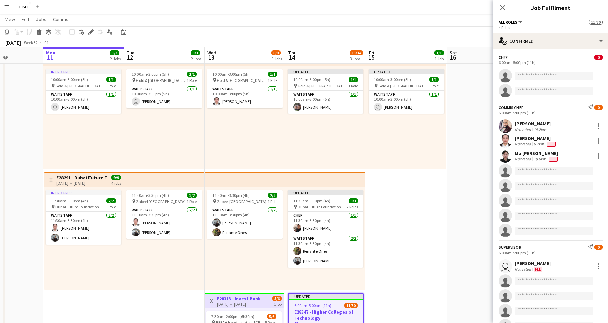
scroll to position [27, 0]
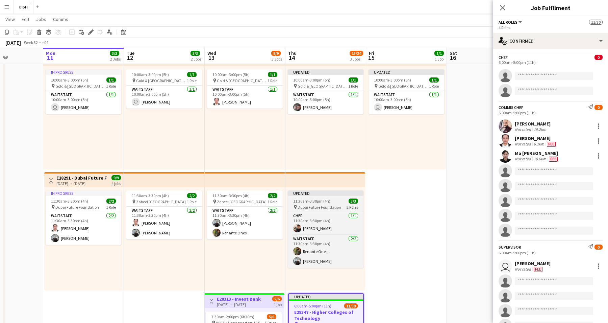
click at [314, 190] on div "Updated" at bounding box center [326, 192] width 76 height 5
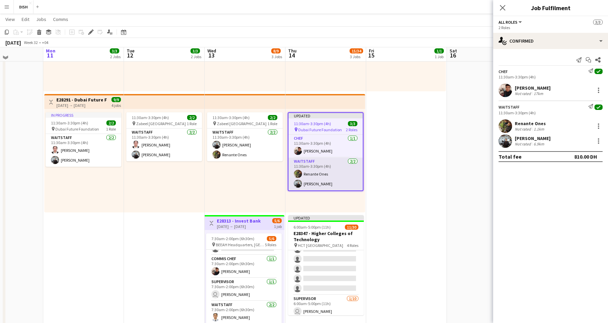
scroll to position [103, 0]
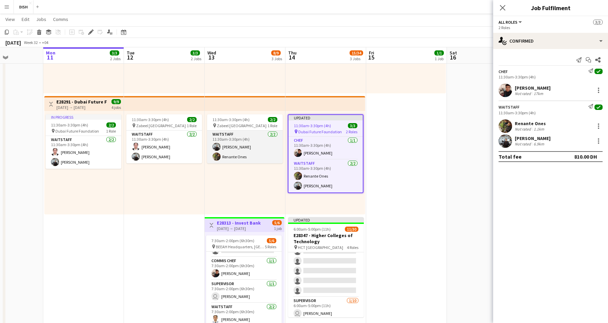
click at [253, 146] on app-card-role "Waitstaff 2/2 11:30am-3:30pm (4h) Guilbert Cajelo Renante Ones" at bounding box center [245, 146] width 76 height 33
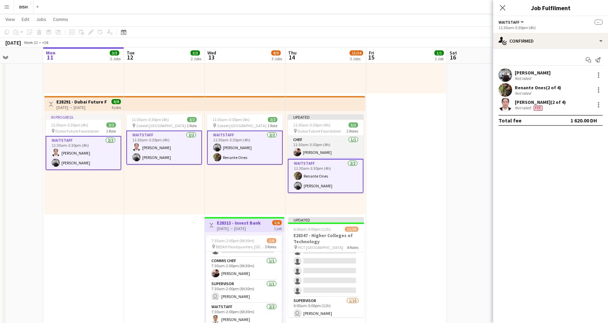
click at [330, 147] on app-card-role "Chef 1/1 11:30am-3:30pm (4h) Edmond Alcantara" at bounding box center [326, 147] width 76 height 23
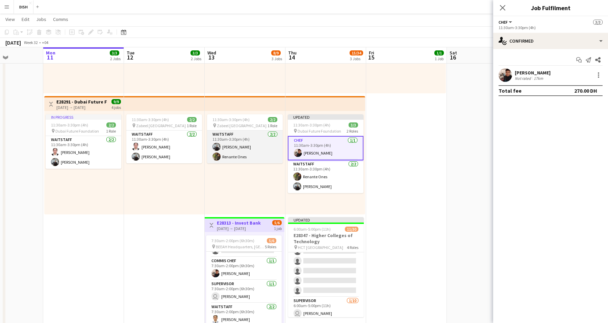
click at [252, 145] on app-card-role "Waitstaff 2/2 11:30am-3:30pm (4h) Guilbert Cajelo Renante Ones" at bounding box center [245, 146] width 76 height 33
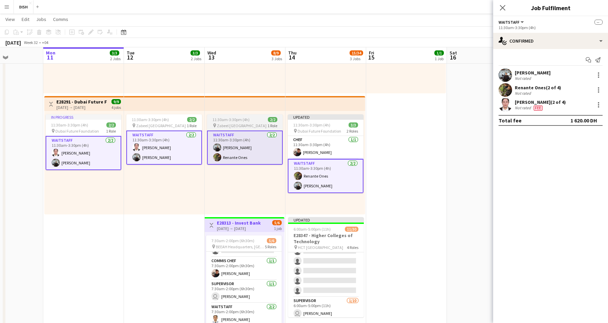
drag, startPoint x: 317, startPoint y: 148, endPoint x: 266, endPoint y: 146, distance: 51.1
click at [316, 148] on app-card-role "Chef 1/1 11:30am-3:30pm (4h) Edmond Alcantara" at bounding box center [326, 147] width 76 height 23
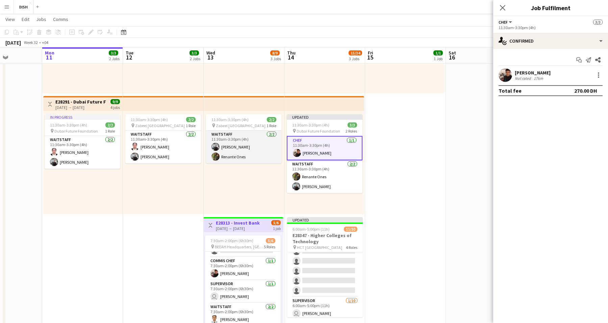
click at [257, 145] on app-card-role "Waitstaff 2/2 11:30am-3:30pm (4h) Guilbert Cajelo Renante Ones" at bounding box center [244, 146] width 76 height 33
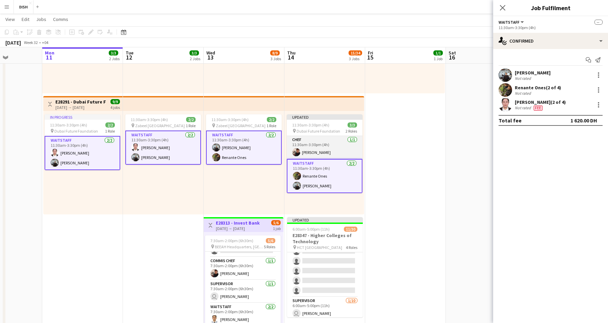
click at [320, 144] on app-card-role "Chef 1/1 11:30am-3:30pm (4h) Edmond Alcantara" at bounding box center [325, 147] width 76 height 23
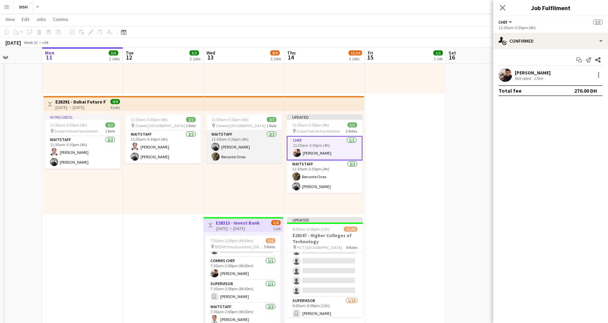
click at [253, 144] on app-card-role "Waitstaff 2/2 11:30am-3:30pm (4h) Guilbert Cajelo Renante Ones" at bounding box center [244, 146] width 76 height 33
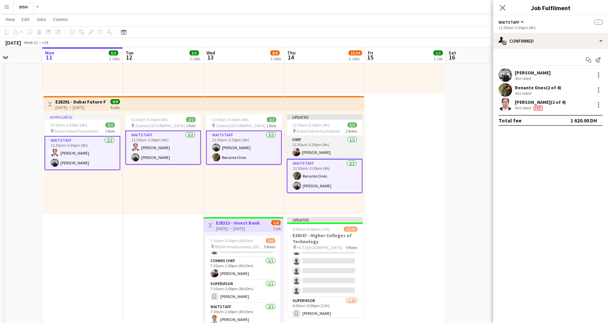
click at [309, 143] on app-card-role "Chef 1/1 11:30am-3:30pm (4h) Edmond Alcantara" at bounding box center [325, 147] width 76 height 23
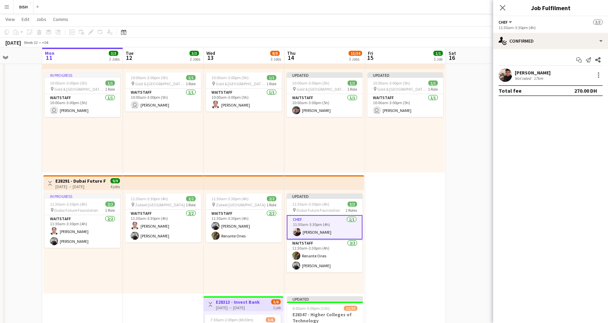
scroll to position [0, 282]
click at [406, 185] on app-date-cell "Updated 10:00am-3:00pm (5h) 1/1 pin Gold & Diamond Park, Sheikh Zayed Rd - Al Q…" at bounding box center [405, 291] width 81 height 481
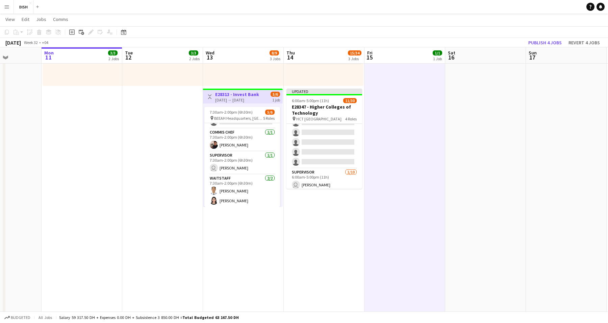
scroll to position [0, 282]
click at [345, 221] on app-date-cell "Updated 10:00am-3:00pm (5h) 1/1 pin Gold & Diamond Park, Sheikh Zayed Rd - Al Q…" at bounding box center [324, 84] width 81 height 481
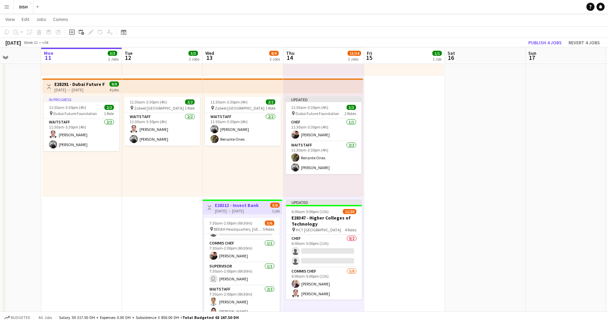
scroll to position [125, 0]
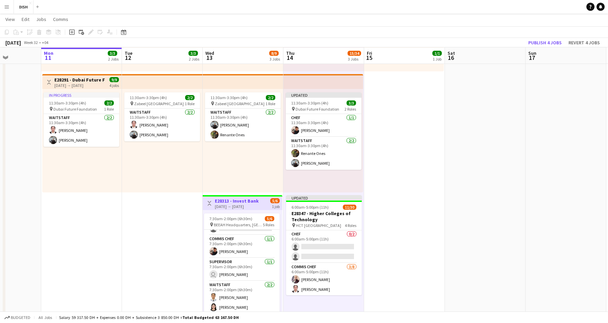
click at [388, 169] on app-date-cell "Updated 10:00am-3:00pm (5h) 1/1 pin Gold & Diamond Park, Sheikh Zayed Rd - Al Q…" at bounding box center [404, 190] width 81 height 481
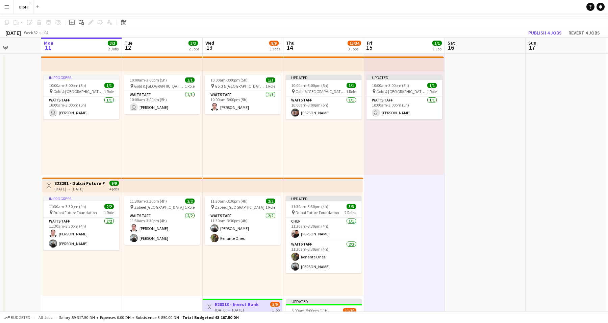
scroll to position [0, 0]
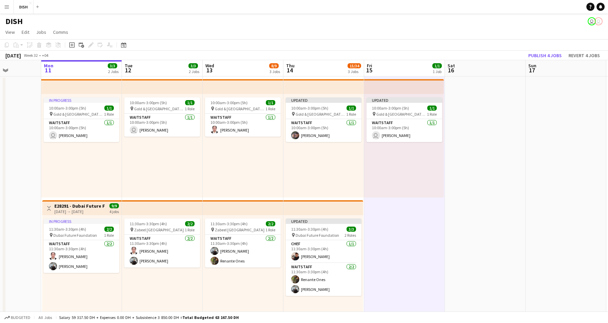
click at [390, 173] on div "Updated 10:00am-3:00pm (5h) 1/1 pin Gold & Diamond Park, Sheikh Zayed Rd - Al Q…" at bounding box center [404, 145] width 80 height 103
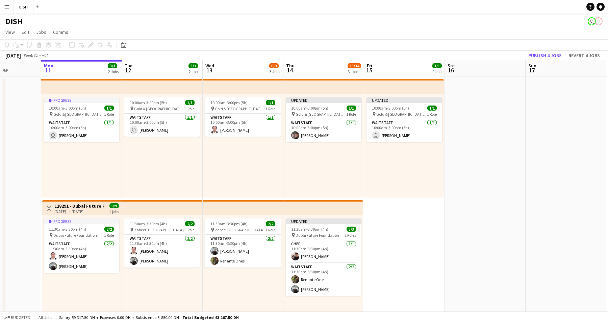
click at [388, 201] on app-date-cell "Updated 10:00am-3:00pm (5h) 1/1 pin Gold & Diamond Park, Sheikh Zayed Rd - Al Q…" at bounding box center [404, 316] width 81 height 481
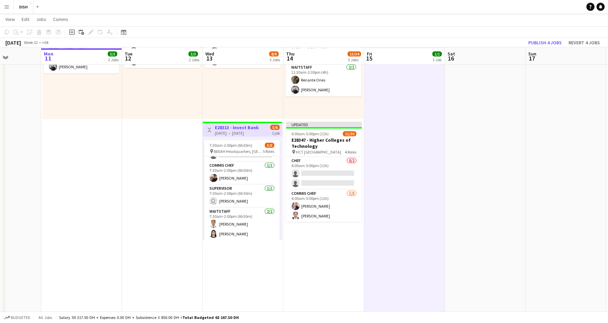
scroll to position [200, 0]
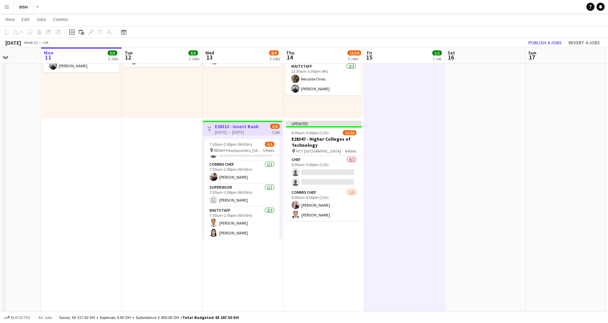
click at [350, 245] on app-date-cell "Updated 10:00am-3:00pm (5h) 1/1 pin Gold & Diamond Park, Sheikh Zayed Rd - Al Q…" at bounding box center [324, 116] width 81 height 481
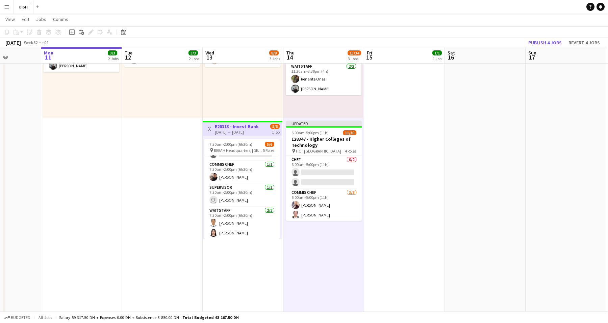
click at [239, 270] on app-date-cell "10:00am-3:00pm (5h) 1/1 pin Gold & Diamond Park, Sheikh Zayed Rd - Al Quoz - Al…" at bounding box center [243, 116] width 81 height 481
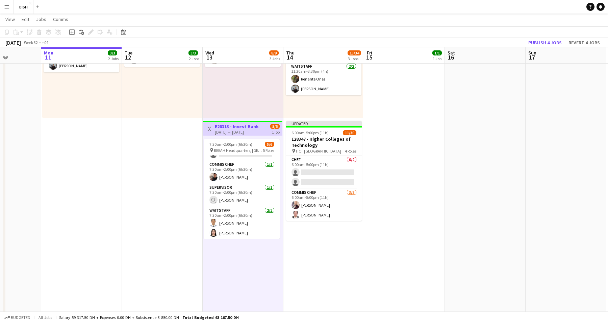
click at [181, 258] on app-date-cell "10:00am-3:00pm (5h) 1/1 pin Gold & Diamond Park, Sheikh Zayed Rd - Al Quoz - Al…" at bounding box center [162, 116] width 81 height 481
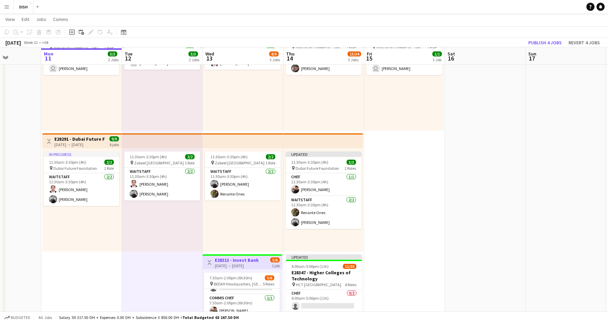
scroll to position [68, 0]
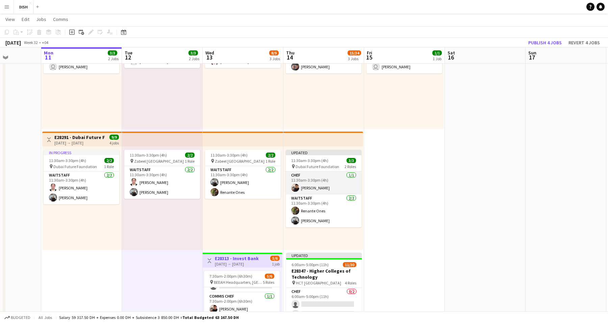
click at [336, 179] on app-card-role "Chef 1/1 11:30am-3:30pm (4h) Edmond Alcantara" at bounding box center [324, 182] width 76 height 23
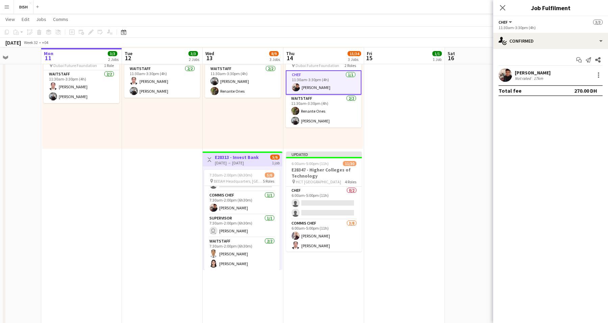
scroll to position [169, 0]
click at [397, 211] on app-date-cell "Updated 10:00am-3:00pm (5h) 1/1 pin Gold & Diamond Park, Sheikh Zayed Rd - Al Q…" at bounding box center [404, 146] width 81 height 481
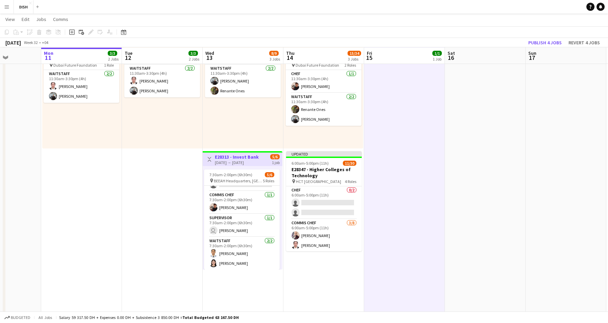
click at [150, 224] on app-date-cell "10:00am-3:00pm (5h) 1/1 pin Gold & Diamond Park, Sheikh Zayed Rd - Al Quoz - Al…" at bounding box center [162, 146] width 81 height 481
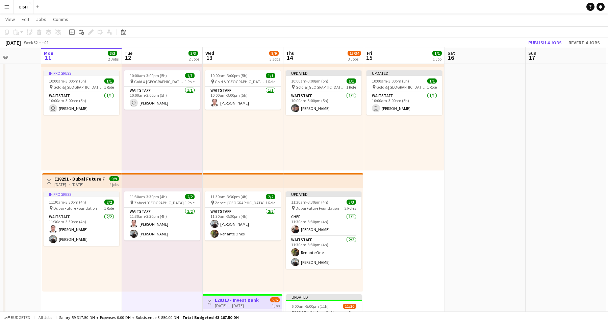
scroll to position [0, 0]
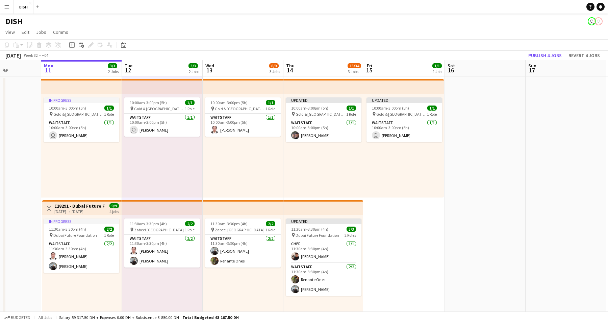
click at [317, 189] on div "Updated 10:00am-3:00pm (5h) 1/1 pin Gold & Diamond Park, Sheikh Zayed Rd - Al Q…" at bounding box center [324, 145] width 81 height 103
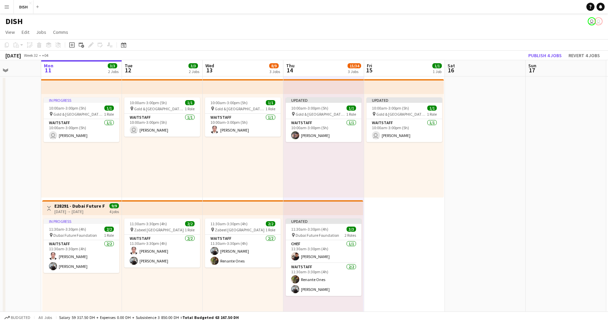
click at [175, 178] on div "10:00am-3:00pm (5h) 1/1 pin Gold & Diamond Park, Sheikh Zayed Rd - Al Quoz - Al…" at bounding box center [162, 145] width 81 height 103
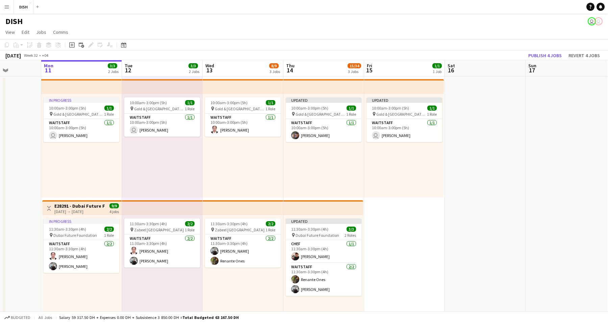
click at [269, 171] on div "10:00am-3:00pm (5h) 1/1 pin Gold & Diamond Park, Sheikh Zayed Rd - Al Quoz - Al…" at bounding box center [243, 145] width 81 height 103
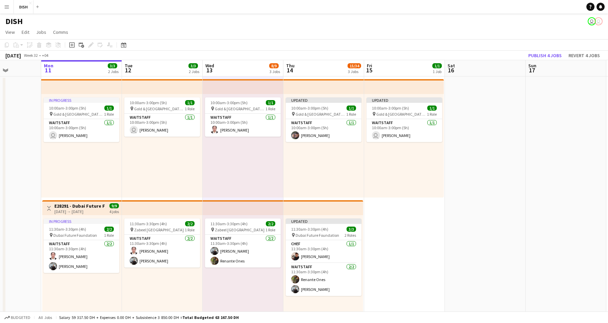
click at [313, 171] on div "Updated 10:00am-3:00pm (5h) 1/1 pin Gold & Diamond Park, Sheikh Zayed Rd - Al Q…" at bounding box center [324, 145] width 81 height 103
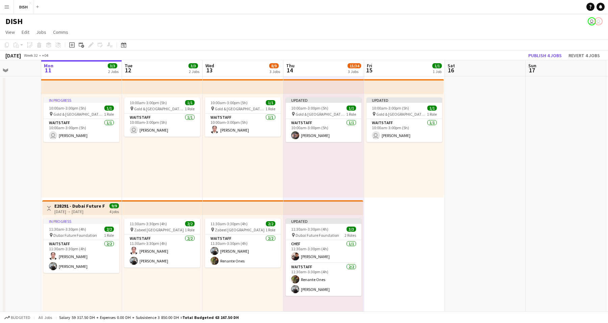
click at [379, 176] on div "Updated 10:00am-3:00pm (5h) 1/1 pin Gold & Diamond Park, Sheikh Zayed Rd - Al Q…" at bounding box center [404, 145] width 80 height 103
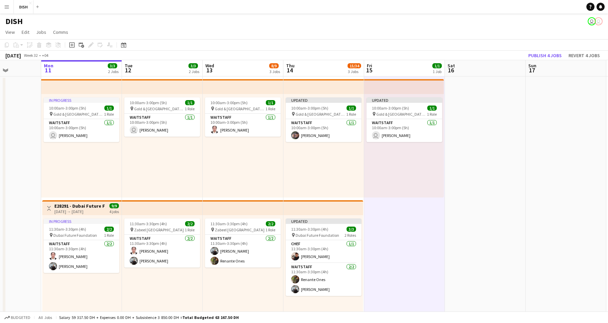
click at [399, 212] on app-date-cell "Updated 10:00am-3:00pm (5h) 1/1 pin Gold & Diamond Park, Sheikh Zayed Rd - Al Q…" at bounding box center [404, 316] width 81 height 481
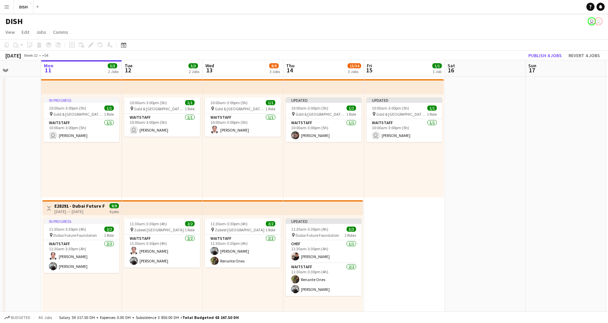
click at [348, 183] on div "Updated 10:00am-3:00pm (5h) 1/1 pin Gold & Diamond Park, Sheikh Zayed Rd - Al Q…" at bounding box center [324, 145] width 81 height 103
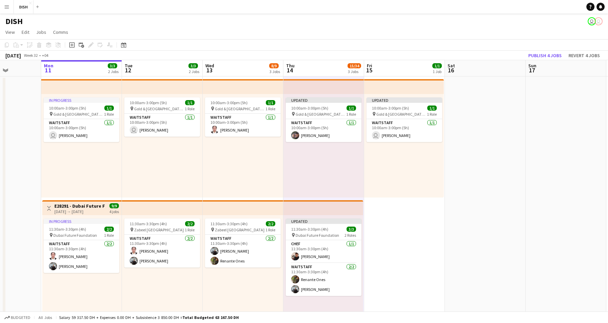
click at [226, 166] on div "10:00am-3:00pm (5h) 1/1 pin Gold & Diamond Park, Sheikh Zayed Rd - Al Quoz - Al…" at bounding box center [243, 145] width 81 height 103
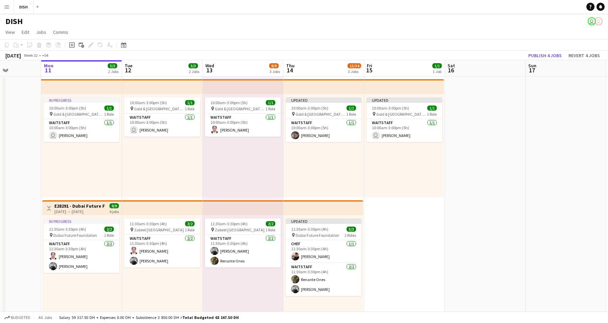
click at [188, 170] on div "10:00am-3:00pm (5h) 1/1 pin Gold & Diamond Park, Sheikh Zayed Rd - Al Quoz - Al…" at bounding box center [162, 145] width 81 height 103
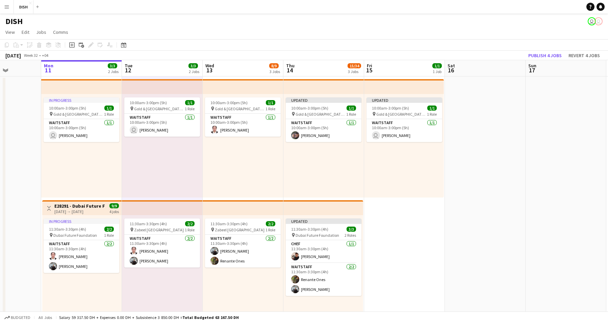
click at [97, 166] on div "In progress 10:00am-3:00pm (5h) 1/1 pin Gold & Diamond Park, Sheikh Zayed Rd - …" at bounding box center [81, 145] width 81 height 103
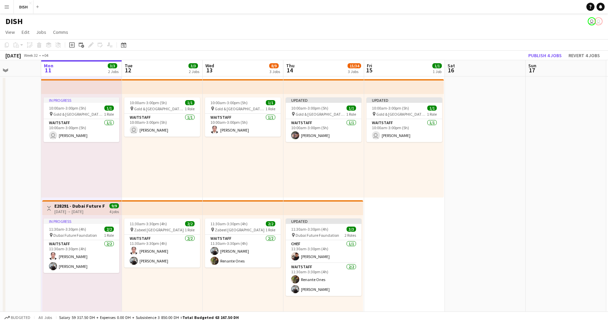
click at [141, 168] on div "10:00am-3:00pm (5h) 1/1 pin Gold & Diamond Park, Sheikh Zayed Rd - Al Quoz - Al…" at bounding box center [162, 145] width 81 height 103
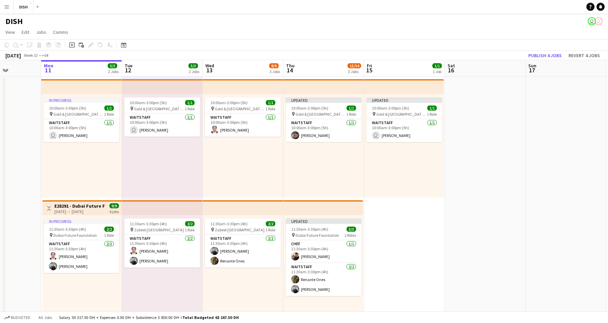
click at [260, 170] on div "10:00am-3:00pm (5h) 1/1 pin Gold & Diamond Park, Sheikh Zayed Rd - Al Quoz - Al…" at bounding box center [243, 145] width 81 height 103
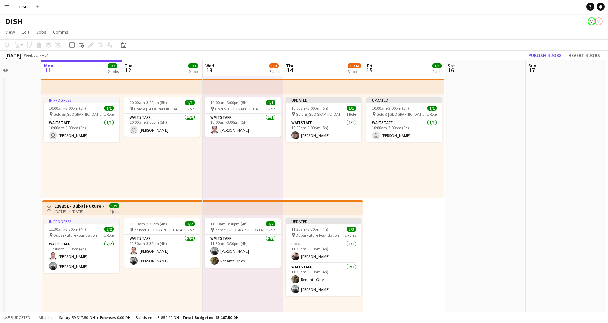
click at [346, 180] on div "Updated 10:00am-3:00pm (5h) 1/1 pin Gold & Diamond Park, Sheikh Zayed Rd - Al Q…" at bounding box center [324, 145] width 81 height 103
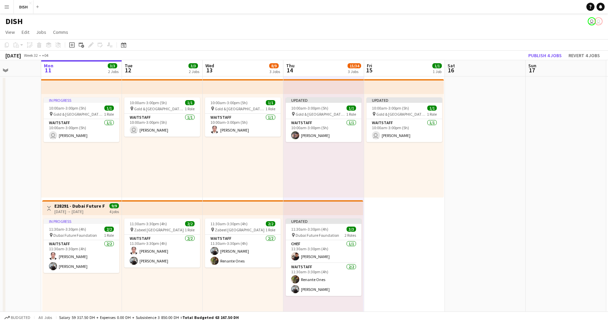
click at [387, 181] on div "Updated 10:00am-3:00pm (5h) 1/1 pin Gold & Diamond Park, Sheikh Zayed Rd - Al Q…" at bounding box center [404, 145] width 80 height 103
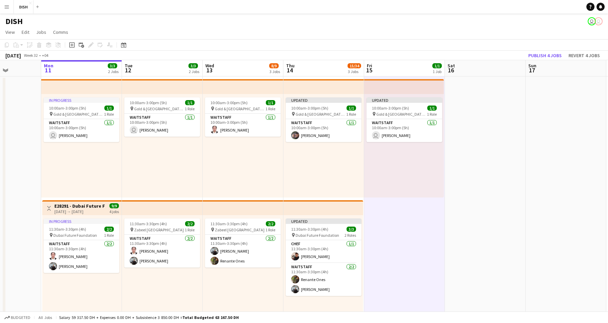
click at [404, 207] on app-date-cell "Updated 10:00am-3:00pm (5h) 1/1 pin Gold & Diamond Park, Sheikh Zayed Rd - Al Q…" at bounding box center [404, 316] width 81 height 481
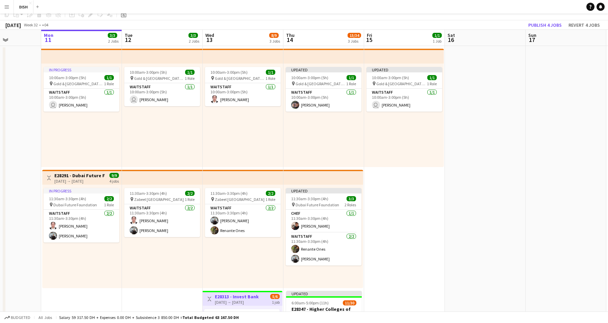
scroll to position [73, 0]
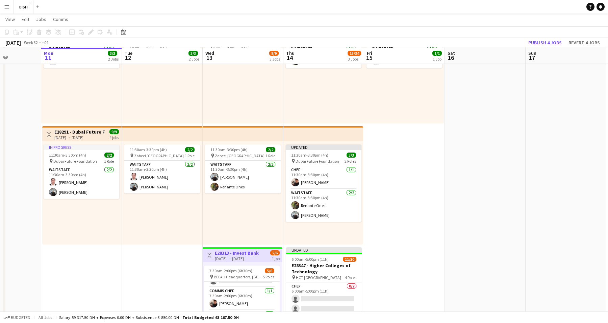
click at [402, 184] on app-date-cell "Updated 10:00am-3:00pm (5h) 1/1 pin Gold & Diamond Park, Sheikh Zayed Rd - Al Q…" at bounding box center [404, 242] width 81 height 481
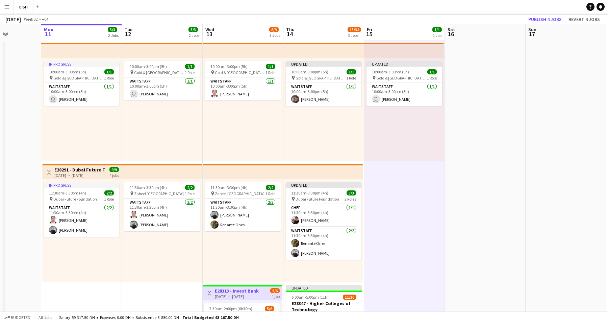
scroll to position [0, 0]
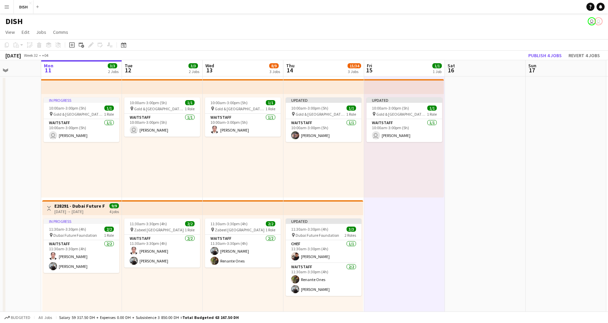
click at [339, 178] on div "Updated 10:00am-3:00pm (5h) 1/1 pin Gold & Diamond Park, Sheikh Zayed Rd - Al Q…" at bounding box center [324, 145] width 81 height 103
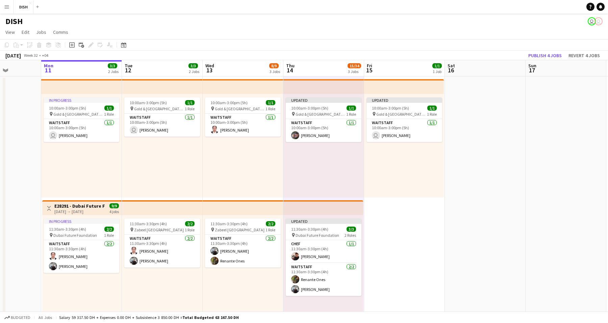
click at [268, 170] on div "10:00am-3:00pm (5h) 1/1 pin Gold & Diamond Park, Sheikh Zayed Rd - Al Quoz - Al…" at bounding box center [243, 145] width 81 height 103
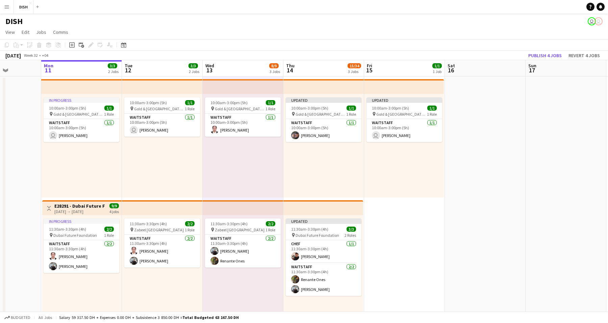
click at [176, 168] on div "10:00am-3:00pm (5h) 1/1 pin Gold & Diamond Park, Sheikh Zayed Rd - Al Quoz - Al…" at bounding box center [162, 145] width 81 height 103
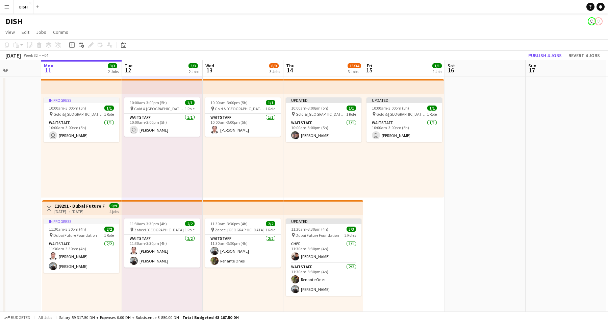
click at [92, 167] on div "In progress 10:00am-3:00pm (5h) 1/1 pin Gold & Diamond Park, Sheikh Zayed Rd - …" at bounding box center [81, 145] width 81 height 103
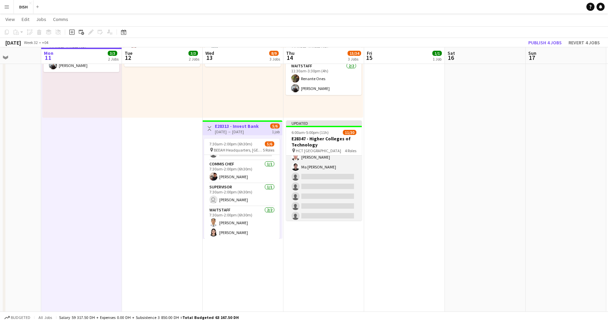
click at [338, 176] on app-card-role "Commis Chef 3/8 6:00am-5:00pm (11h) Matthew Anthony Tiffany Hinolan Ma deneb To…" at bounding box center [324, 177] width 76 height 92
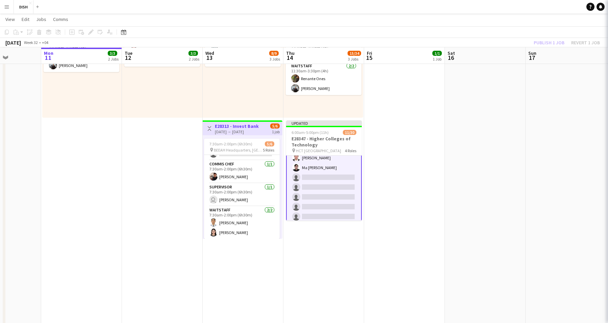
scroll to position [58, 0]
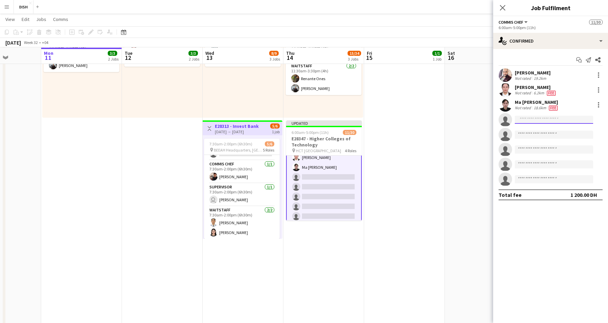
click at [553, 118] on input at bounding box center [554, 120] width 78 height 8
click at [393, 111] on app-date-cell "Updated 10:00am-3:00pm (5h) 1/1 pin Gold & Diamond Park, Sheikh Zayed Rd - Al Q…" at bounding box center [404, 116] width 81 height 481
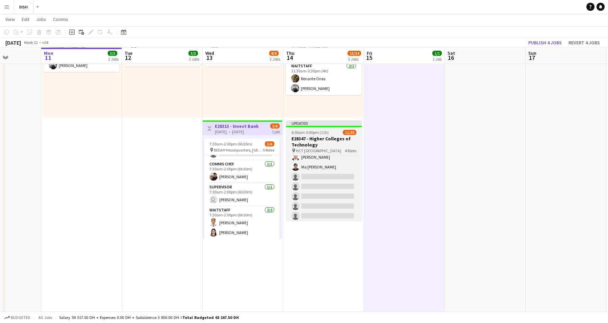
click at [339, 125] on div "Updated" at bounding box center [324, 122] width 76 height 5
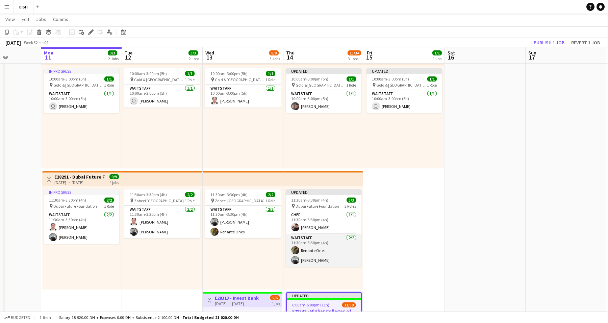
scroll to position [0, 282]
click at [342, 243] on app-card-role "Waitstaff 2/2 11:30am-3:30pm (4h) Renante Ones Guilbert Cajelo" at bounding box center [324, 250] width 76 height 33
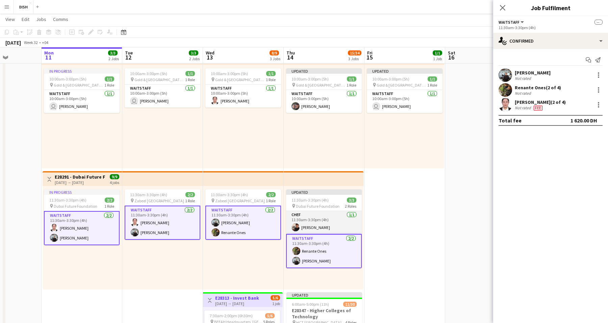
click at [341, 222] on app-card-role "Chef 1/1 11:30am-3:30pm (4h) Edmond Alcantara" at bounding box center [324, 222] width 76 height 23
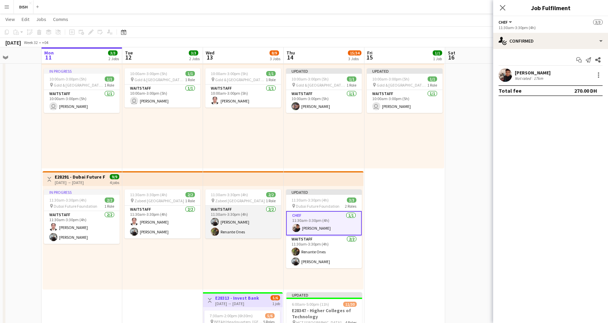
click at [244, 218] on app-card-role "Waitstaff 2/2 11:30am-3:30pm (4h) Guilbert Cajelo Renante Ones" at bounding box center [243, 221] width 76 height 33
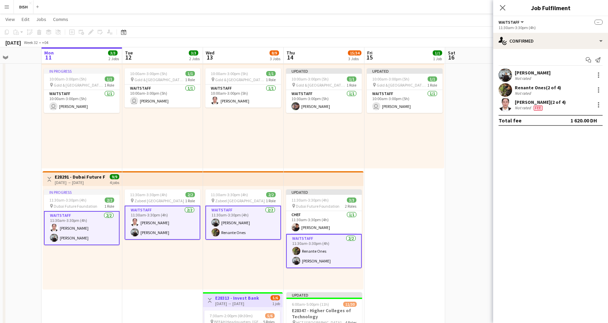
click at [261, 223] on app-card-role "Waitstaff 2/2 11:30am-3:30pm (4h) Guilbert Cajelo Renante Ones" at bounding box center [243, 222] width 76 height 34
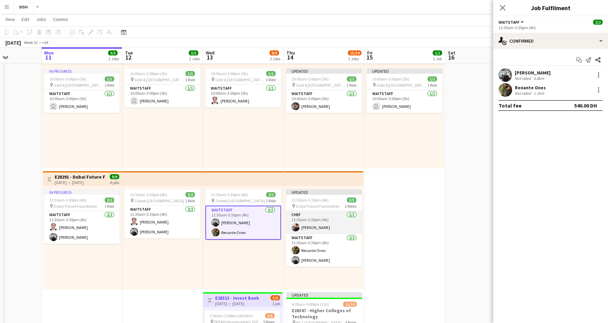
click at [329, 224] on app-card-role "Chef 1/1 11:30am-3:30pm (4h) Edmond Alcantara" at bounding box center [324, 222] width 76 height 23
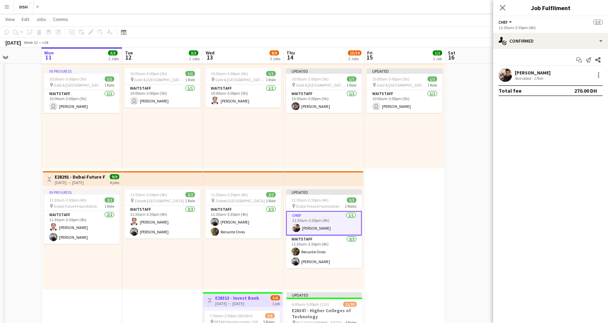
scroll to position [0, 281]
click at [325, 246] on app-card-role "Waitstaff 2/2 11:30am-3:30pm (4h) Renante Ones Guilbert Cajelo" at bounding box center [325, 251] width 76 height 33
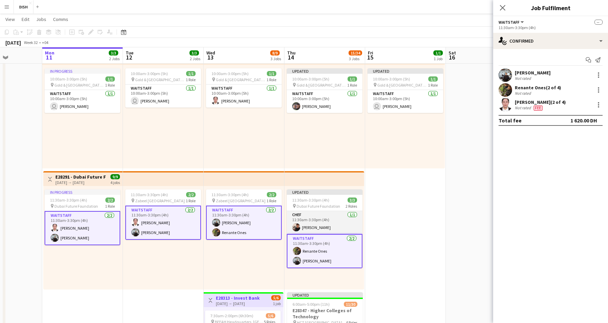
click at [324, 224] on app-card-role "Chef 1/1 11:30am-3:30pm (4h) Edmond Alcantara" at bounding box center [325, 222] width 76 height 23
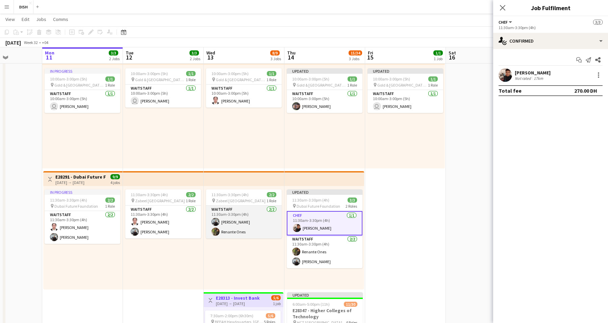
click at [260, 222] on app-card-role "Waitstaff 2/2 11:30am-3:30pm (4h) Guilbert Cajelo Renante Ones" at bounding box center [244, 221] width 76 height 33
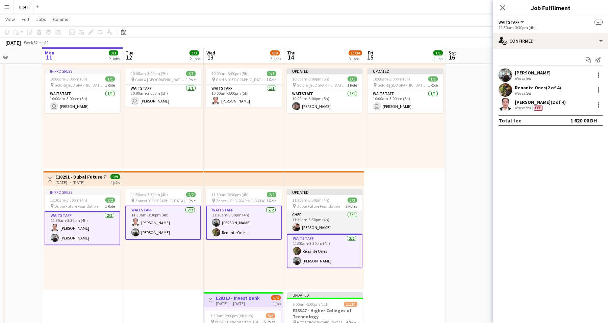
click at [317, 216] on app-card-role "Chef 1/1 11:30am-3:30pm (4h) Edmond Alcantara" at bounding box center [325, 222] width 76 height 23
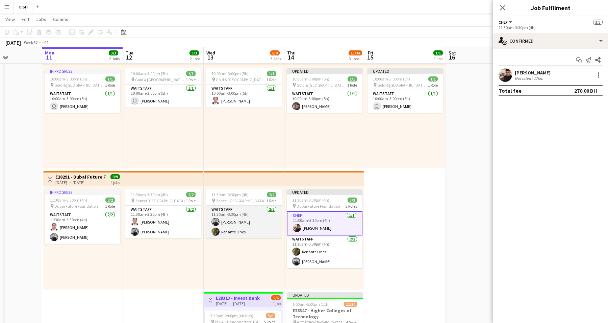
click at [258, 219] on app-card-role "Waitstaff 2/2 11:30am-3:30pm (4h) Guilbert Cajelo Renante Ones" at bounding box center [244, 221] width 76 height 33
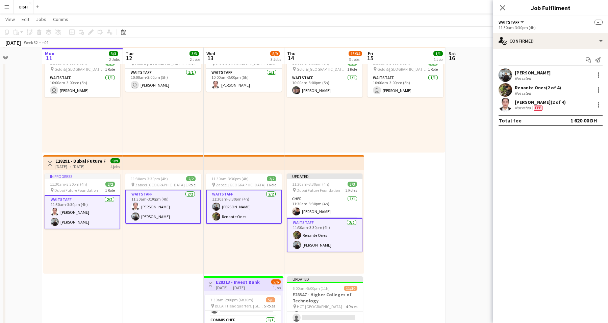
scroll to position [45, 0]
click at [301, 203] on app-card-role "Chef 1/1 11:30am-3:30pm (4h) Edmond Alcantara" at bounding box center [325, 206] width 76 height 23
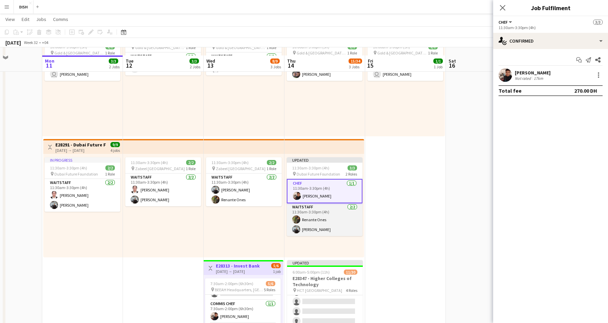
scroll to position [126, 0]
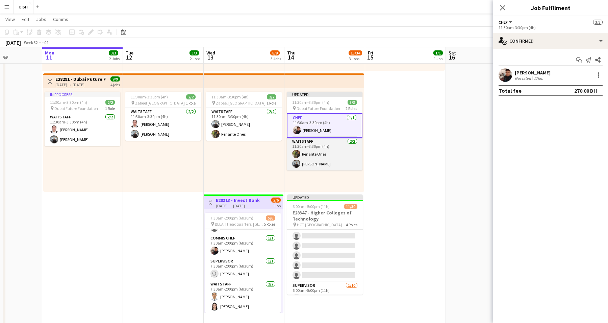
click at [342, 154] on app-card-role "Waitstaff 2/2 11:30am-3:30pm (4h) Renante Ones Guilbert Cajelo" at bounding box center [325, 154] width 76 height 33
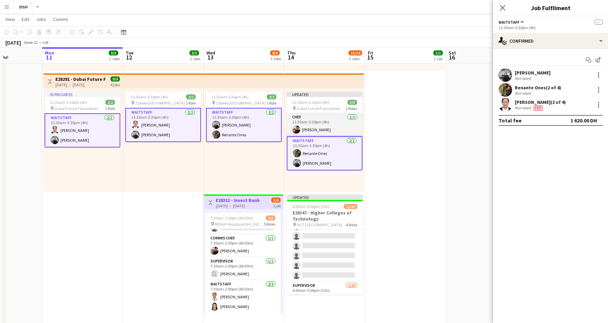
click at [323, 122] on app-card-role "Chef 1/1 11:30am-3:30pm (4h) Edmond Alcantara" at bounding box center [325, 124] width 76 height 23
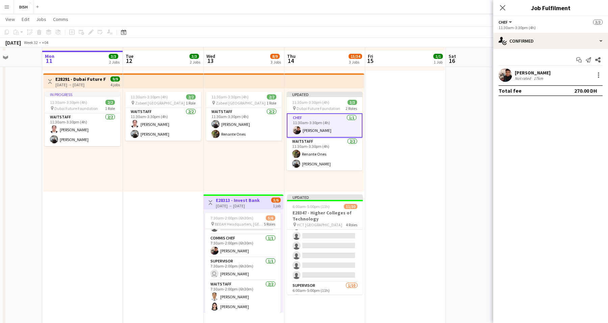
scroll to position [139, 0]
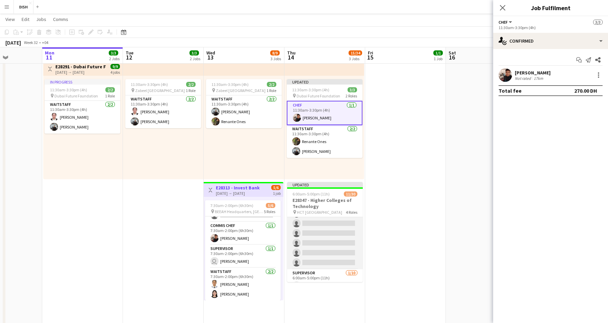
click at [324, 233] on app-card-role "Commis Chef 3/8 6:00am-5:00pm (11h) Matthew Anthony Tiffany Hinolan Ma deneb To…" at bounding box center [325, 223] width 76 height 92
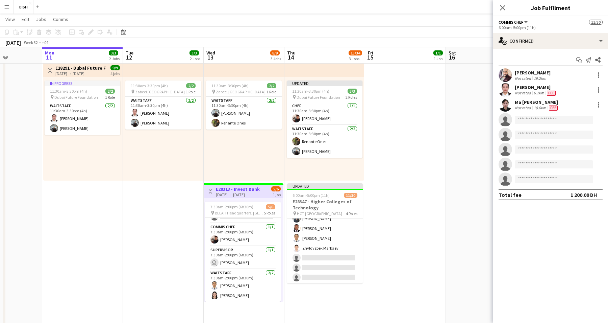
scroll to position [137, 0]
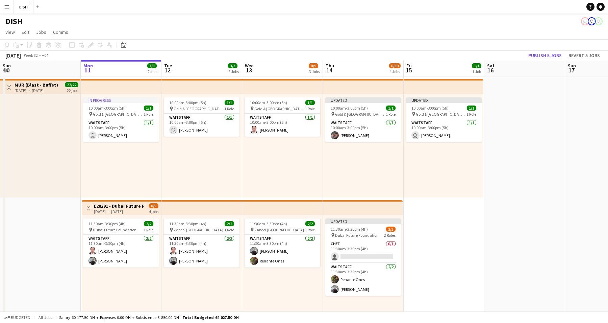
click at [7, 9] on button "Menu" at bounding box center [7, 7] width 14 height 14
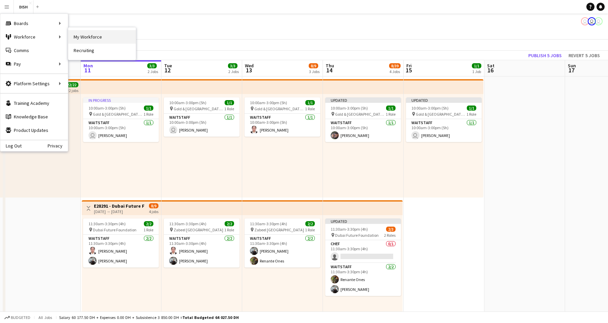
click at [79, 32] on link "My Workforce" at bounding box center [102, 37] width 68 height 14
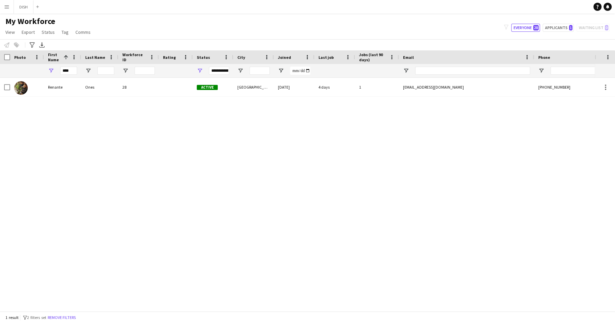
click at [142, 24] on div "My Workforce View Views Default view Test New view Update view Delete view Edit…" at bounding box center [307, 27] width 615 height 23
click at [198, 71] on span "Open Filter Menu" at bounding box center [200, 71] width 6 height 6
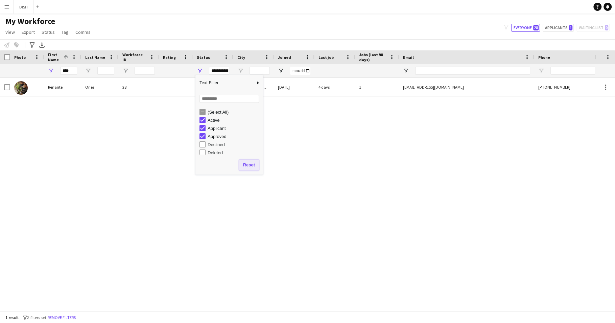
click at [243, 165] on button "Reset" at bounding box center [249, 165] width 20 height 11
click at [307, 69] on input "Joined Filter Input" at bounding box center [300, 71] width 20 height 8
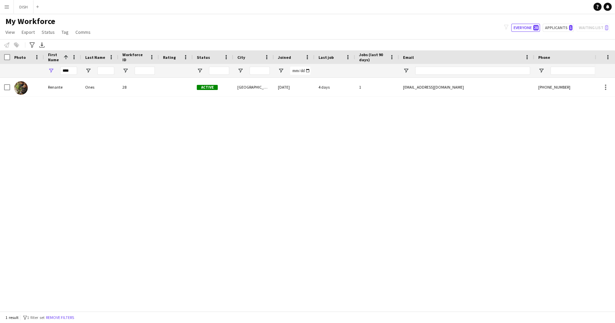
click at [401, 119] on div "Renante Ones 28 Active Dubai 06-08-2025 4 days 1 renanones12@gmail.com +9715694…" at bounding box center [297, 191] width 594 height 227
drag, startPoint x: 223, startPoint y: 127, endPoint x: 169, endPoint y: 94, distance: 64.0
click at [222, 126] on div "Renante Ones 28 Active Dubai 06-08-2025 4 days 1 renanones12@gmail.com +9715694…" at bounding box center [297, 191] width 594 height 227
click at [48, 69] on span "Open Filter Menu" at bounding box center [51, 71] width 6 height 6
click at [100, 83] on span "Filtering operator" at bounding box center [98, 83] width 6 height 6
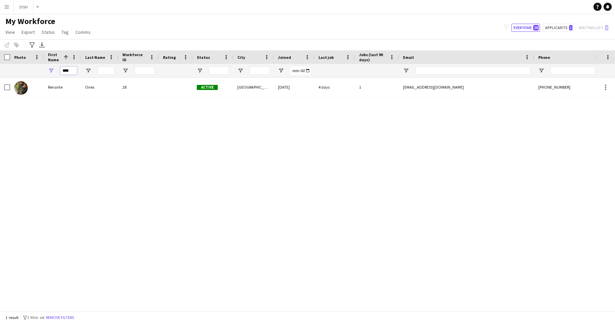
click at [69, 71] on input "****" at bounding box center [68, 71] width 17 height 8
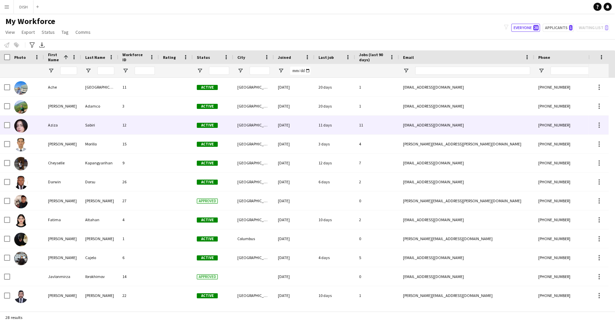
click at [97, 122] on div "Sabiri" at bounding box center [99, 125] width 37 height 19
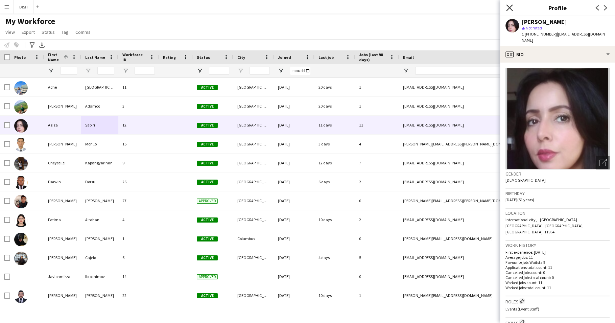
click at [510, 6] on icon at bounding box center [509, 7] width 6 height 6
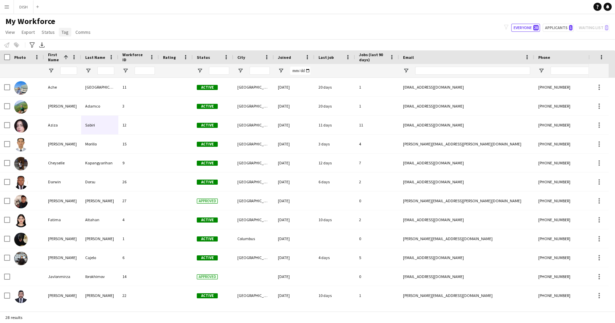
click at [67, 32] on span "Tag" at bounding box center [65, 32] width 7 height 6
click at [85, 31] on span "Comms" at bounding box center [82, 32] width 15 height 6
click at [47, 34] on span "Status" at bounding box center [48, 32] width 13 height 6
click at [33, 32] on span "Export" at bounding box center [28, 32] width 13 height 6
click at [9, 33] on span "View" at bounding box center [9, 32] width 9 height 6
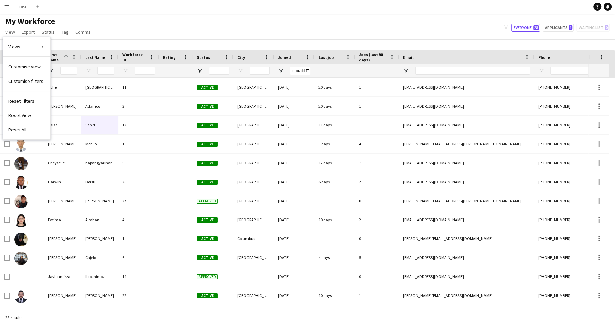
click at [168, 31] on div "My Workforce View Views Default view Test New view Update view Delete view Edit…" at bounding box center [307, 27] width 615 height 23
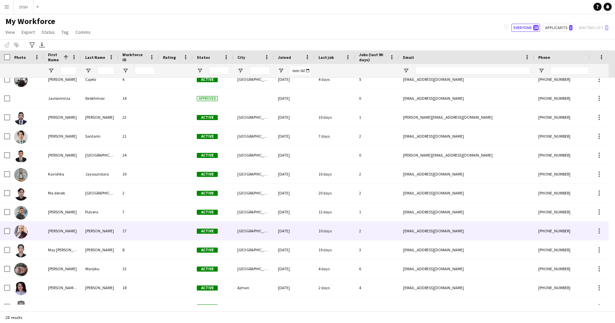
scroll to position [303, 0]
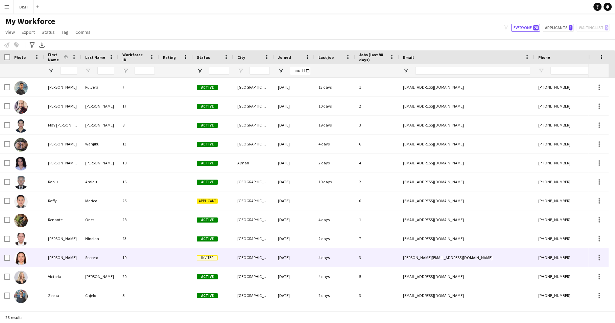
click at [212, 262] on div "Invited" at bounding box center [213, 257] width 41 height 19
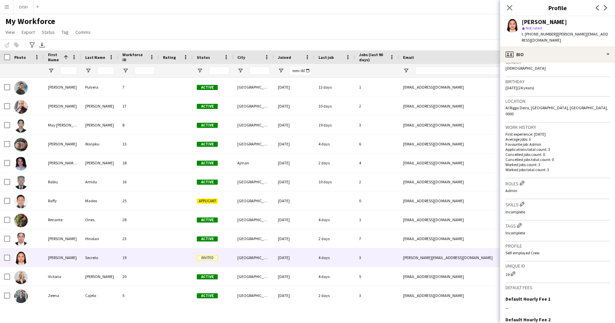
scroll to position [178, 0]
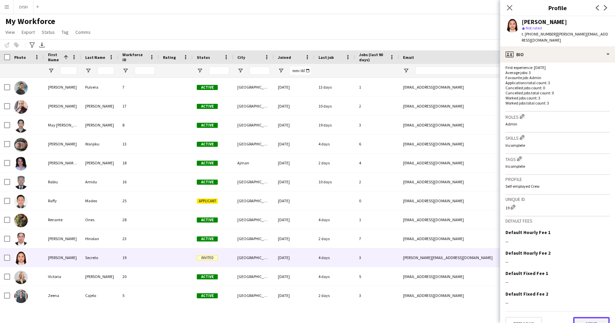
click at [580, 317] on button "Next" at bounding box center [591, 324] width 36 height 14
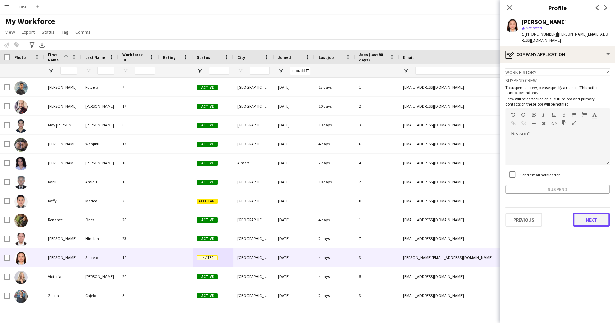
click at [595, 213] on button "Next" at bounding box center [591, 220] width 36 height 14
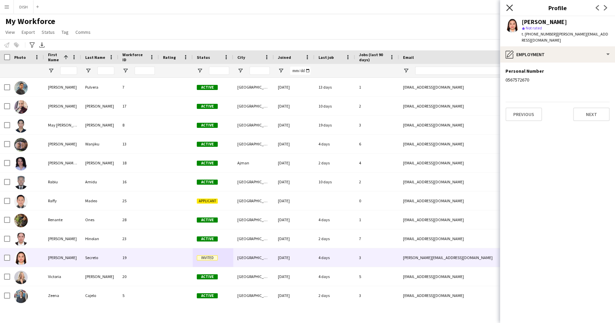
click at [508, 6] on icon at bounding box center [509, 7] width 6 height 6
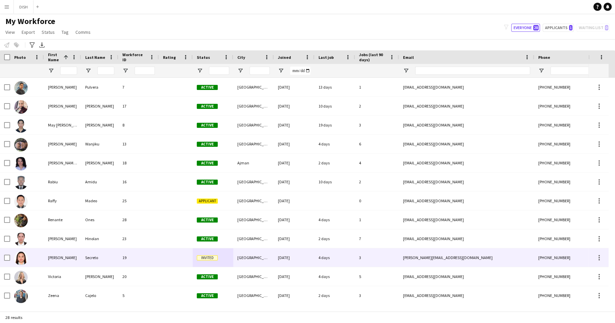
click at [210, 252] on div "Invited" at bounding box center [213, 257] width 41 height 19
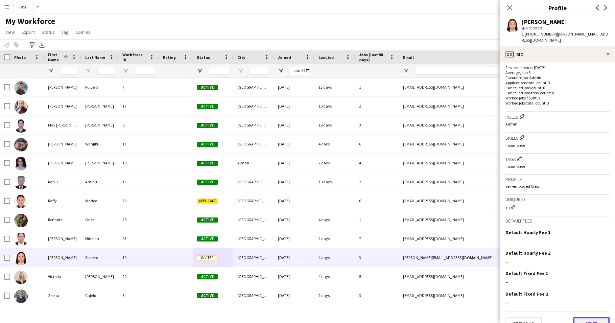
click at [593, 317] on button "Next" at bounding box center [591, 324] width 36 height 14
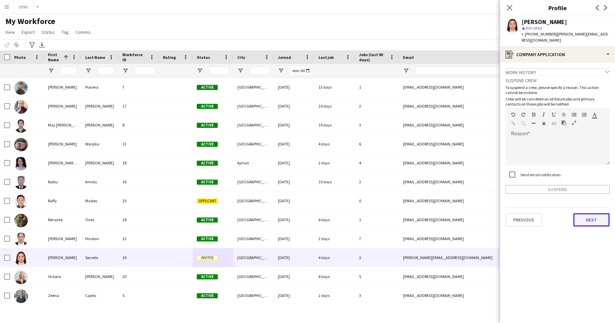
click at [585, 214] on button "Next" at bounding box center [591, 220] width 36 height 14
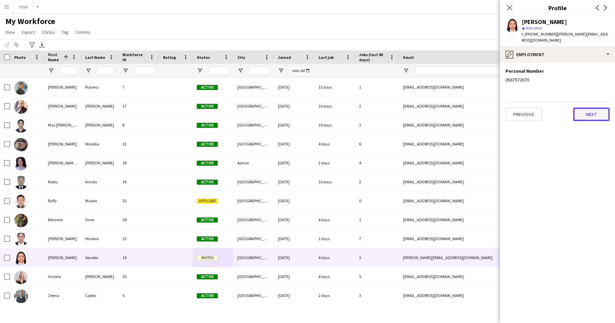
click at [603, 112] on button "Next" at bounding box center [591, 114] width 36 height 14
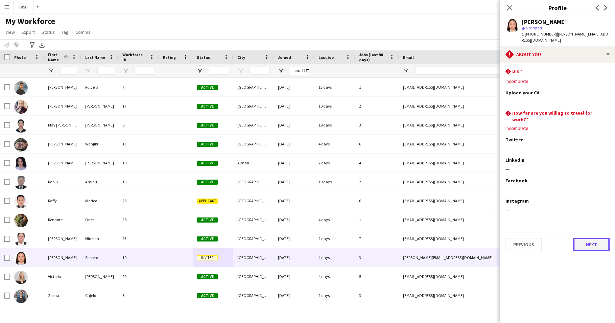
click at [602, 238] on button "Next" at bounding box center [591, 245] width 36 height 14
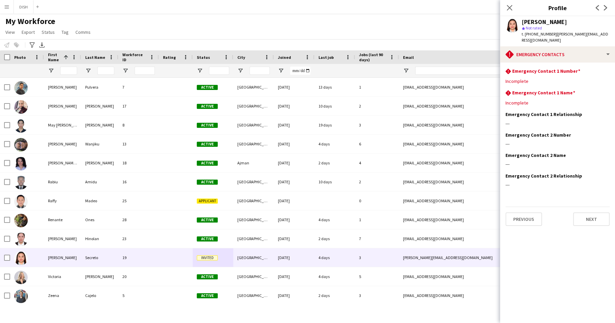
click at [600, 206] on div "Previous Next" at bounding box center [557, 215] width 104 height 19
click at [601, 213] on button "Next" at bounding box center [591, 219] width 36 height 14
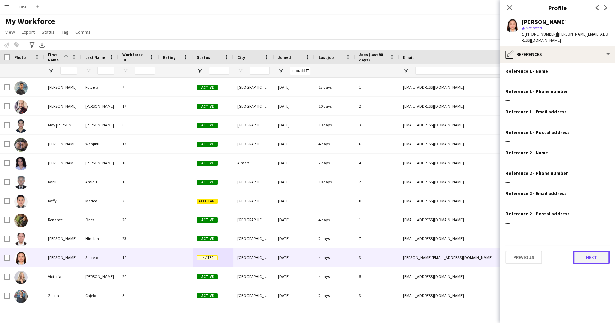
click at [601, 250] on button "Next" at bounding box center [591, 257] width 36 height 14
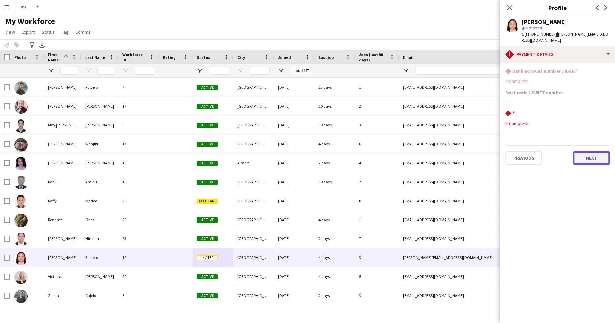
click at [595, 152] on button "Next" at bounding box center [591, 158] width 36 height 14
click at [594, 151] on button "Next" at bounding box center [591, 157] width 36 height 14
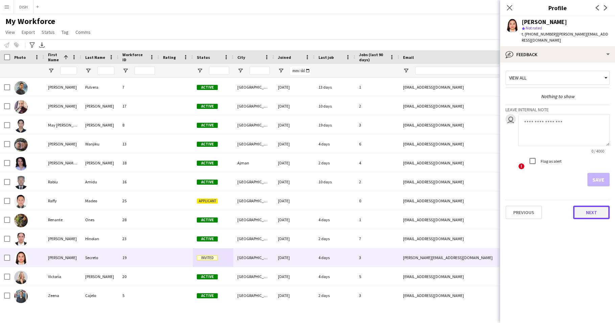
click at [593, 208] on button "Next" at bounding box center [591, 212] width 36 height 14
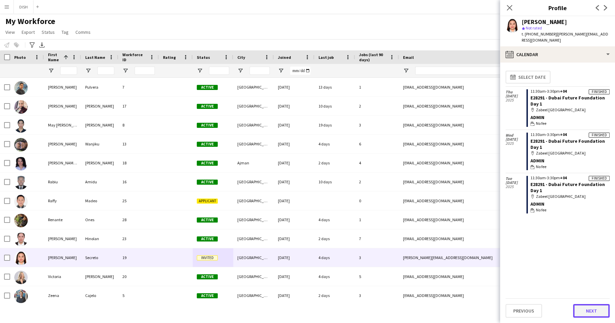
click at [589, 310] on button "Next" at bounding box center [591, 311] width 36 height 14
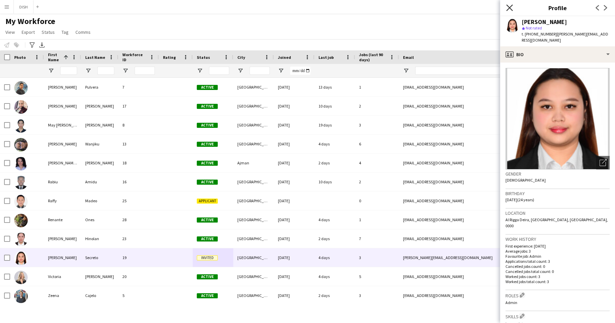
click at [510, 6] on icon at bounding box center [509, 7] width 6 height 6
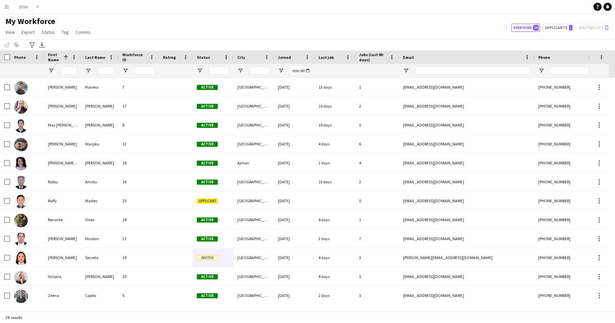
click at [421, 32] on div "My Workforce View Views Default view Test New view Update view Delete view Edit…" at bounding box center [307, 27] width 615 height 23
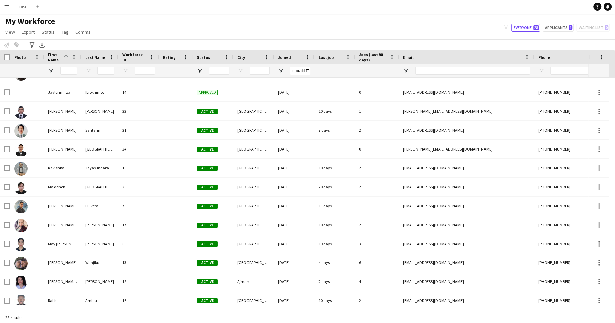
scroll to position [282, 0]
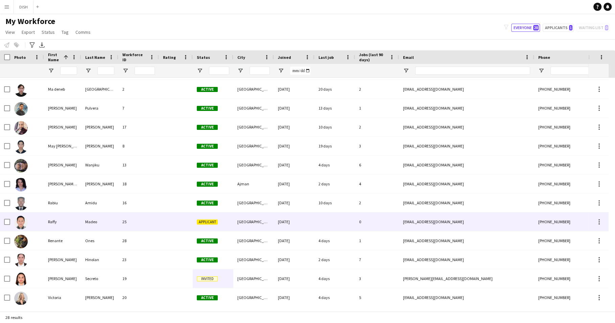
click at [278, 223] on div "[DATE]" at bounding box center [294, 221] width 41 height 19
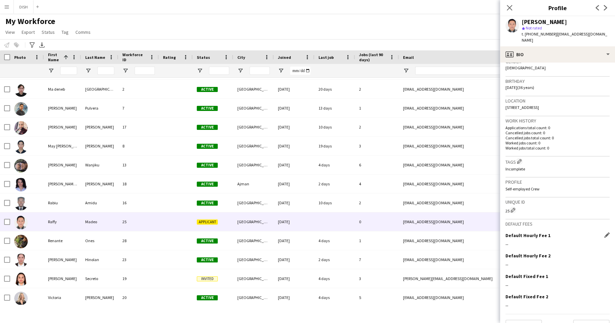
scroll to position [121, 0]
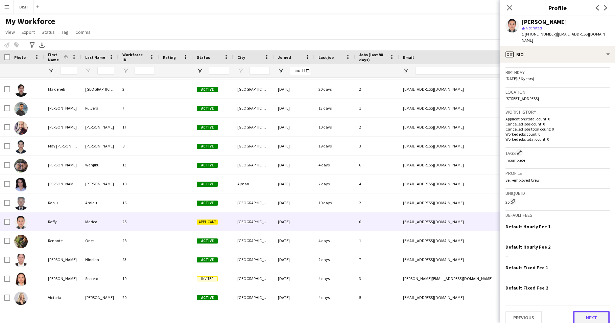
click at [590, 312] on button "Next" at bounding box center [591, 318] width 36 height 14
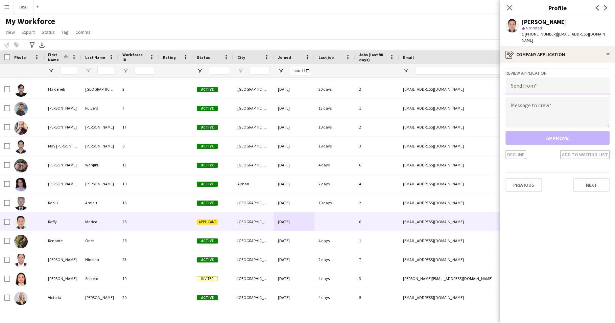
click at [540, 84] on input "email" at bounding box center [557, 85] width 104 height 17
type input "**********"
click at [542, 100] on textarea at bounding box center [557, 112] width 104 height 30
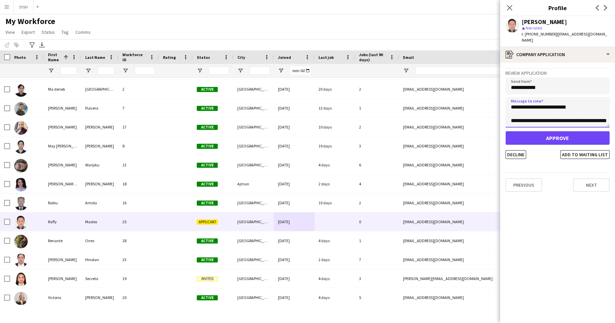
scroll to position [31, 0]
type textarea "**********"
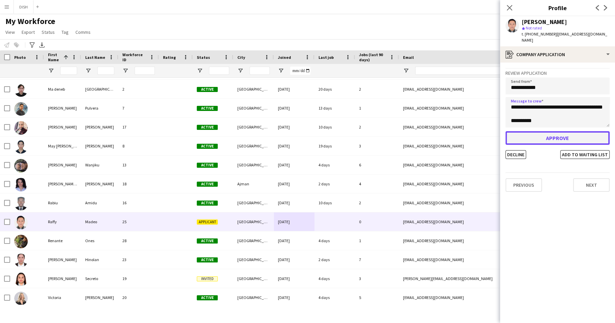
click at [585, 133] on button "Approve" at bounding box center [557, 138] width 104 height 14
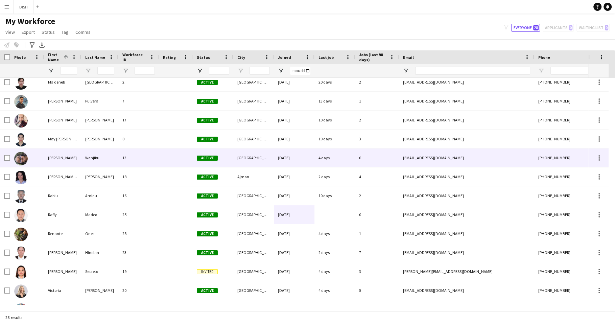
scroll to position [303, 0]
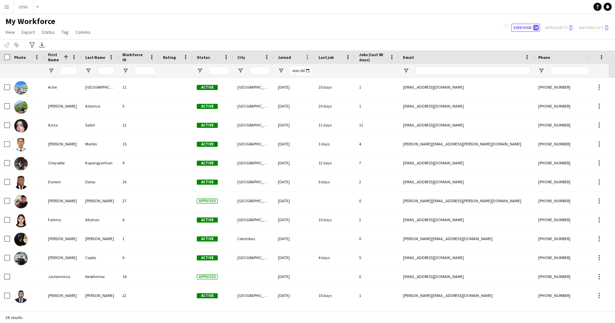
click at [308, 56] on span at bounding box center [307, 57] width 6 height 6
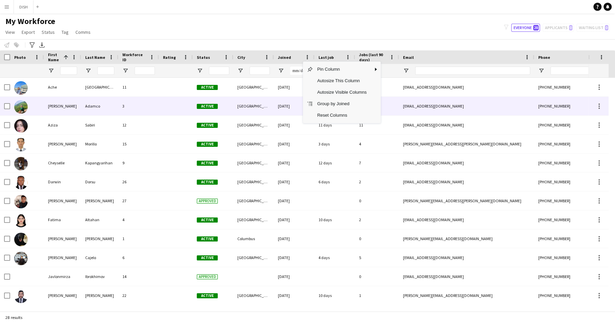
click at [278, 99] on div "[DATE]" at bounding box center [294, 106] width 41 height 19
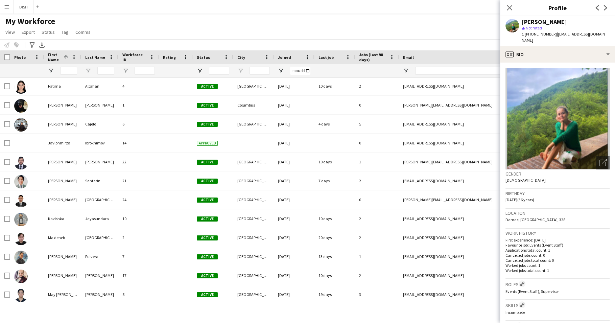
scroll to position [8, 0]
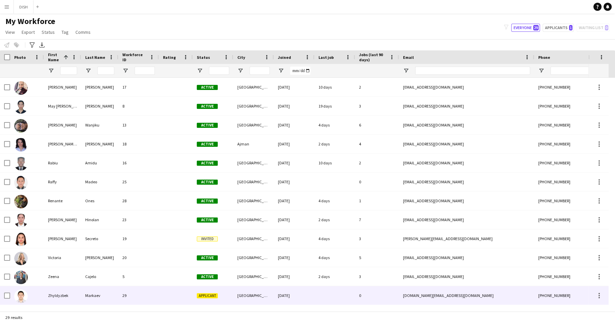
click at [212, 290] on div "Applicant" at bounding box center [213, 295] width 41 height 19
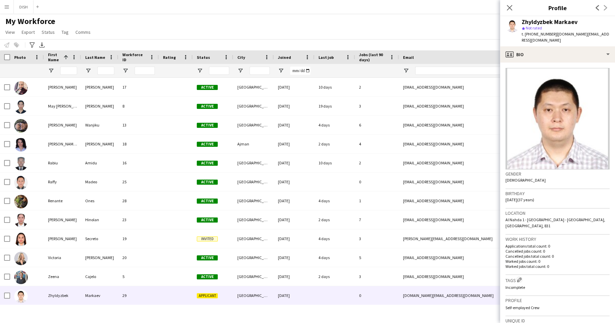
scroll to position [121, 0]
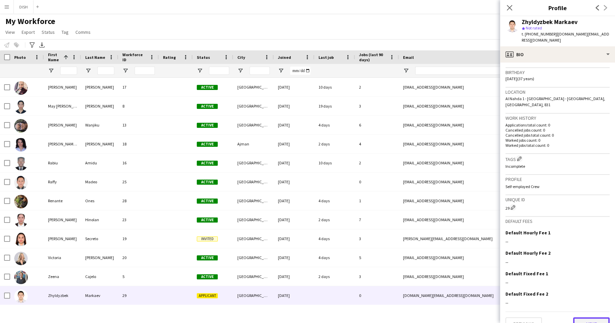
click at [584, 317] on button "Next" at bounding box center [591, 324] width 36 height 14
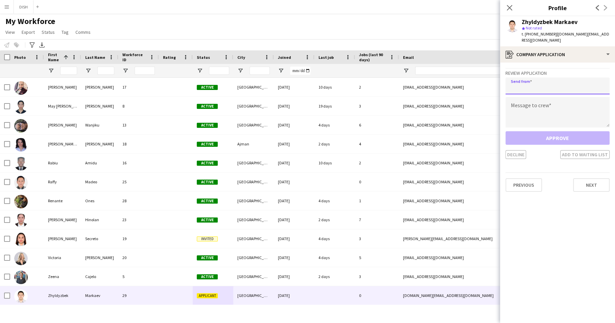
click at [544, 77] on input "email" at bounding box center [557, 85] width 104 height 17
type input "**********"
click at [550, 98] on textarea at bounding box center [557, 112] width 104 height 30
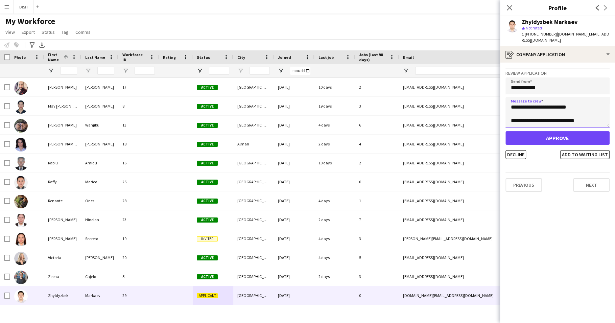
scroll to position [24, 0]
type textarea "**********"
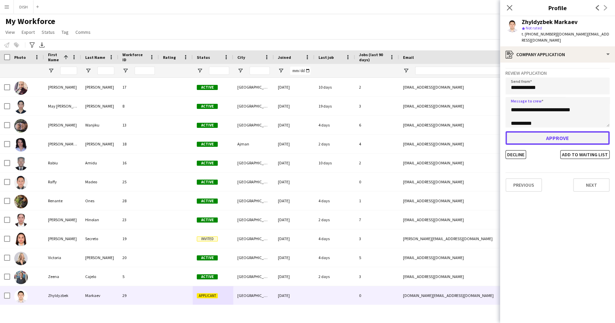
click at [557, 133] on button "Approve" at bounding box center [557, 138] width 104 height 14
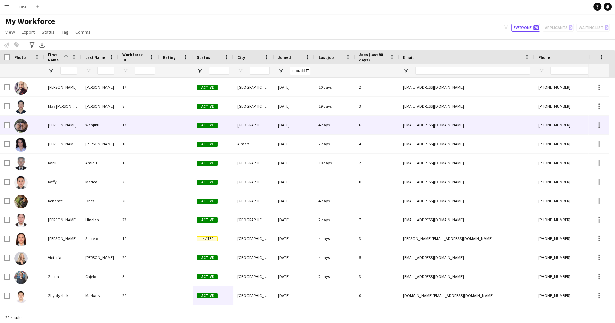
scroll to position [0, 0]
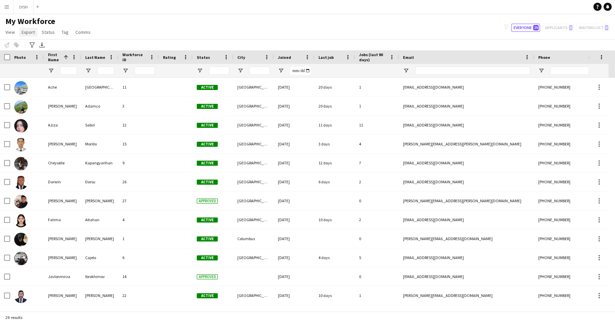
click at [21, 33] on link "Export" at bounding box center [28, 32] width 19 height 9
click at [11, 34] on span "View" at bounding box center [9, 32] width 9 height 6
click at [145, 31] on div "My Workforce View Views Default view Test New view Update view Delete view Edit…" at bounding box center [307, 27] width 615 height 23
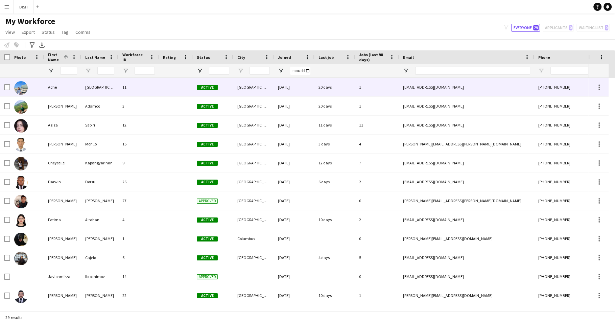
click at [147, 89] on div "11" at bounding box center [138, 87] width 41 height 19
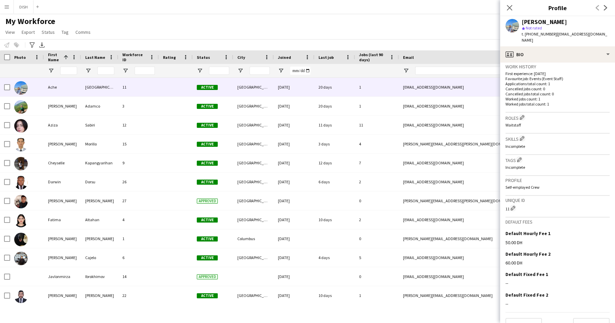
scroll to position [173, 0]
click at [8, 5] on app-icon "Menu" at bounding box center [6, 6] width 5 height 5
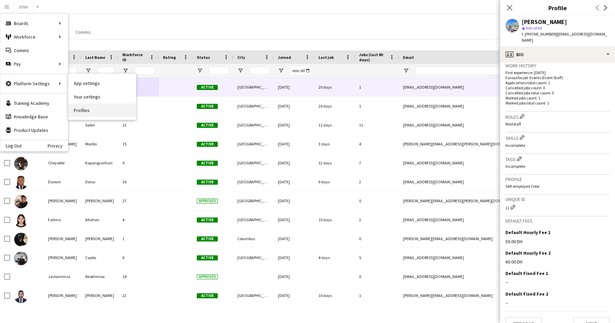
click at [92, 106] on link "Profiles" at bounding box center [102, 110] width 68 height 14
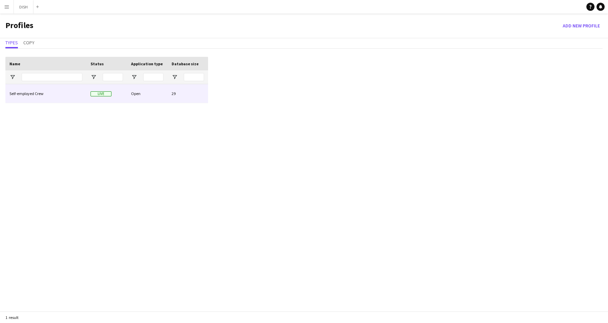
click at [70, 91] on div "Self-employed Crew" at bounding box center [45, 93] width 81 height 19
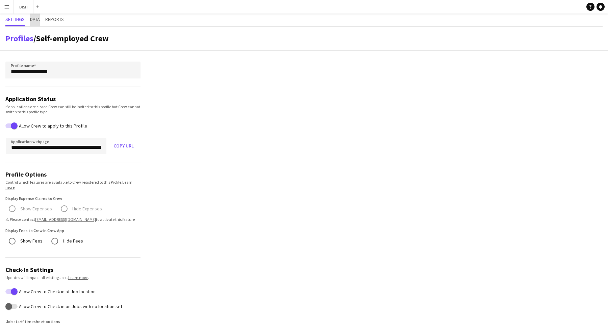
click at [36, 20] on span "Data" at bounding box center [35, 19] width 10 height 5
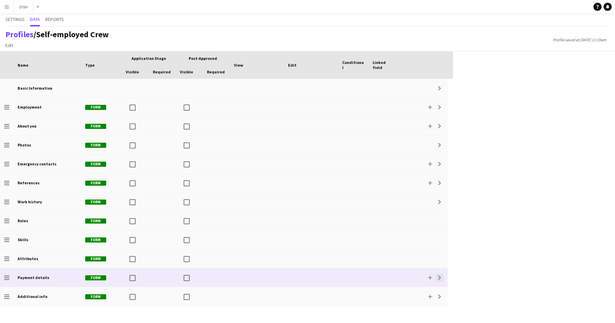
click at [439, 278] on app-icon "Expand" at bounding box center [439, 277] width 4 height 4
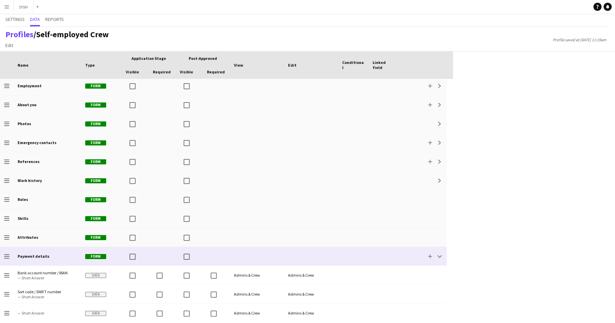
scroll to position [46, 0]
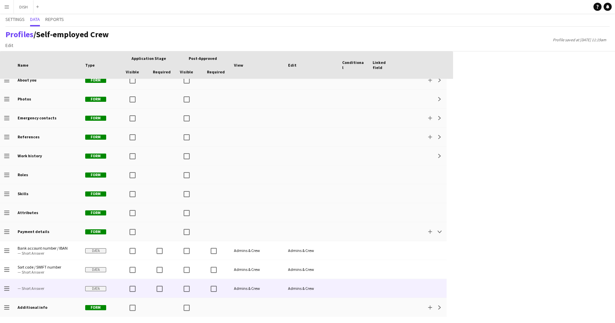
click at [48, 286] on span "— Short Answer" at bounding box center [47, 288] width 59 height 5
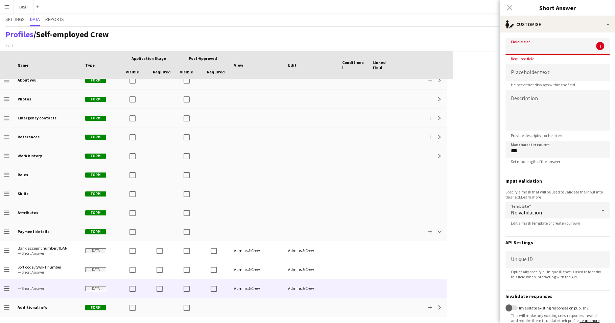
click at [522, 49] on input at bounding box center [557, 46] width 104 height 17
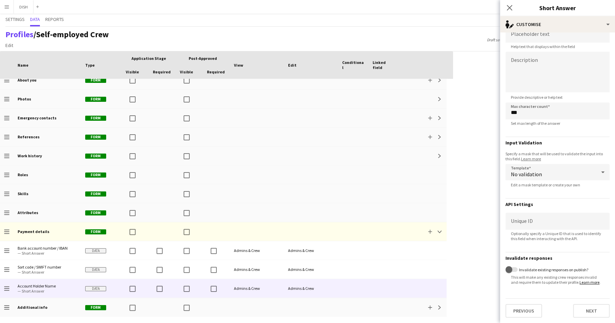
scroll to position [36, 0]
type input "**********"
click at [591, 307] on button "Next" at bounding box center [591, 311] width 36 height 14
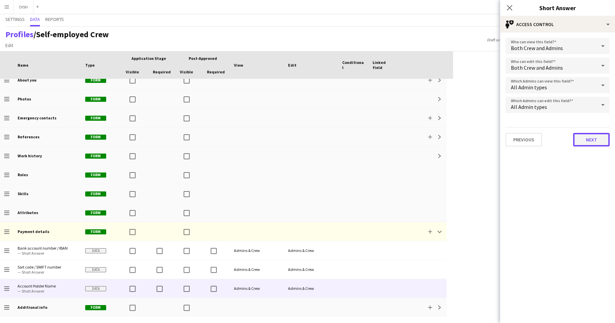
click at [588, 142] on button "Next" at bounding box center [591, 140] width 36 height 14
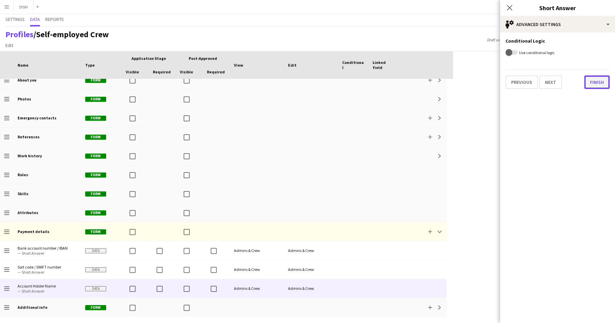
click at [593, 83] on button "Finish" at bounding box center [596, 82] width 25 height 14
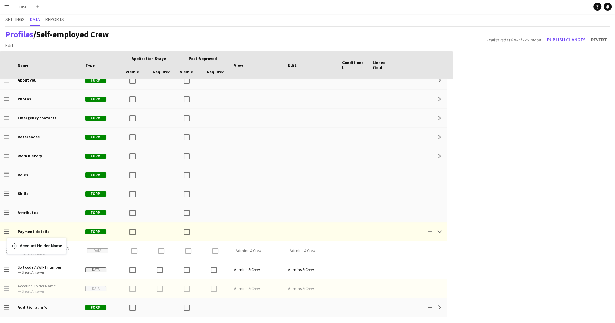
drag, startPoint x: 8, startPoint y: 289, endPoint x: 10, endPoint y: 242, distance: 47.1
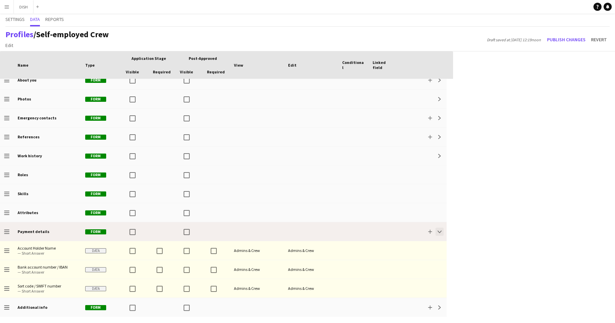
click at [442, 231] on button "Collapse" at bounding box center [439, 231] width 8 height 8
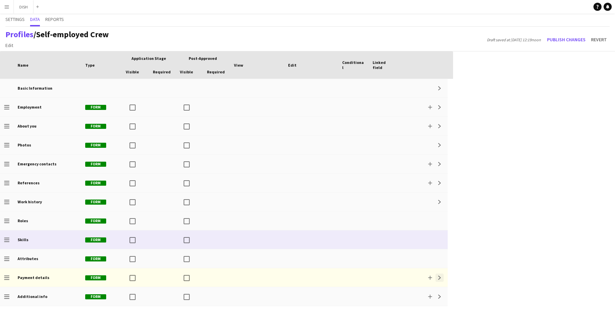
scroll to position [0, 0]
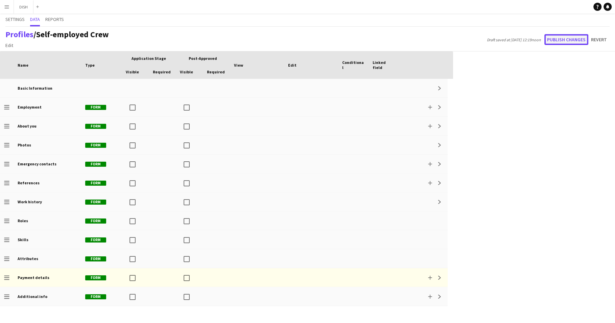
click at [565, 39] on button "Publish changes" at bounding box center [566, 39] width 44 height 11
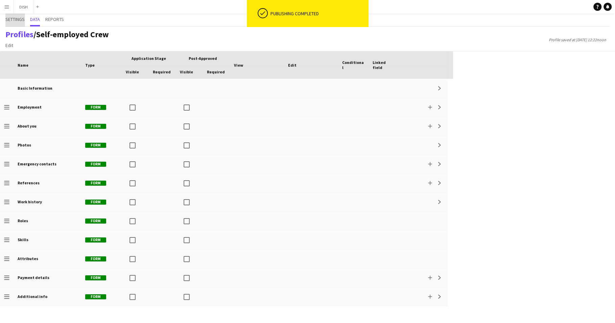
click at [21, 19] on span "Settings" at bounding box center [14, 19] width 19 height 5
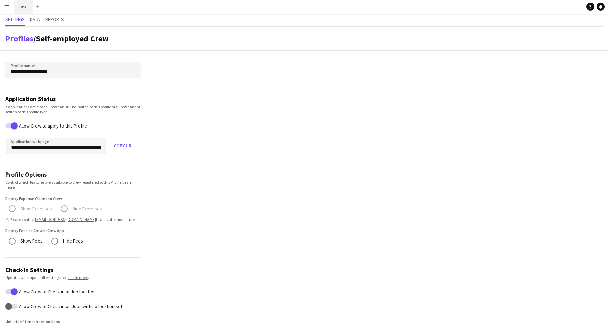
click at [22, 5] on button "DISH Close" at bounding box center [24, 6] width 20 height 13
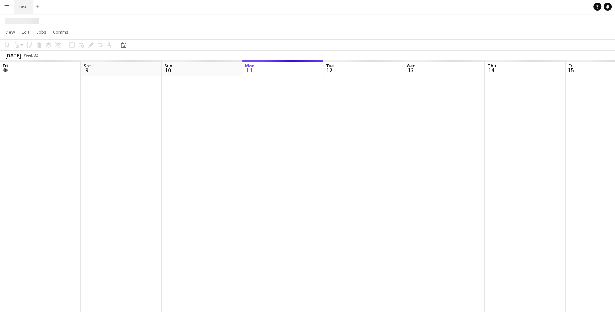
scroll to position [0, 162]
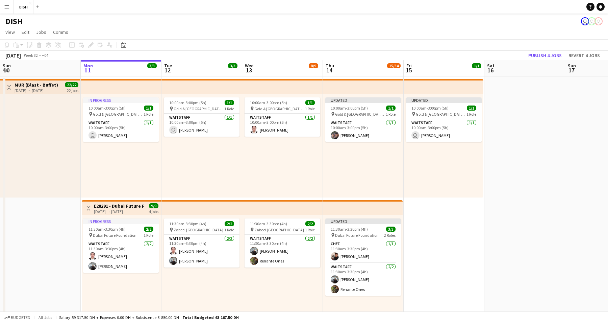
click at [7, 5] on app-icon "Menu" at bounding box center [6, 6] width 5 height 5
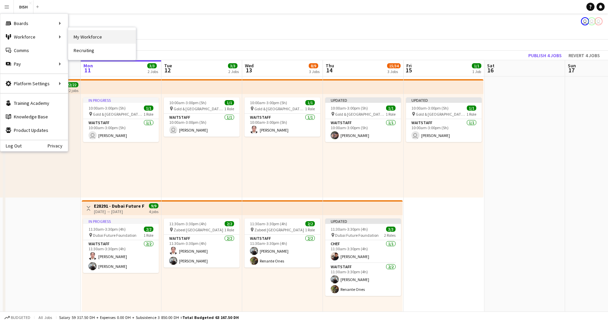
click at [81, 34] on link "My Workforce" at bounding box center [102, 37] width 68 height 14
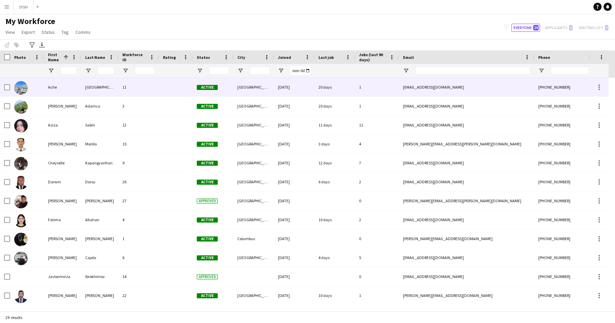
click at [119, 84] on div "11" at bounding box center [138, 87] width 41 height 19
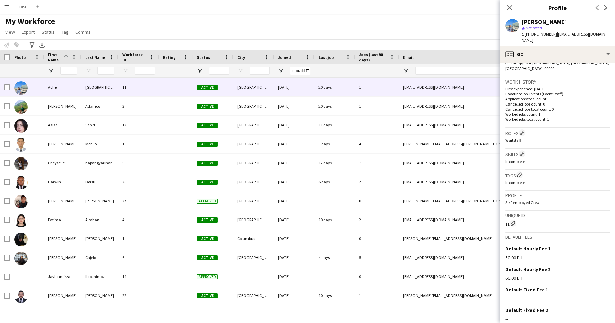
scroll to position [173, 0]
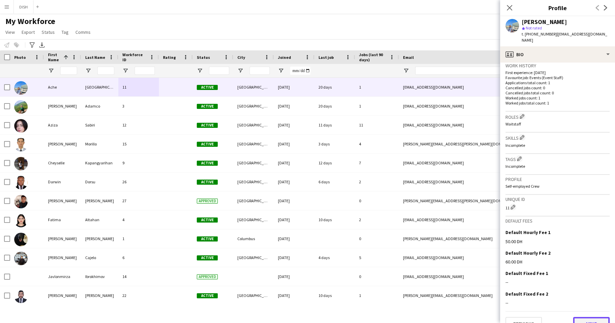
click at [583, 317] on button "Next" at bounding box center [591, 324] width 36 height 14
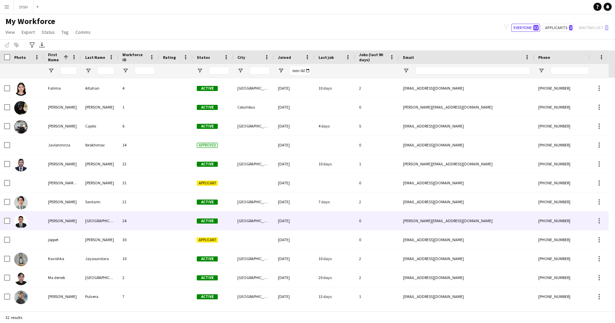
scroll to position [161, 0]
